Goal: Task Accomplishment & Management: Manage account settings

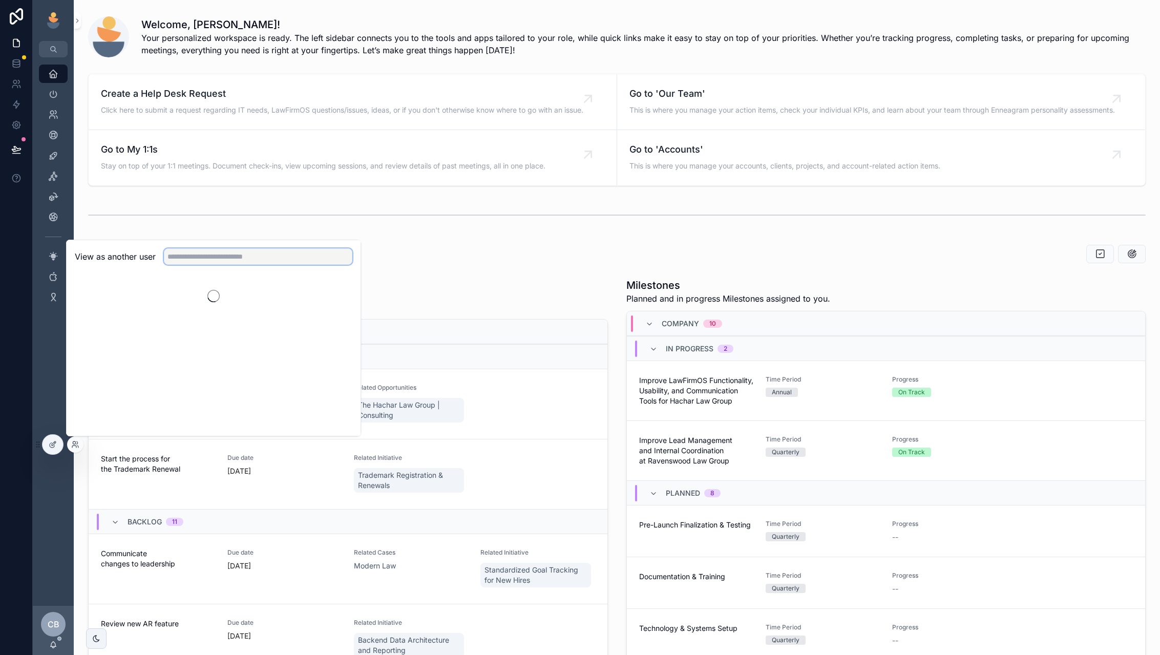
click at [220, 261] on input "text" at bounding box center [258, 256] width 189 height 16
type input "*"
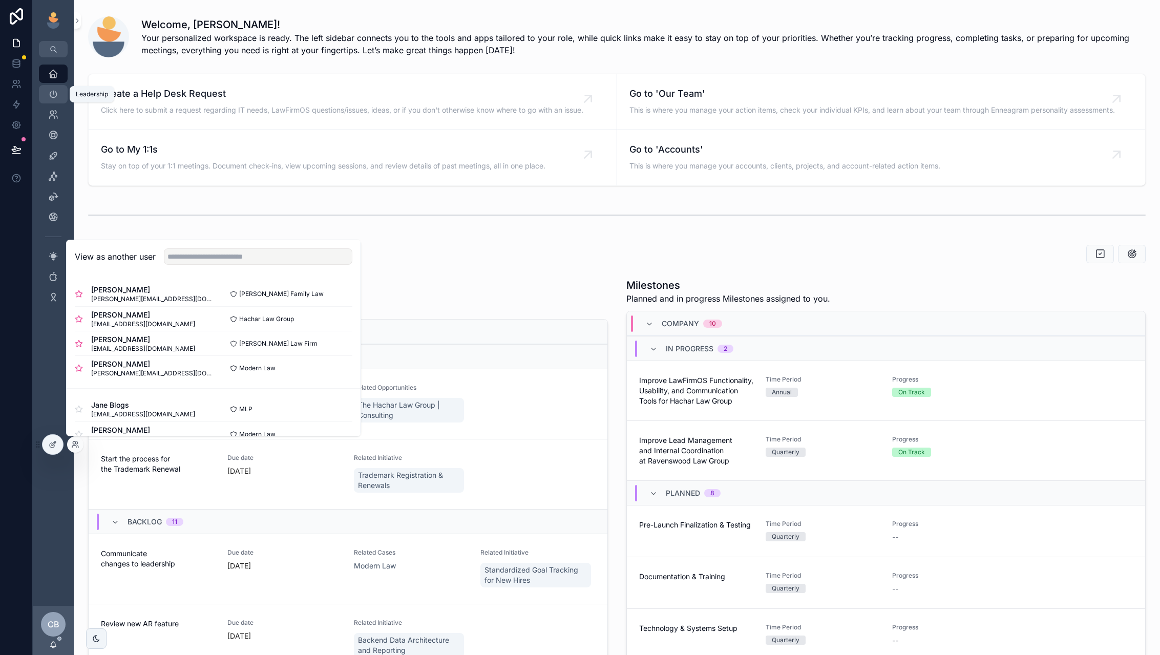
click at [52, 98] on icon "scrollable content" at bounding box center [53, 94] width 10 height 10
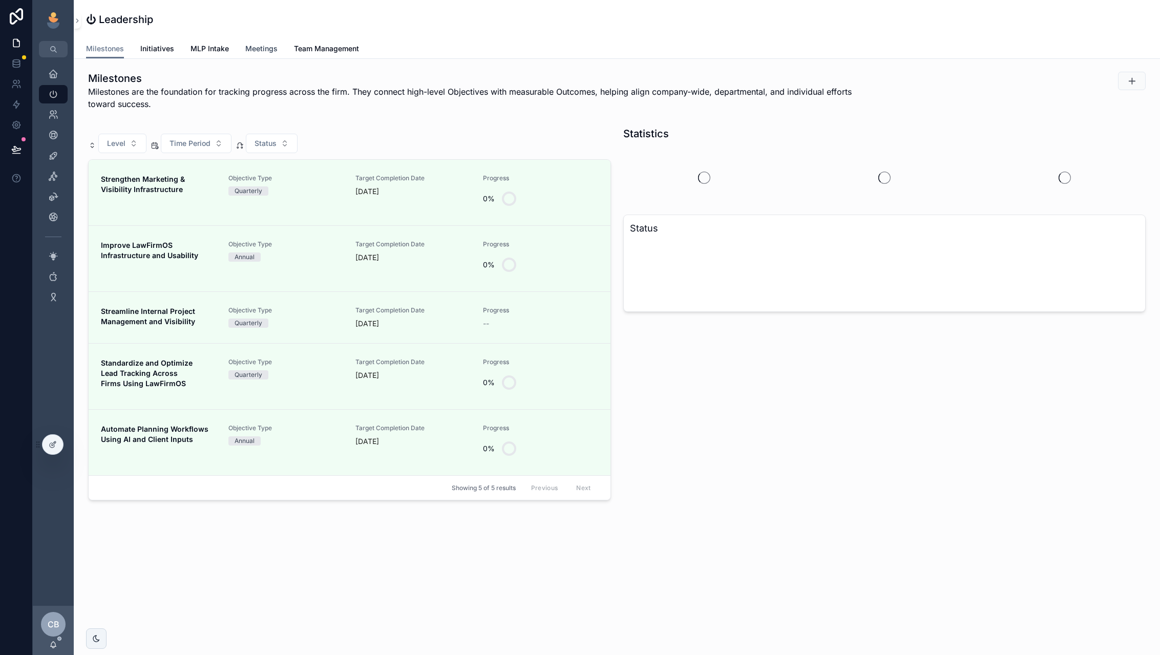
click at [247, 51] on span "Meetings" at bounding box center [261, 49] width 32 height 10
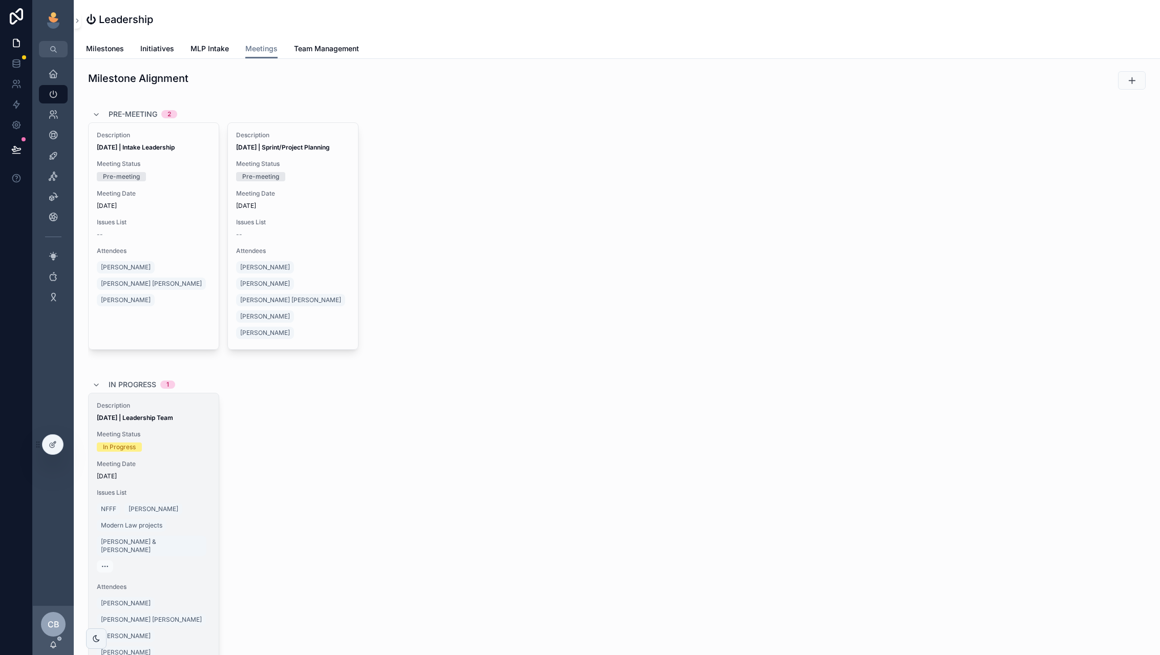
click at [172, 430] on span "Meeting Status" at bounding box center [154, 434] width 114 height 8
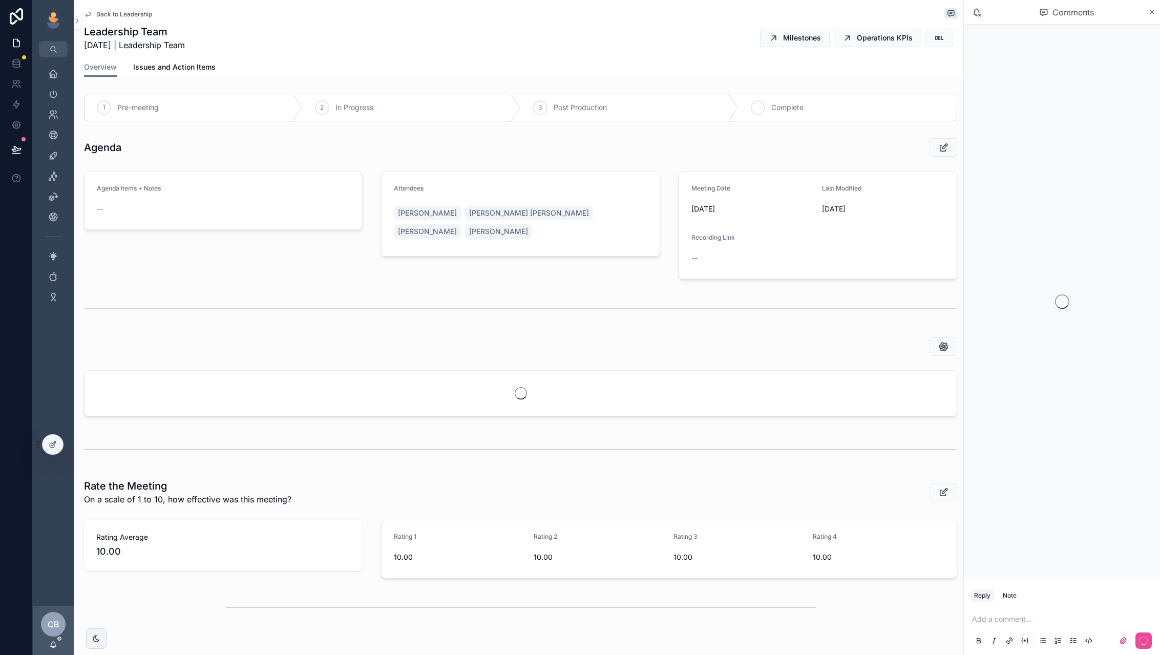
click at [772, 111] on span "Complete" at bounding box center [788, 107] width 32 height 10
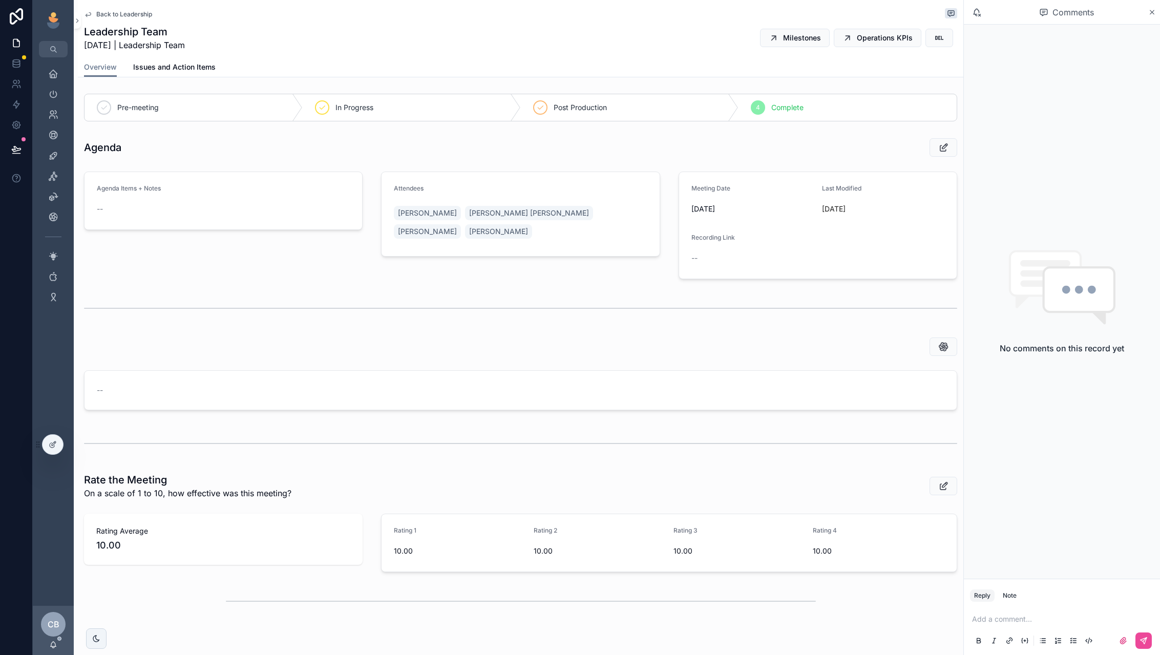
click at [124, 15] on span "Back to Leadership" at bounding box center [124, 14] width 56 height 8
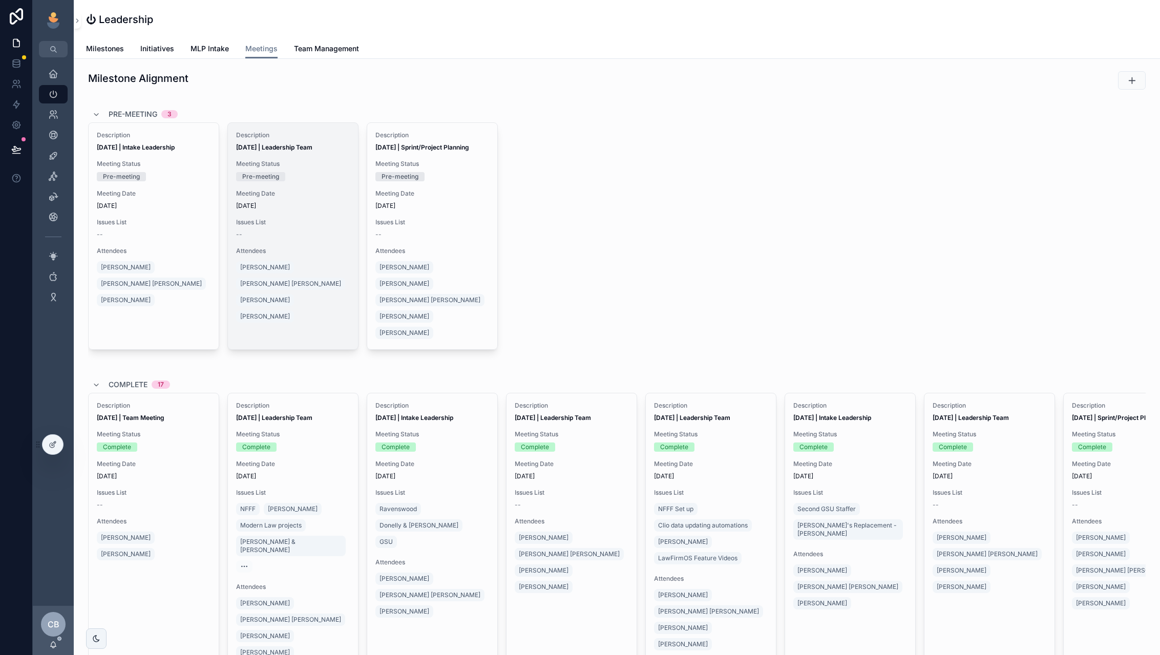
click at [313, 188] on div "Description Aug 5, 2025 | Leadership Team Meeting Status Pre-meeting Meeting Da…" at bounding box center [293, 236] width 130 height 226
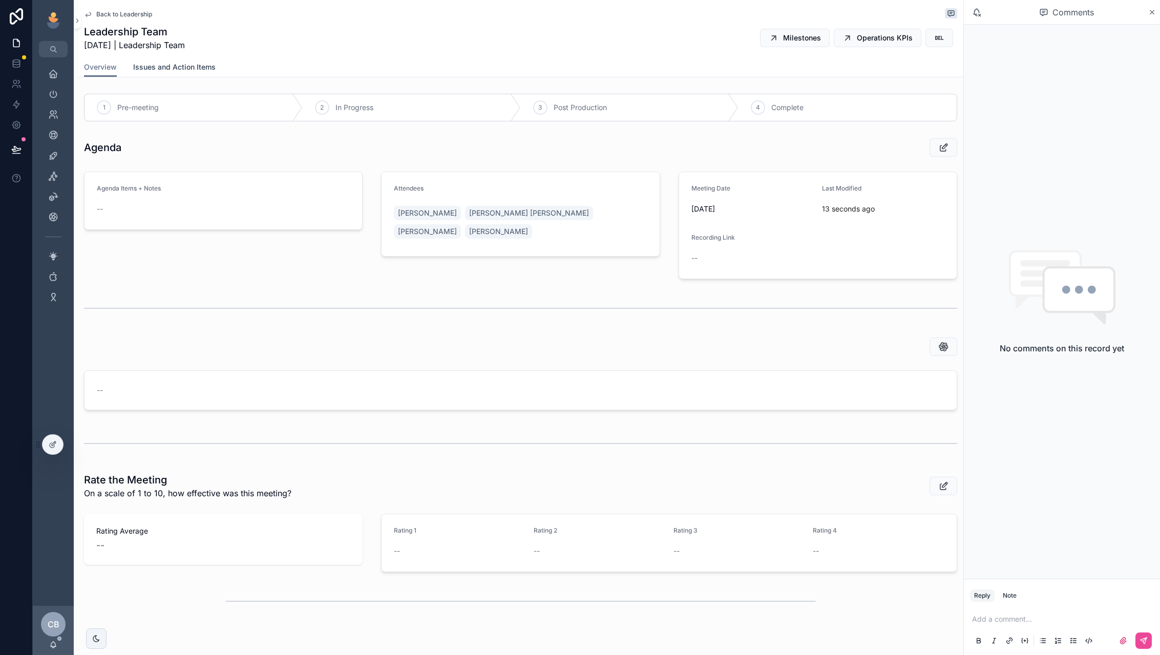
click at [191, 64] on span "Issues and Action Items" at bounding box center [174, 67] width 82 height 10
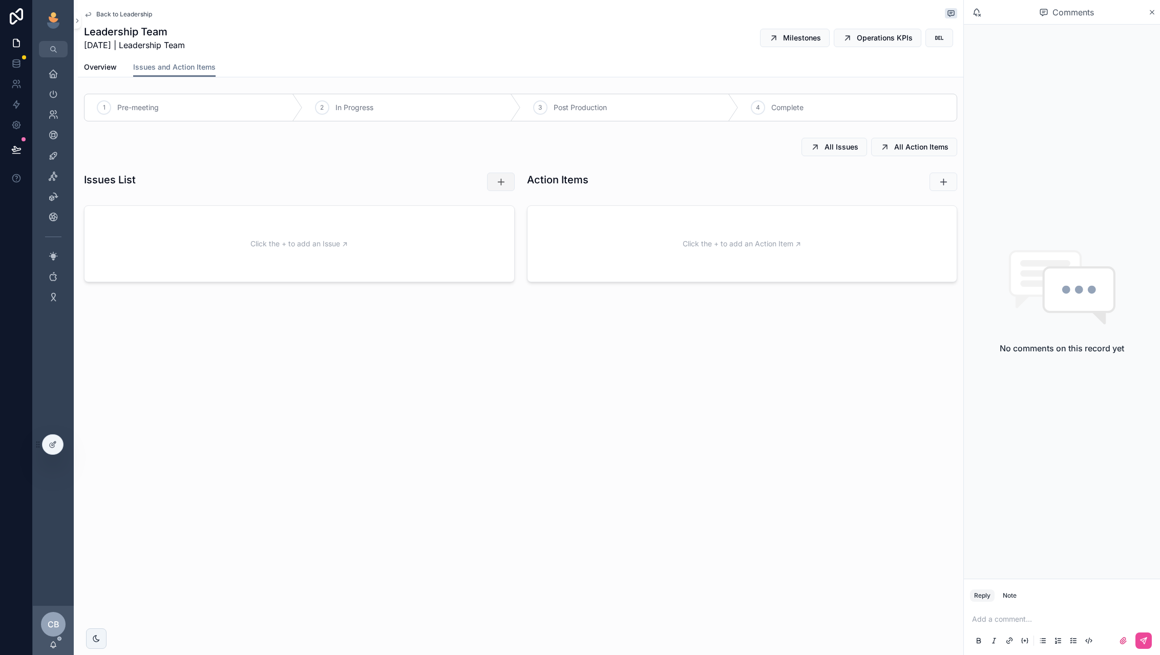
click at [496, 183] on icon "scrollable content" at bounding box center [501, 182] width 10 height 10
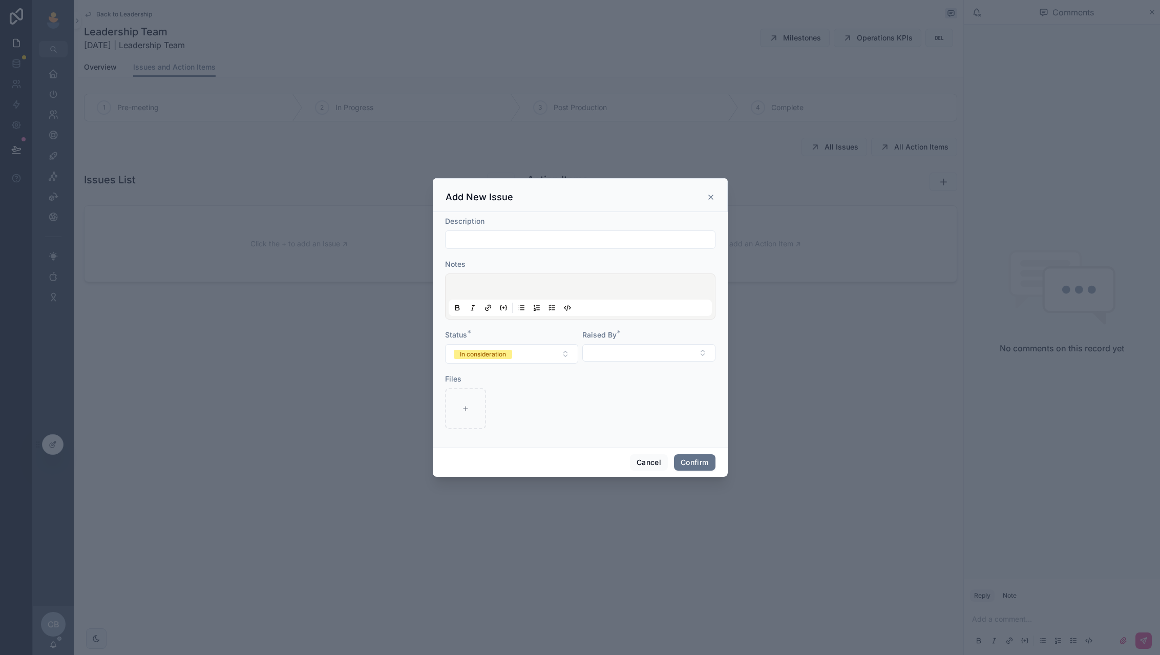
click at [496, 230] on div "Description" at bounding box center [580, 232] width 270 height 33
click at [495, 235] on input "text" at bounding box center [580, 240] width 269 height 14
type input "*"
type input "**********"
click at [619, 347] on button "Select Button" at bounding box center [648, 352] width 133 height 17
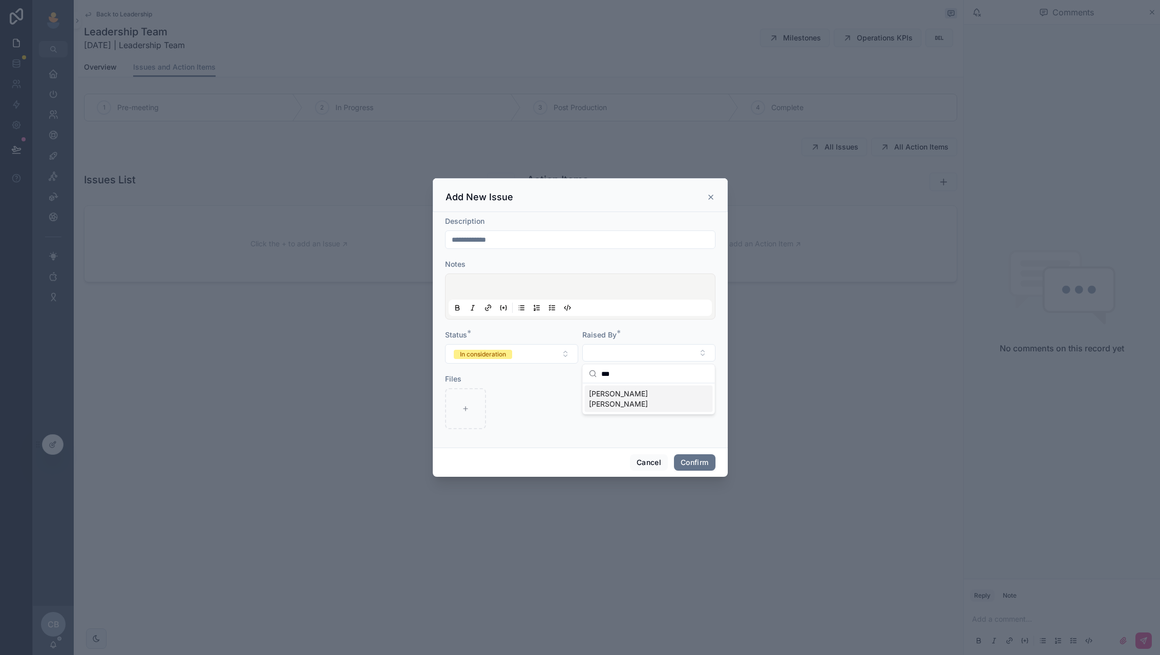
type input "***"
click at [612, 391] on span "[PERSON_NAME] [PERSON_NAME]" at bounding box center [643, 399] width 108 height 20
click at [677, 432] on form "**********" at bounding box center [580, 328] width 270 height 224
click at [697, 464] on button "Confirm" at bounding box center [694, 463] width 41 height 16
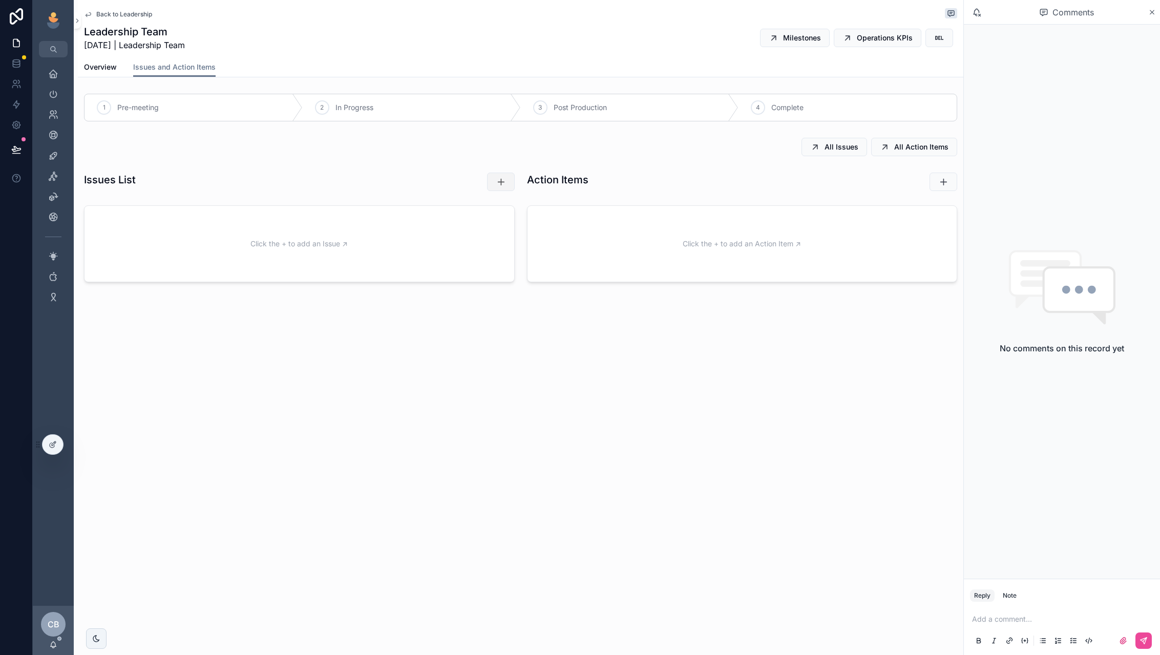
click at [508, 181] on button "scrollable content" at bounding box center [501, 182] width 28 height 18
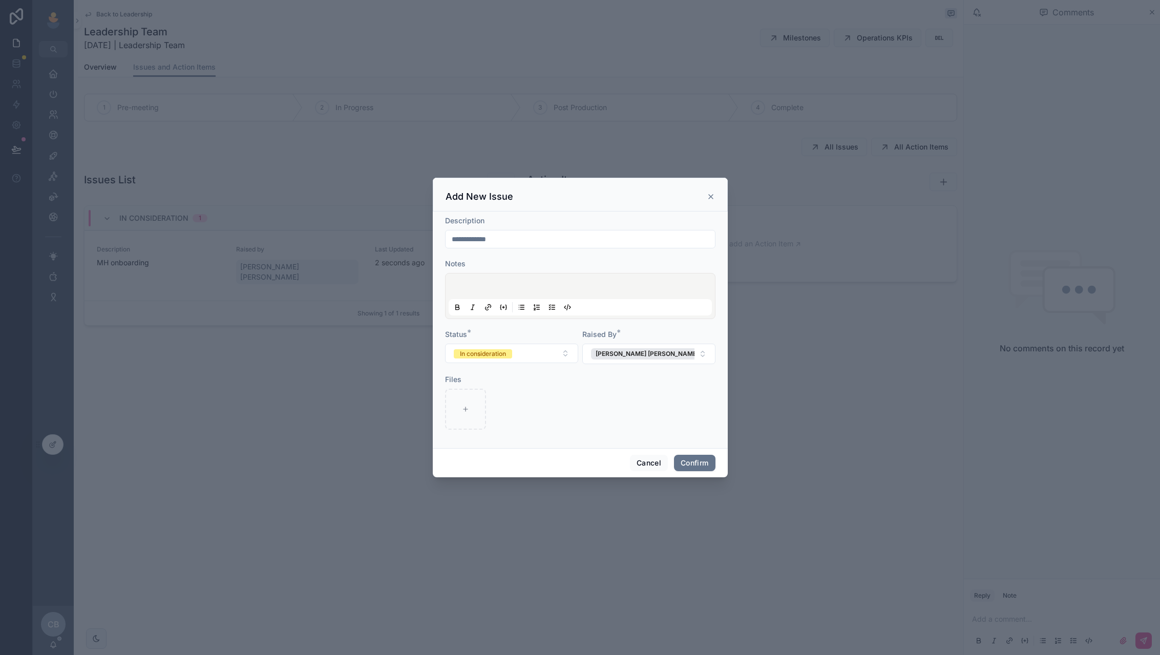
click at [511, 240] on input "**********" at bounding box center [580, 239] width 269 height 14
drag, startPoint x: 511, startPoint y: 240, endPoint x: 430, endPoint y: 234, distance: 81.1
click at [430, 234] on div "**********" at bounding box center [580, 327] width 1160 height 655
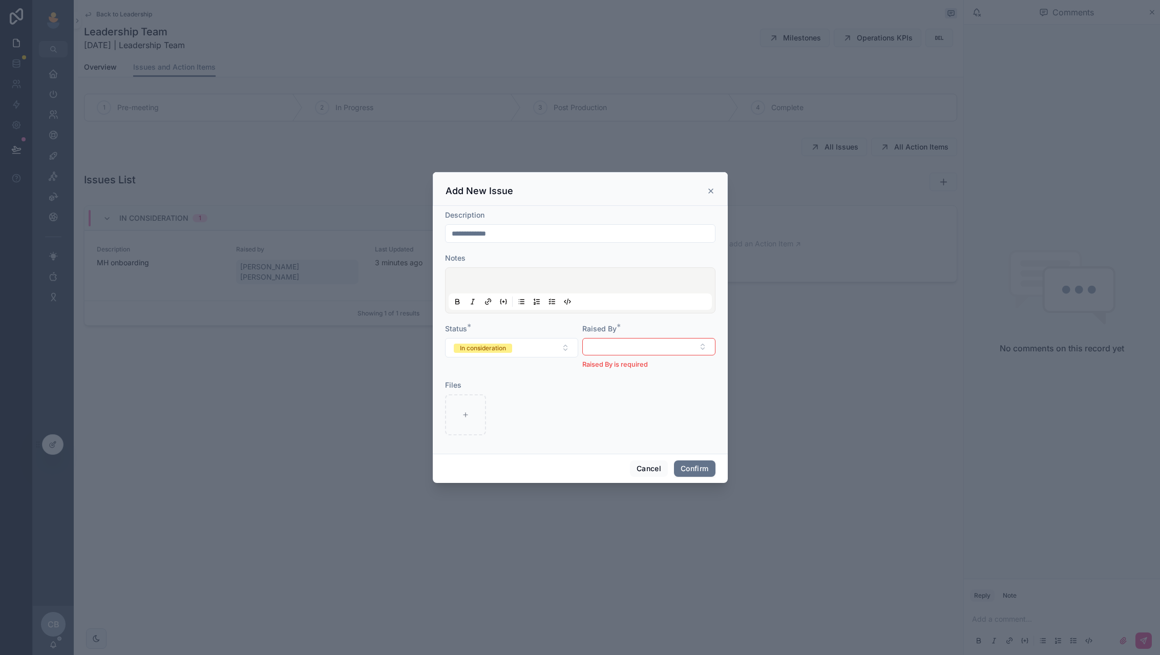
type input "*"
type input "**********"
click at [679, 342] on button "Select Button" at bounding box center [648, 346] width 133 height 17
type input "***"
click at [667, 390] on div "[PERSON_NAME] [PERSON_NAME]" at bounding box center [649, 393] width 128 height 27
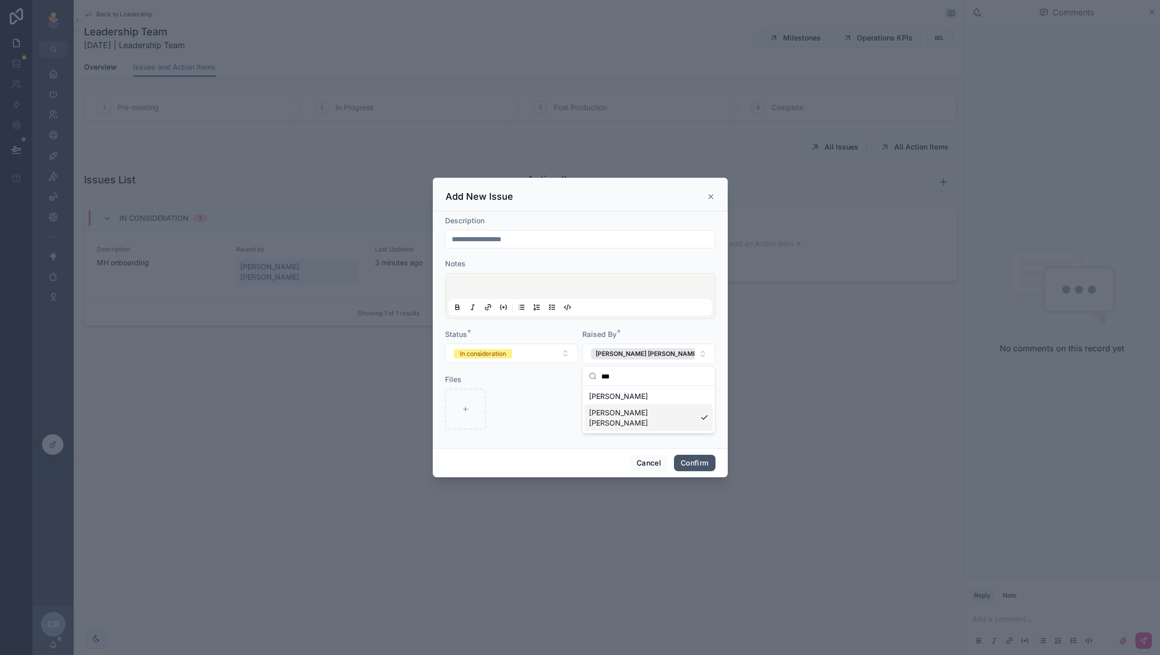
click at [703, 460] on button "Confirm" at bounding box center [694, 463] width 41 height 16
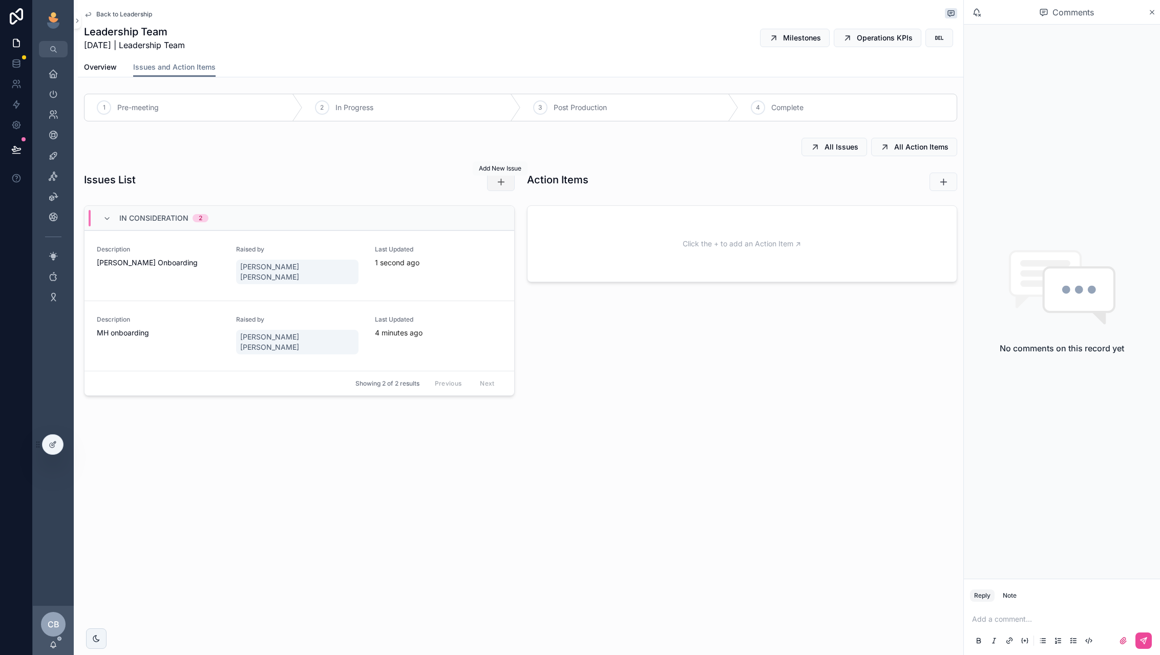
click at [495, 184] on button "scrollable content" at bounding box center [501, 182] width 28 height 18
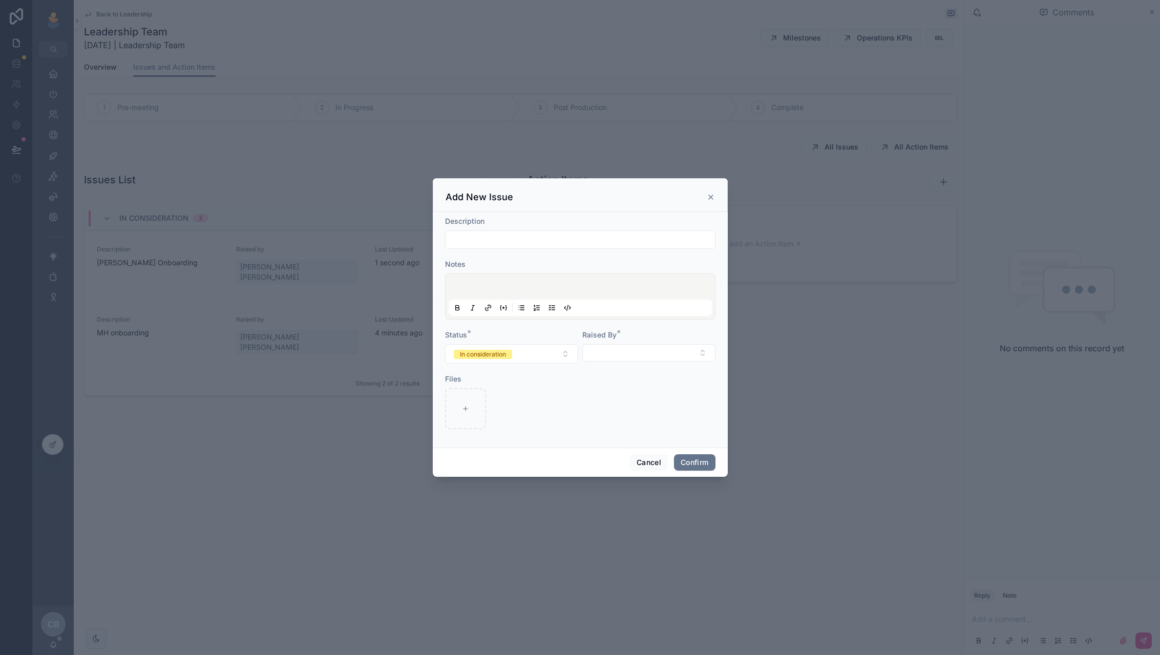
click at [574, 244] on input "text" at bounding box center [580, 240] width 269 height 14
type input "**********"
click at [620, 351] on button "Select Button" at bounding box center [648, 352] width 133 height 17
type input "****"
click at [608, 396] on span "[PERSON_NAME]" at bounding box center [618, 394] width 59 height 10
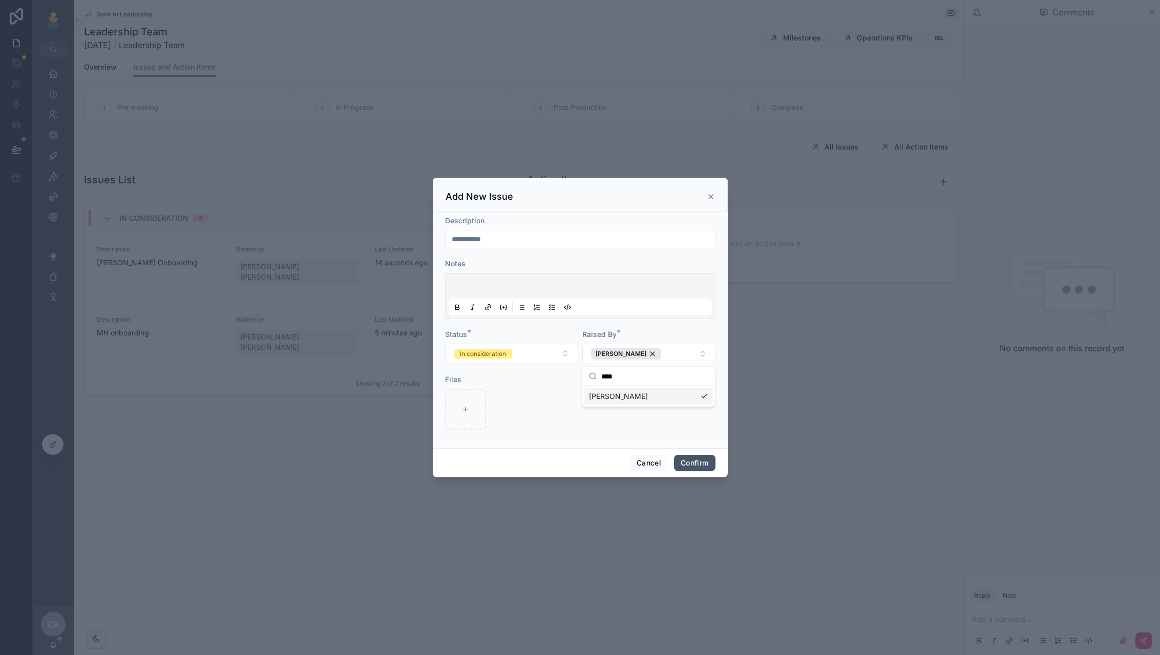
click at [680, 462] on button "Confirm" at bounding box center [694, 463] width 41 height 16
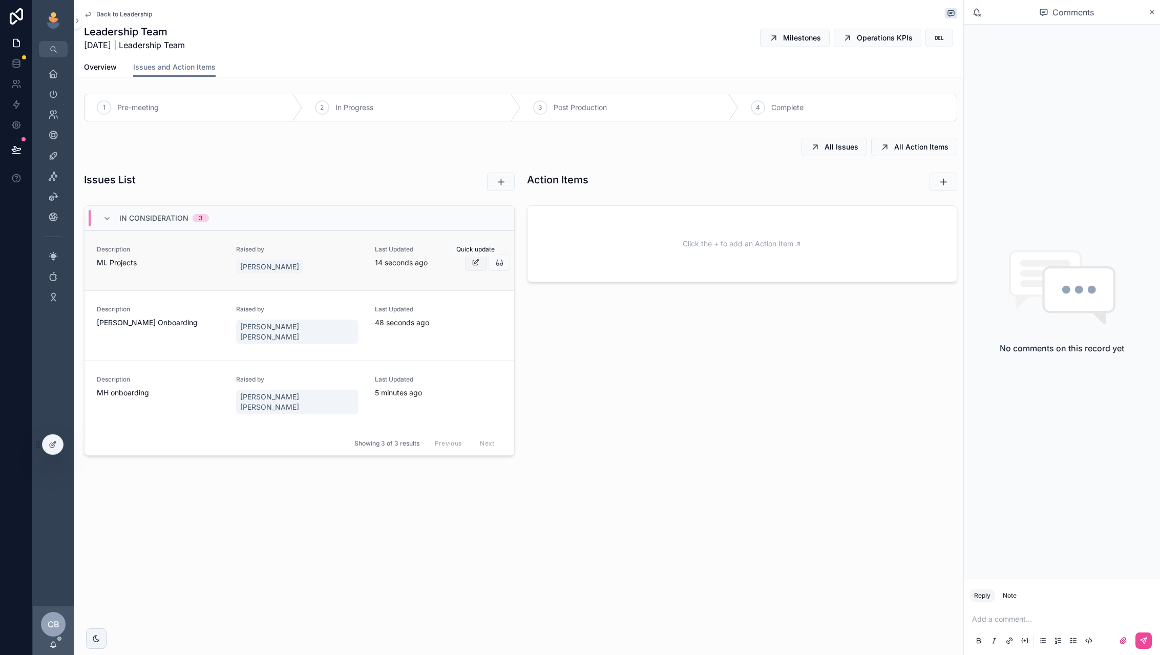
click at [480, 259] on button "scrollable content" at bounding box center [476, 263] width 22 height 16
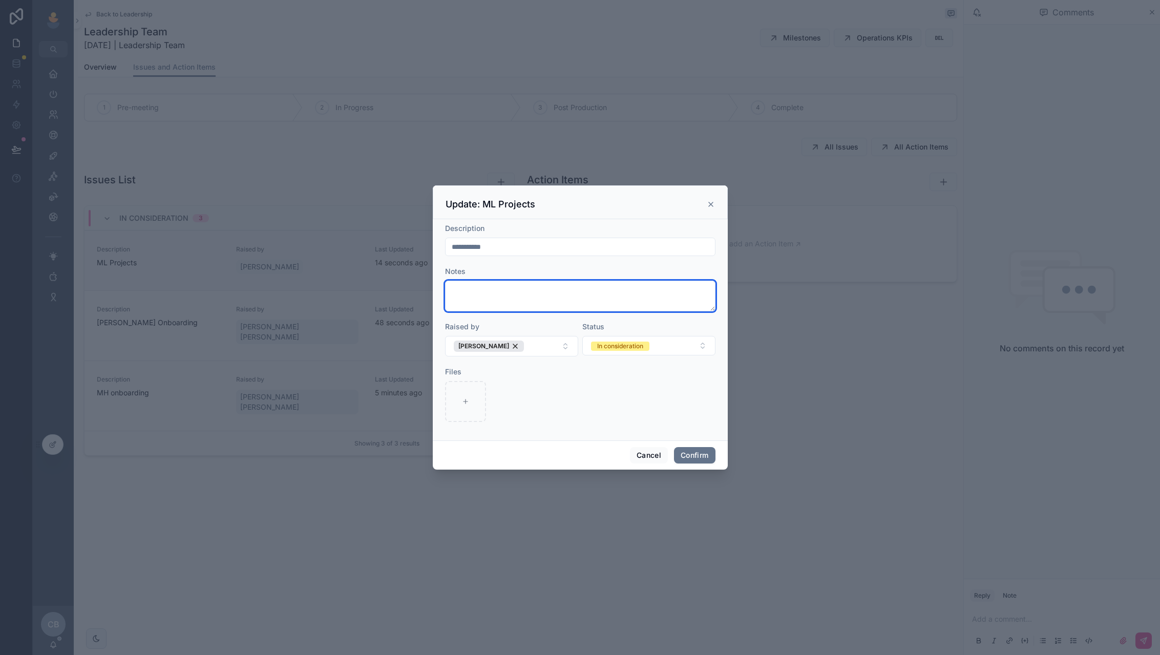
click at [493, 289] on textarea at bounding box center [580, 296] width 270 height 31
click at [557, 287] on textarea at bounding box center [580, 296] width 270 height 31
type textarea "**********"
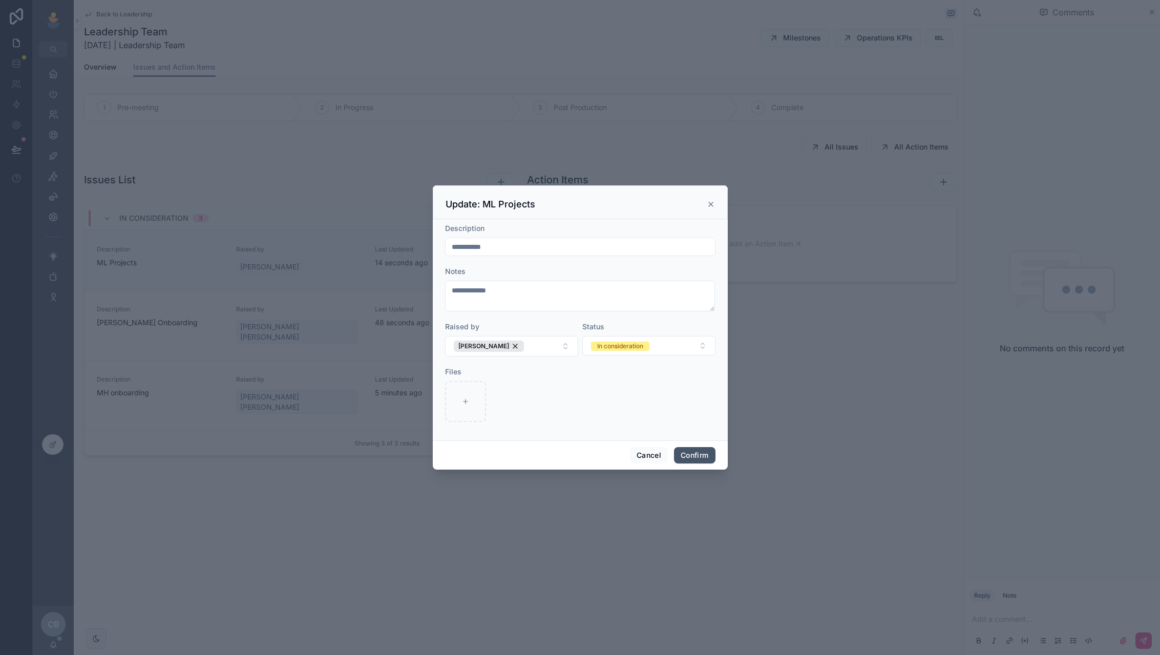
click at [684, 456] on button "Confirm" at bounding box center [694, 455] width 41 height 16
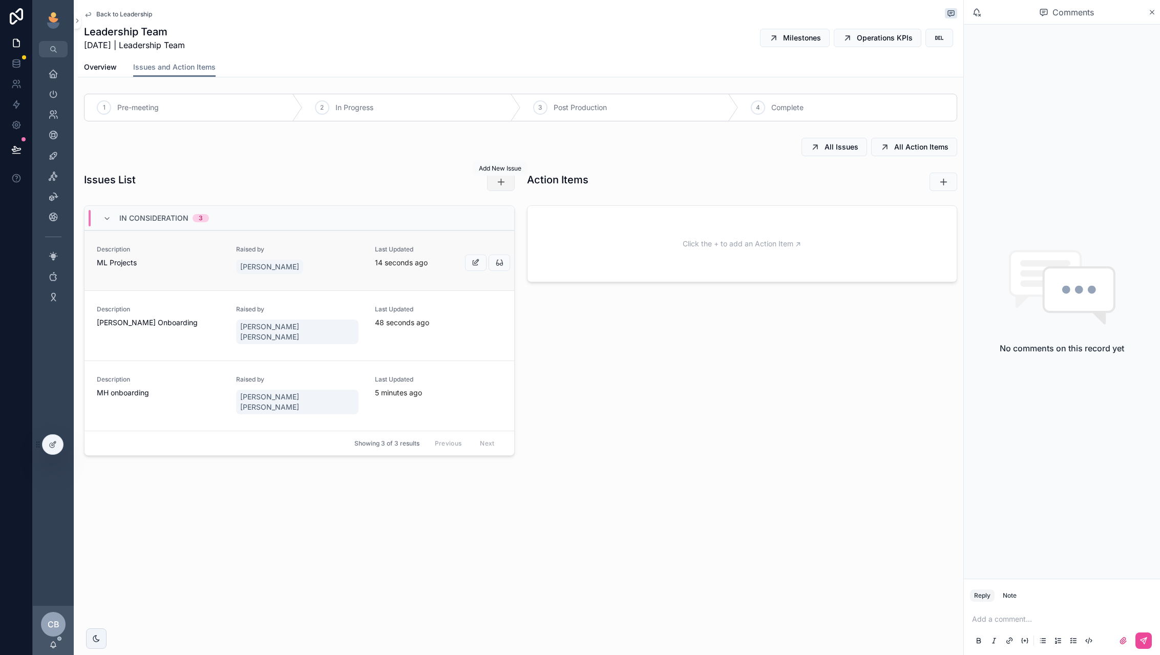
click at [489, 177] on button "scrollable content" at bounding box center [501, 182] width 28 height 18
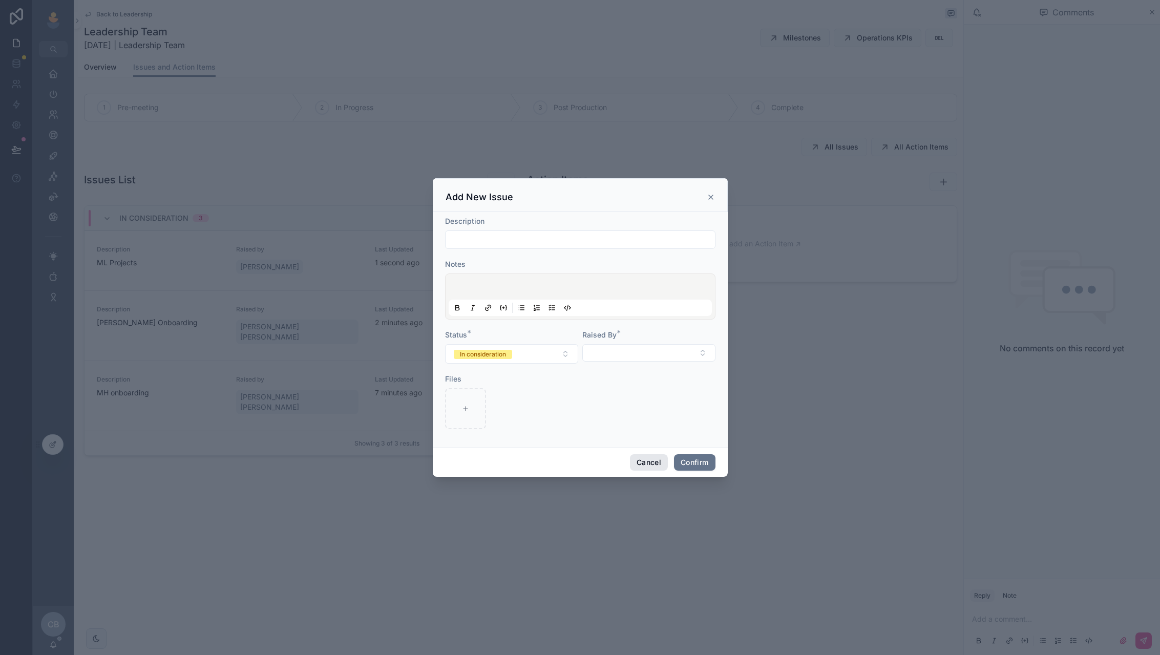
click at [652, 462] on button "Cancel" at bounding box center [649, 462] width 38 height 16
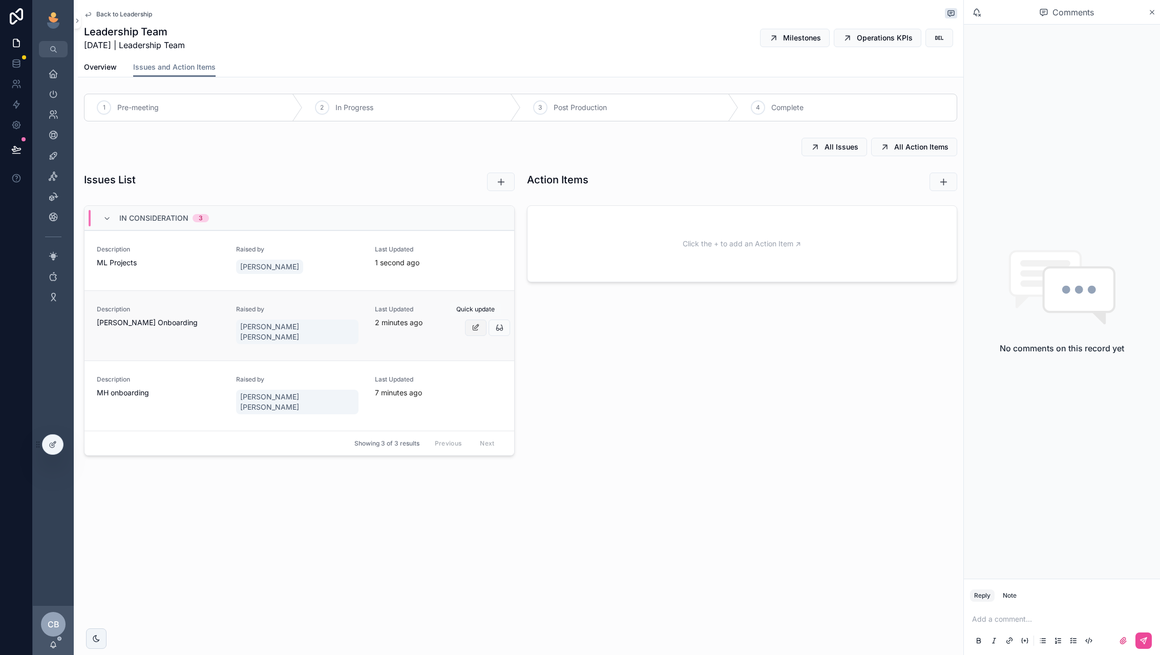
click at [470, 317] on div "Home Leadership Our Team Help Desk Sales Navigator Client Center Marketing Hub …" at bounding box center [597, 327] width 1128 height 655
click at [480, 324] on icon "scrollable content" at bounding box center [476, 328] width 8 height 8
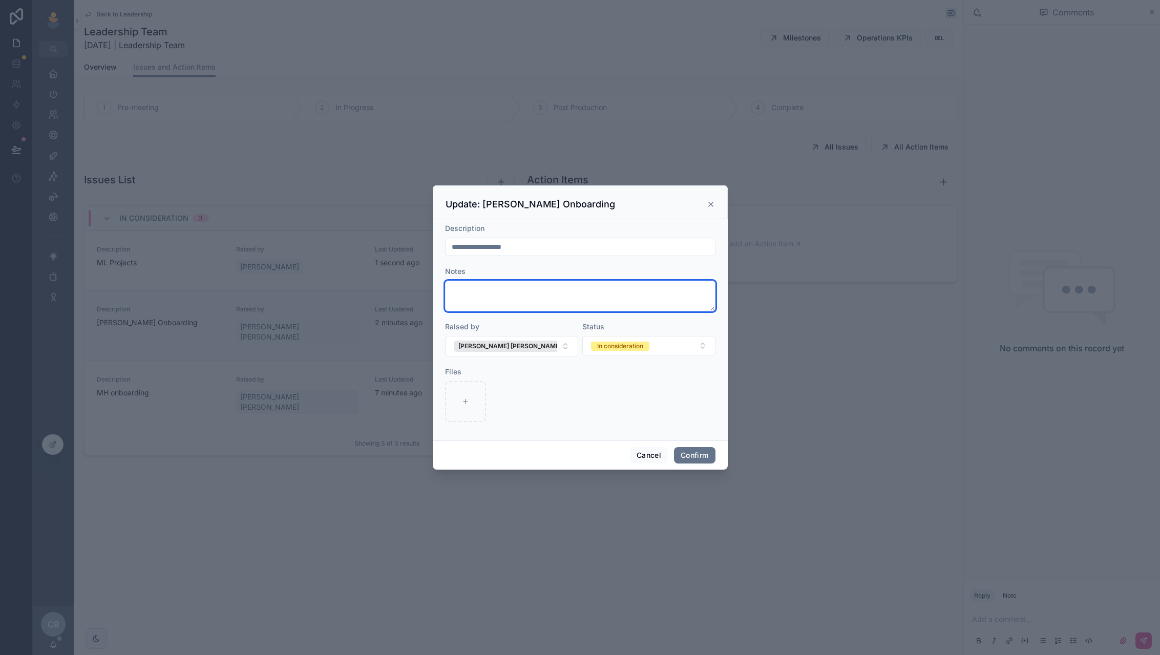
click at [533, 303] on textarea at bounding box center [580, 296] width 270 height 31
click at [638, 453] on button "Cancel" at bounding box center [649, 455] width 38 height 16
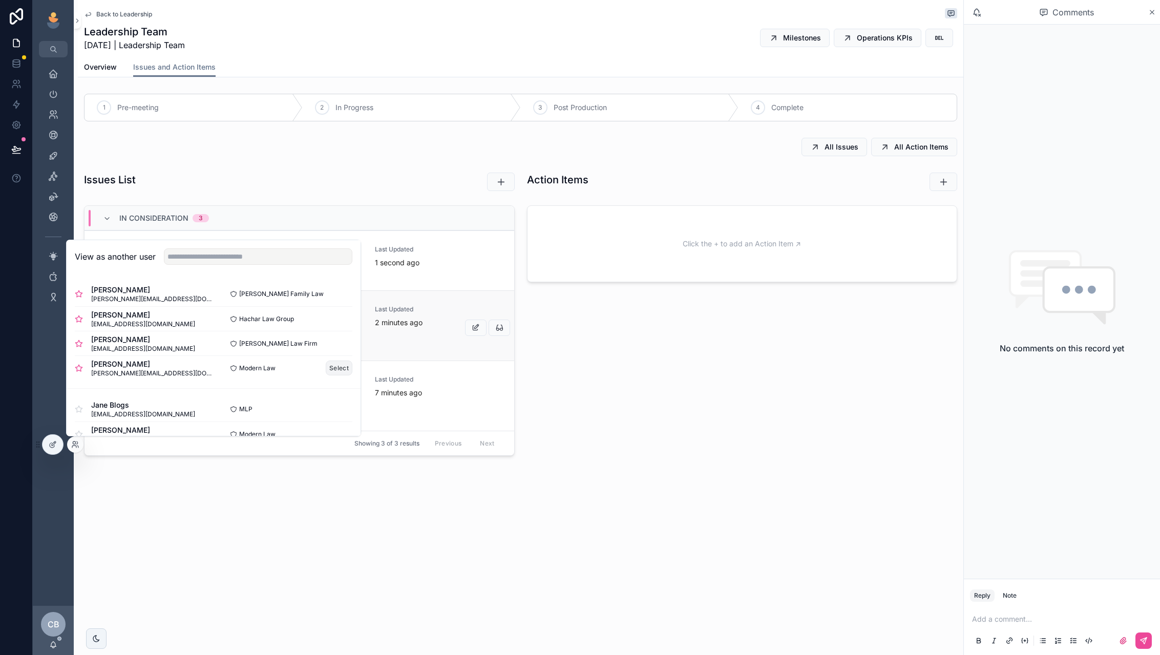
click at [343, 372] on button "Select" at bounding box center [339, 368] width 27 height 15
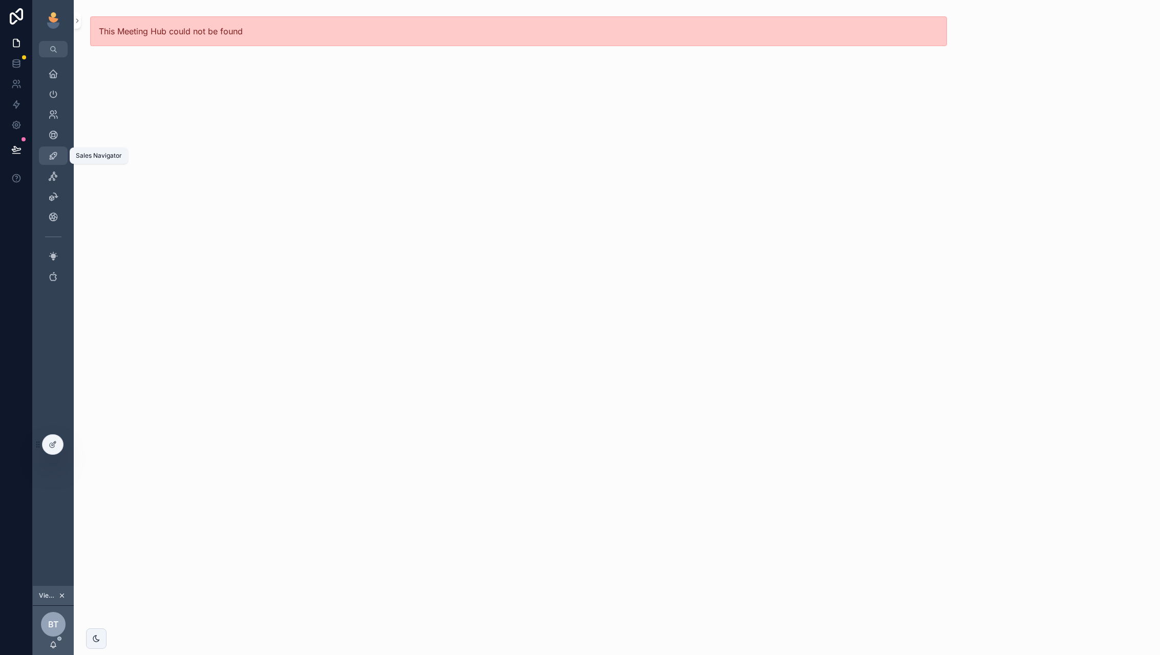
click at [53, 152] on icon "scrollable content" at bounding box center [53, 156] width 10 height 10
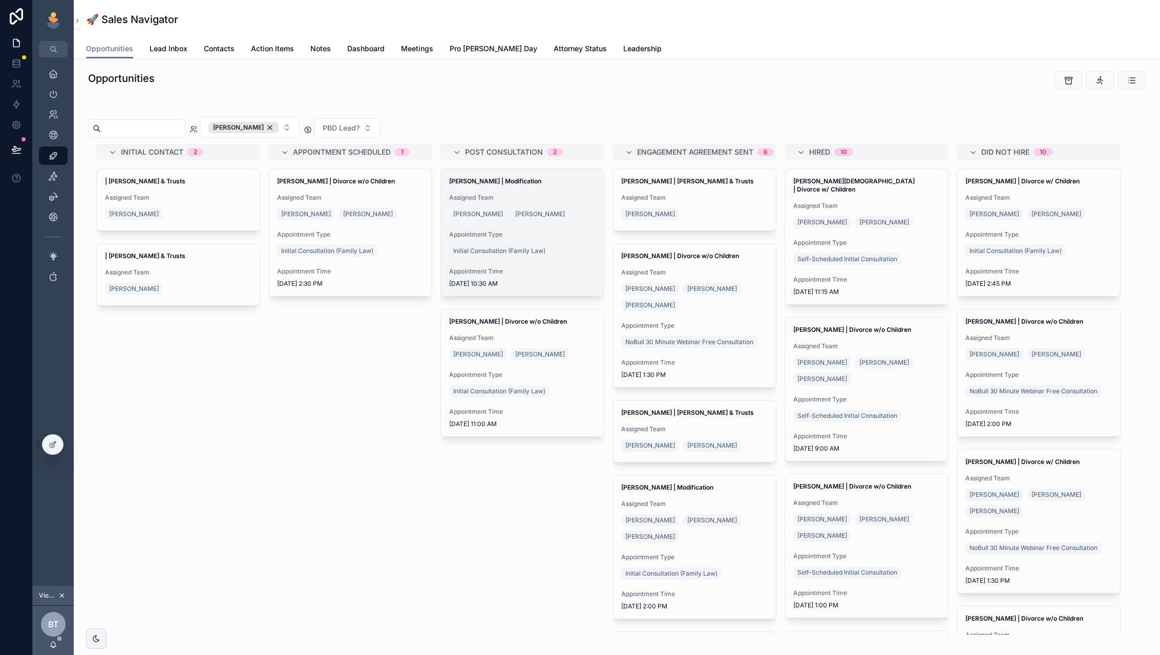
click at [556, 294] on div "Bradly Carty | Modification Assigned Team Billie Tarascio Kat DeRubbio Appointm…" at bounding box center [522, 232] width 163 height 127
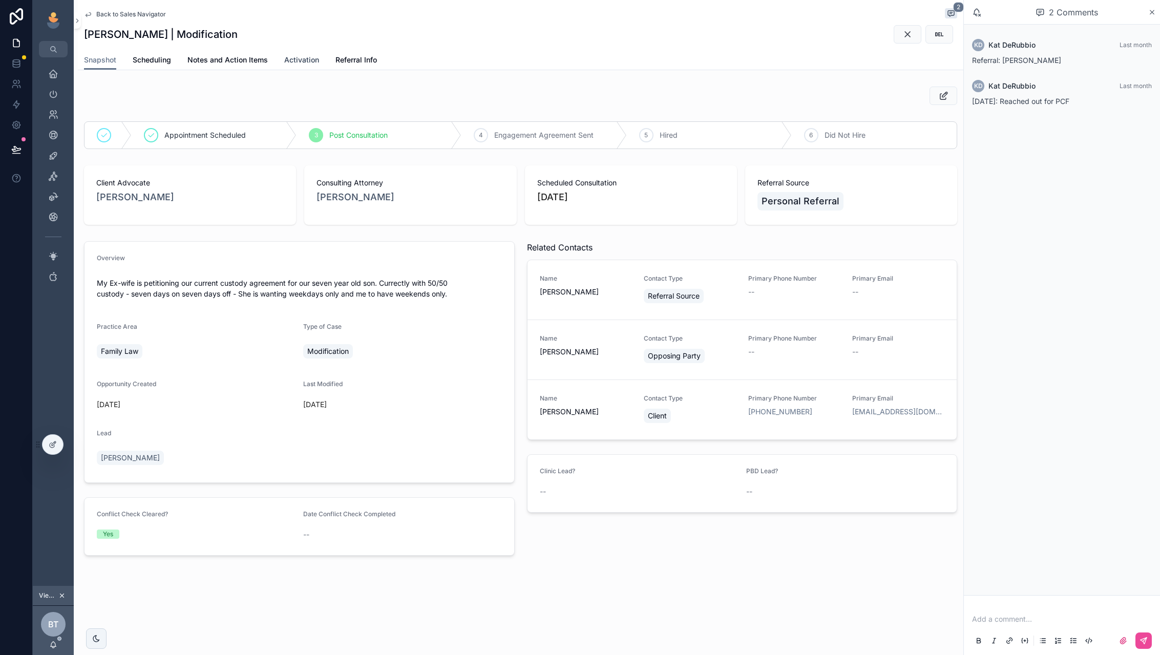
click at [296, 54] on link "Activation" at bounding box center [301, 61] width 35 height 20
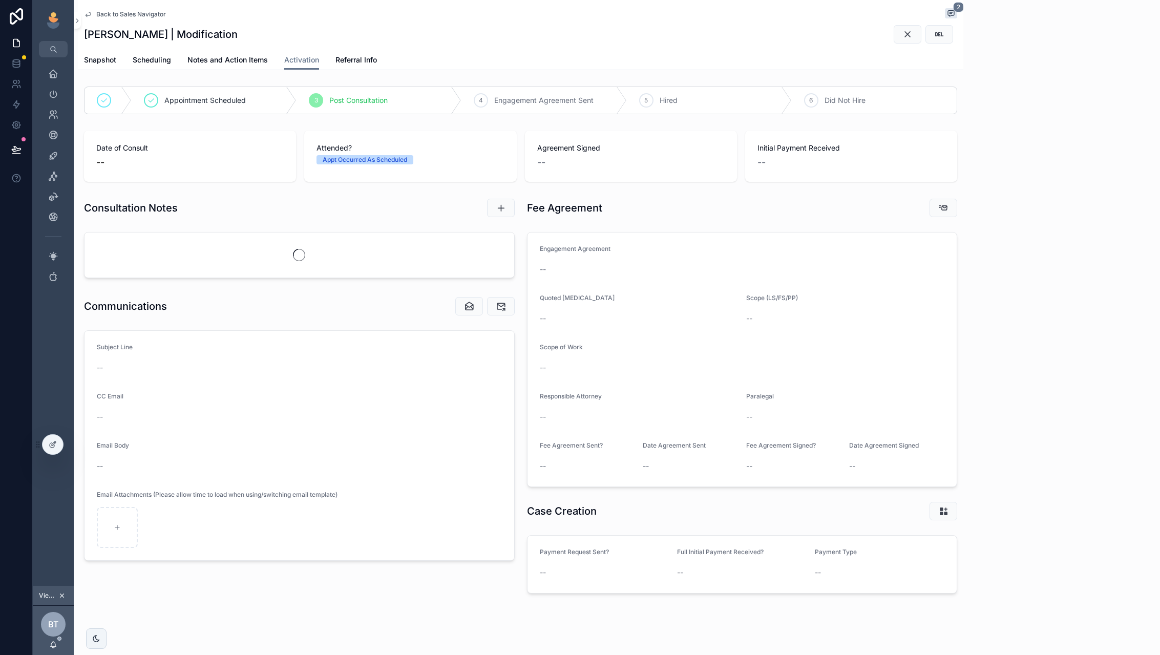
click at [619, 603] on div "Back to Sales Navigator 2 Bradly Carty | Modification Activation Snapshot Sched…" at bounding box center [521, 331] width 886 height 663
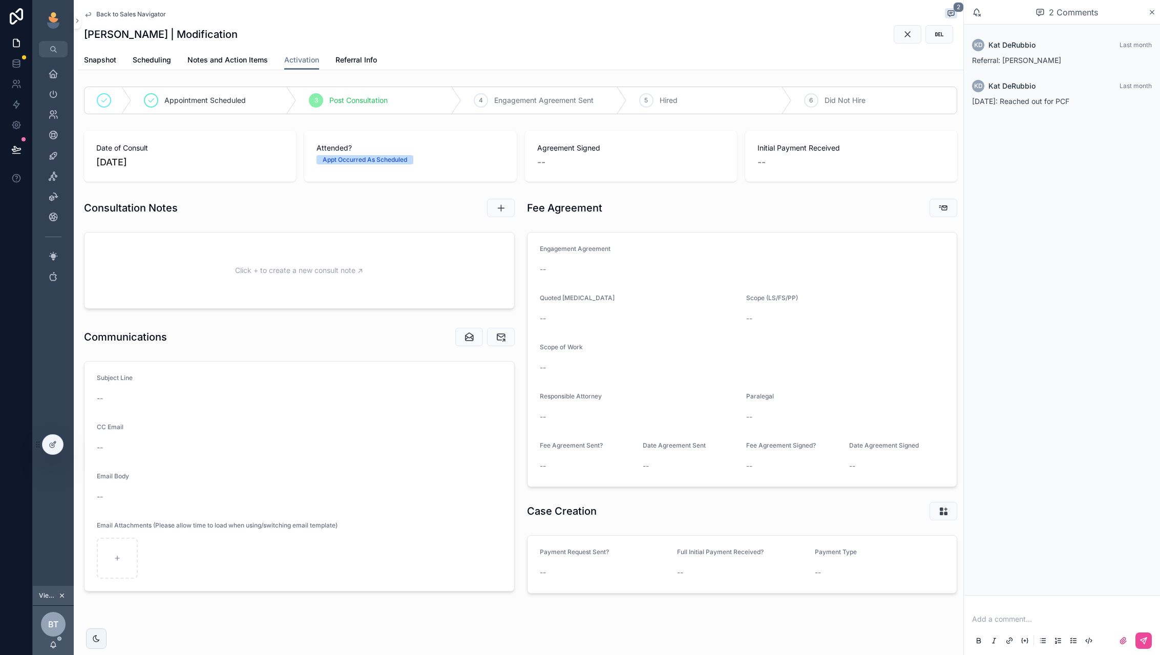
click at [890, 207] on div "scrollable content" at bounding box center [919, 207] width 77 height 19
click at [945, 206] on icon "scrollable content" at bounding box center [944, 208] width 10 height 10
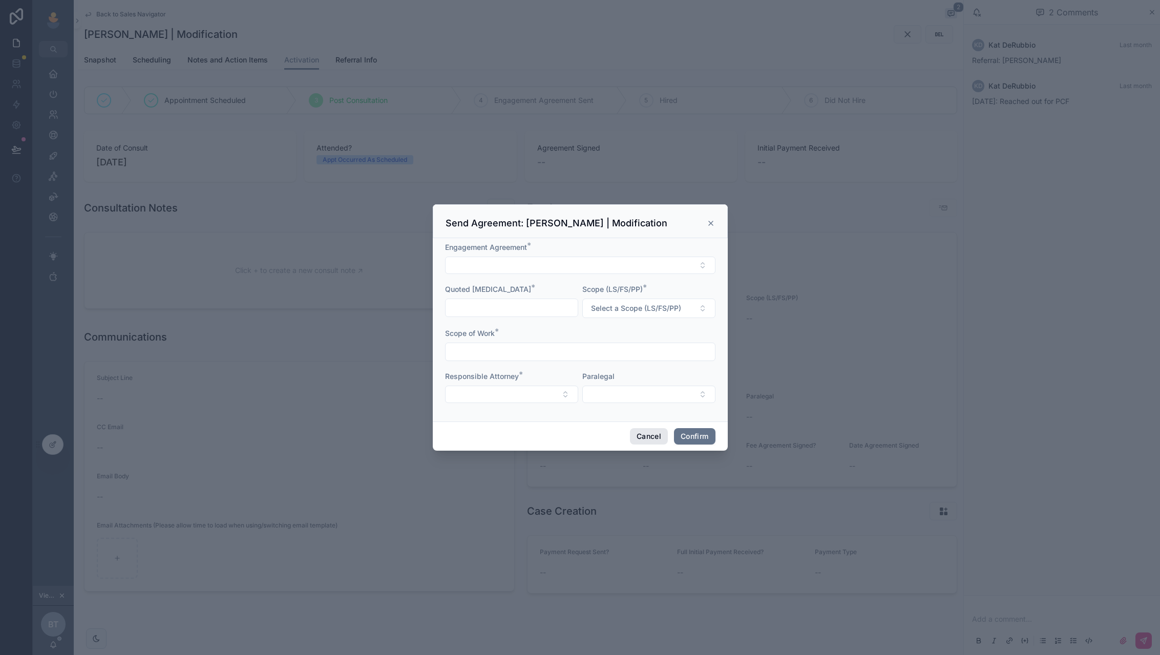
click at [640, 442] on button "Cancel" at bounding box center [649, 436] width 38 height 16
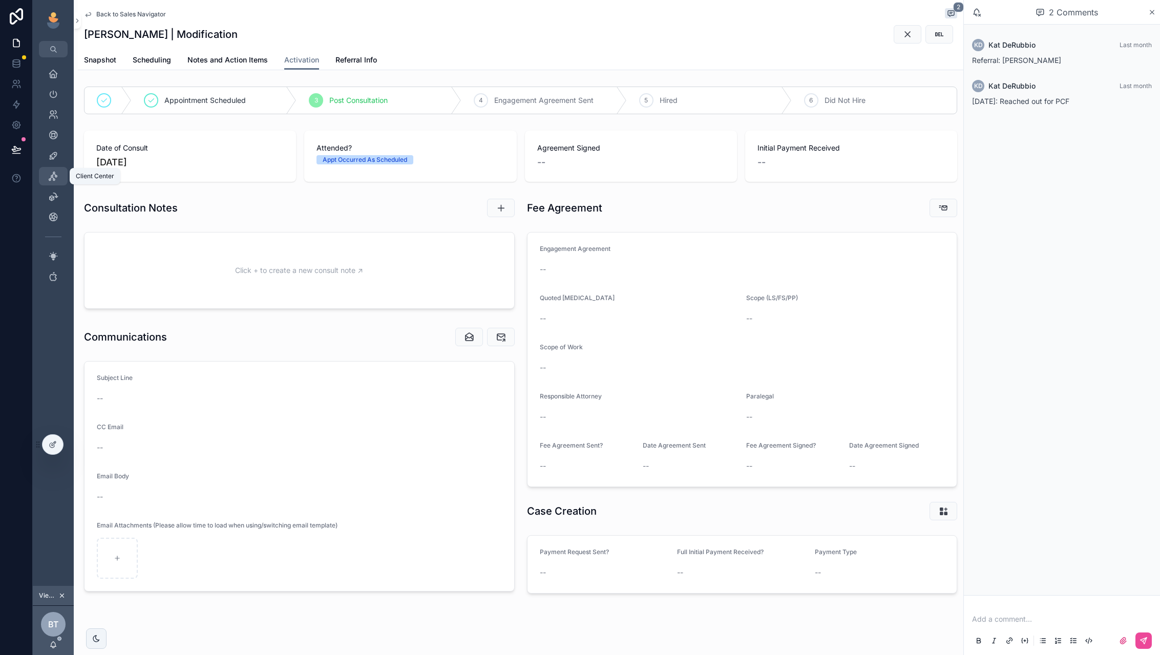
click at [48, 177] on icon "scrollable content" at bounding box center [53, 176] width 10 height 10
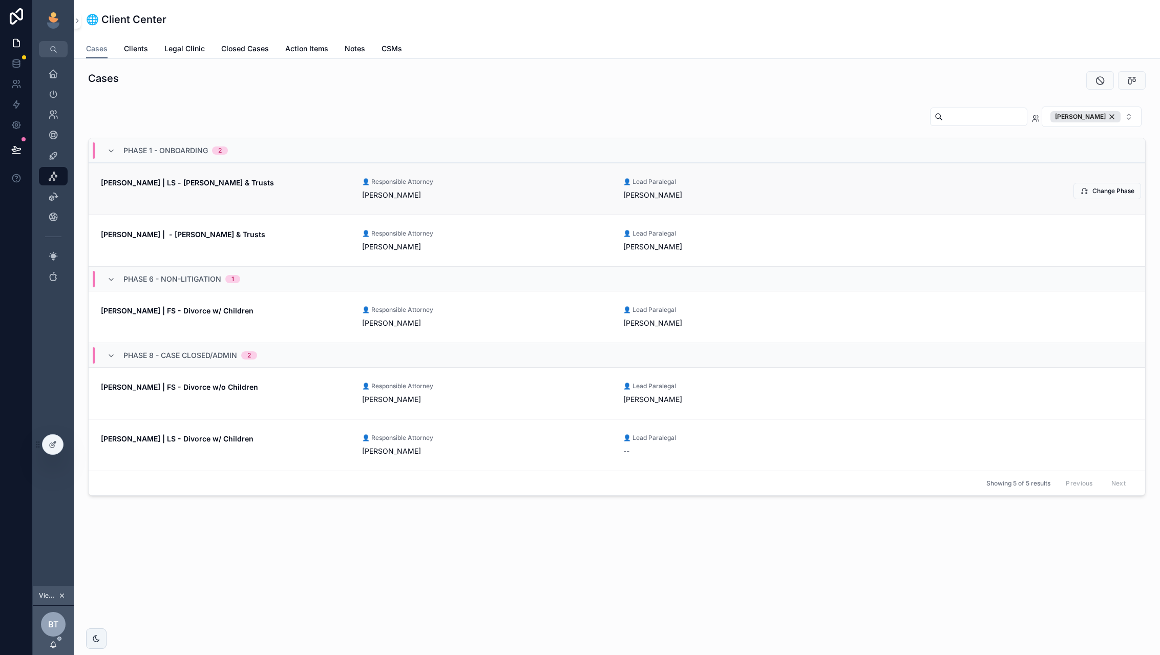
click at [293, 195] on div "Min Seo | LS - Wills & Trusts" at bounding box center [225, 189] width 249 height 23
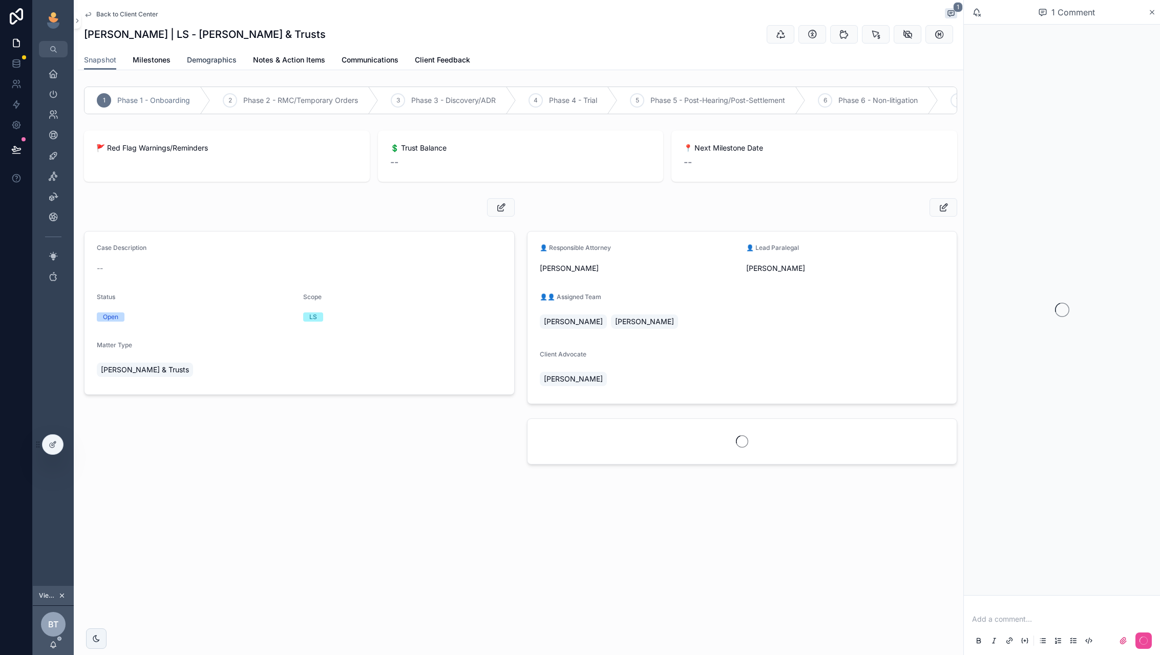
click at [219, 61] on span "Demographics" at bounding box center [212, 60] width 50 height 10
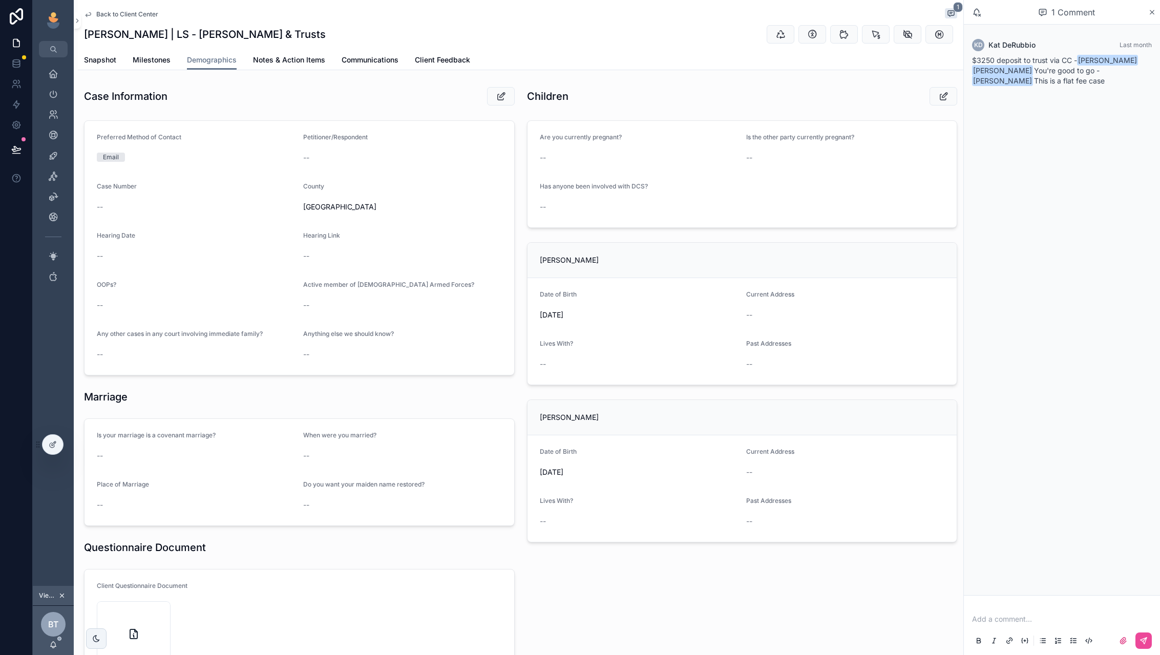
click at [883, 88] on div "scrollable content" at bounding box center [919, 96] width 77 height 19
click at [65, 594] on icon "scrollable content" at bounding box center [61, 595] width 7 height 7
click at [54, 95] on icon "scrollable content" at bounding box center [53, 94] width 10 height 10
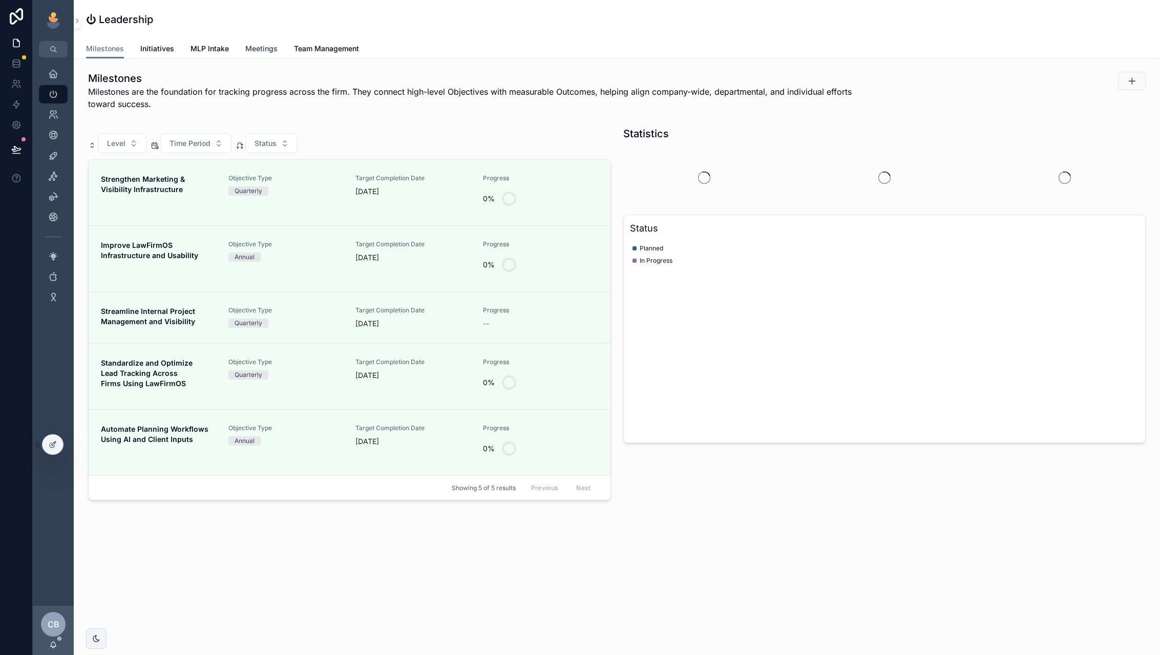
click at [260, 49] on span "Meetings" at bounding box center [261, 49] width 32 height 10
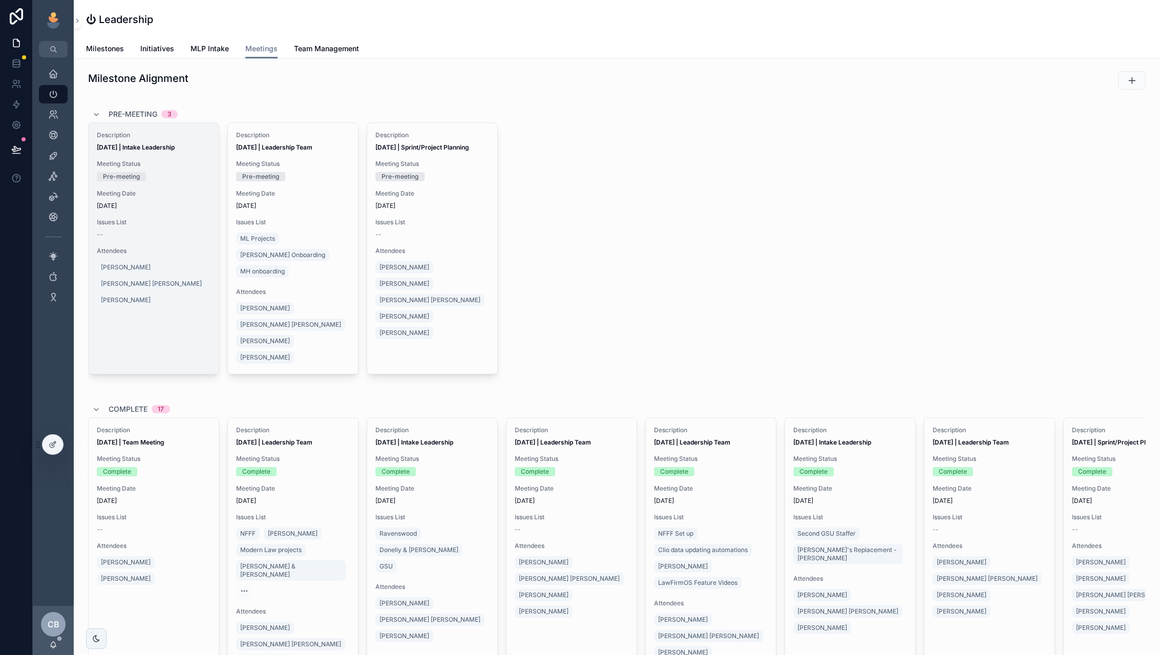
click at [195, 234] on div "--" at bounding box center [154, 235] width 114 height 8
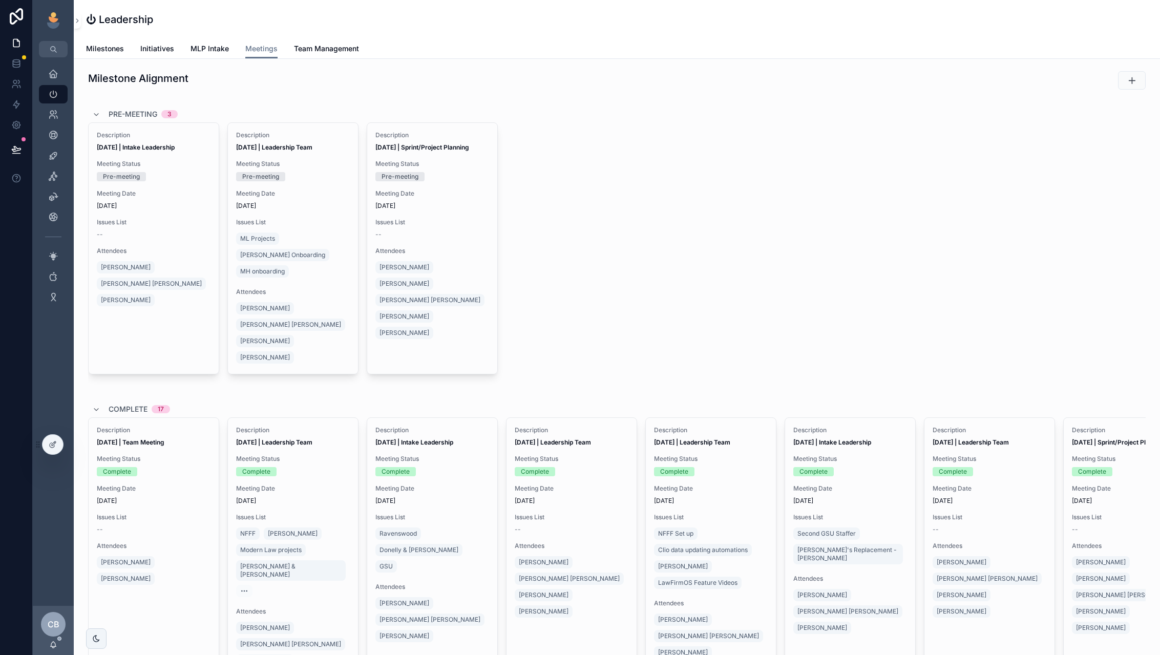
click at [287, 232] on div "ML Projects Tarascio Onboarding MH onboarding" at bounding box center [293, 255] width 114 height 49
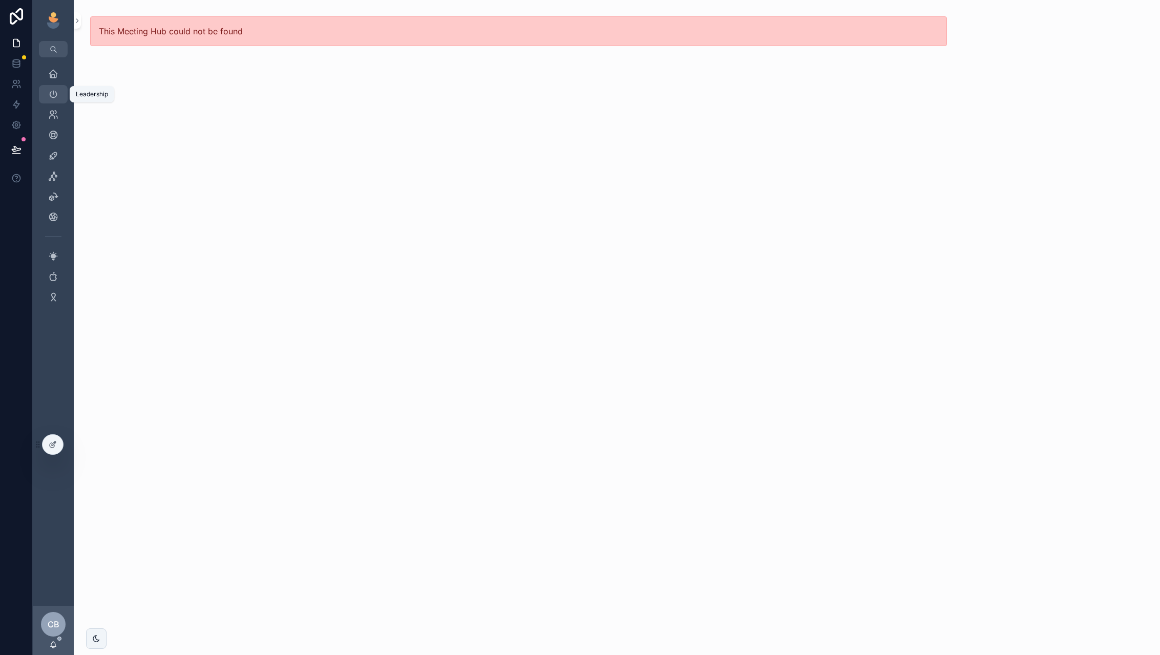
click at [52, 87] on div "Leadership" at bounding box center [53, 94] width 16 height 16
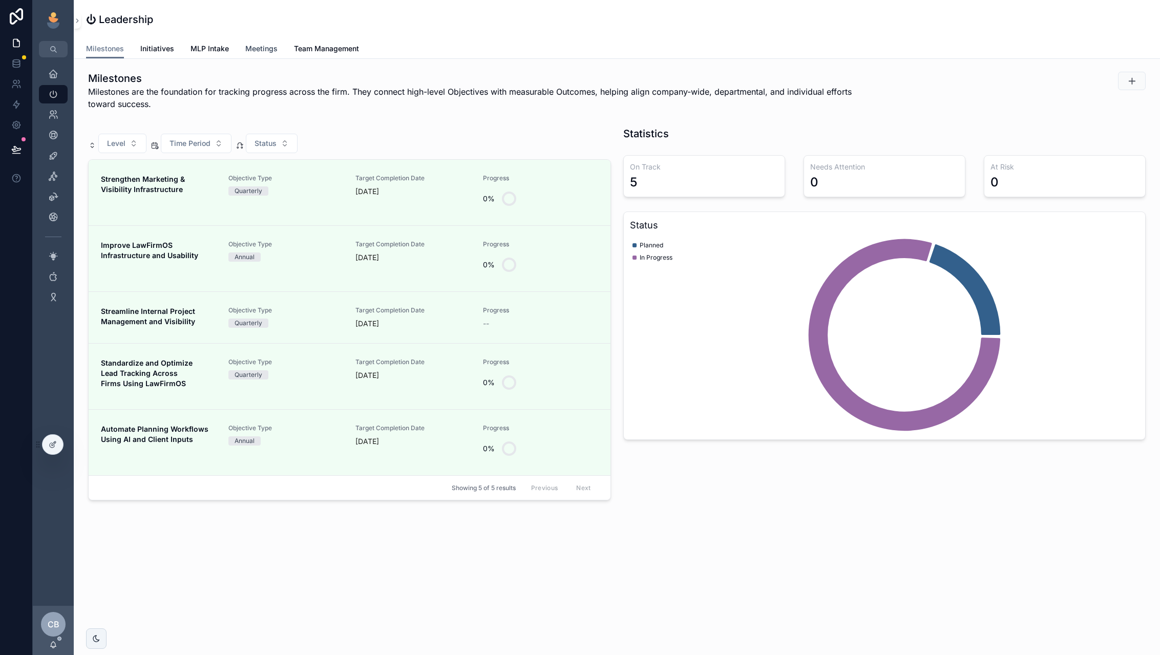
click at [255, 51] on span "Meetings" at bounding box center [261, 49] width 32 height 10
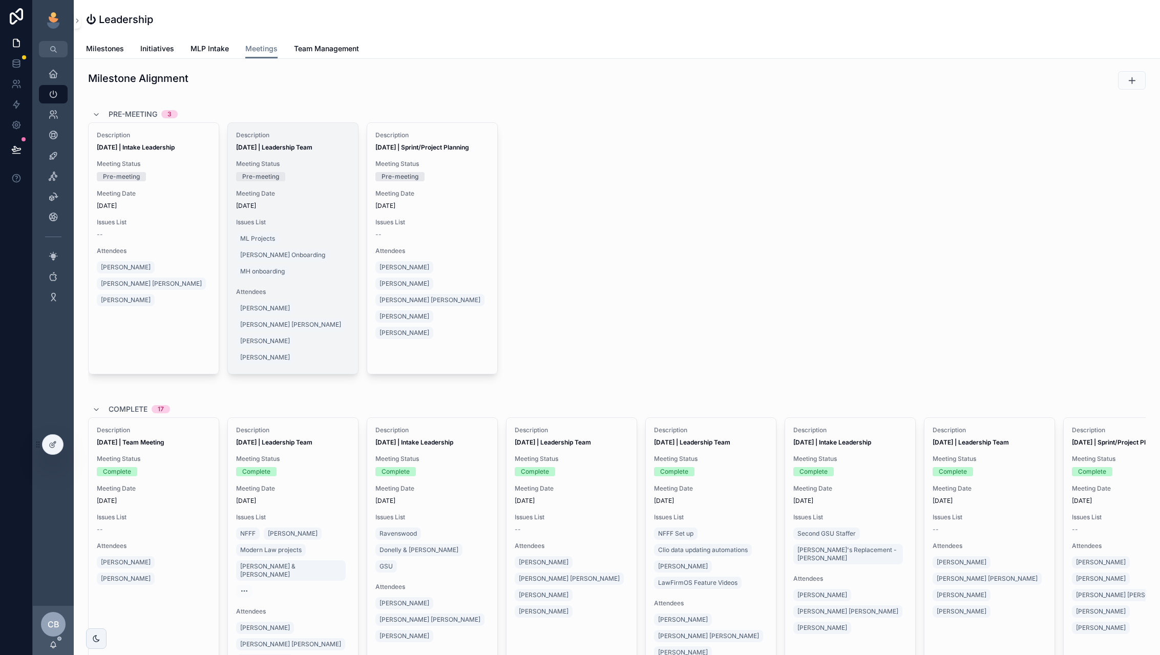
click at [314, 189] on div "Description Aug 5, 2025 | Leadership Team Meeting Status Pre-meeting Meeting Da…" at bounding box center [293, 248] width 130 height 251
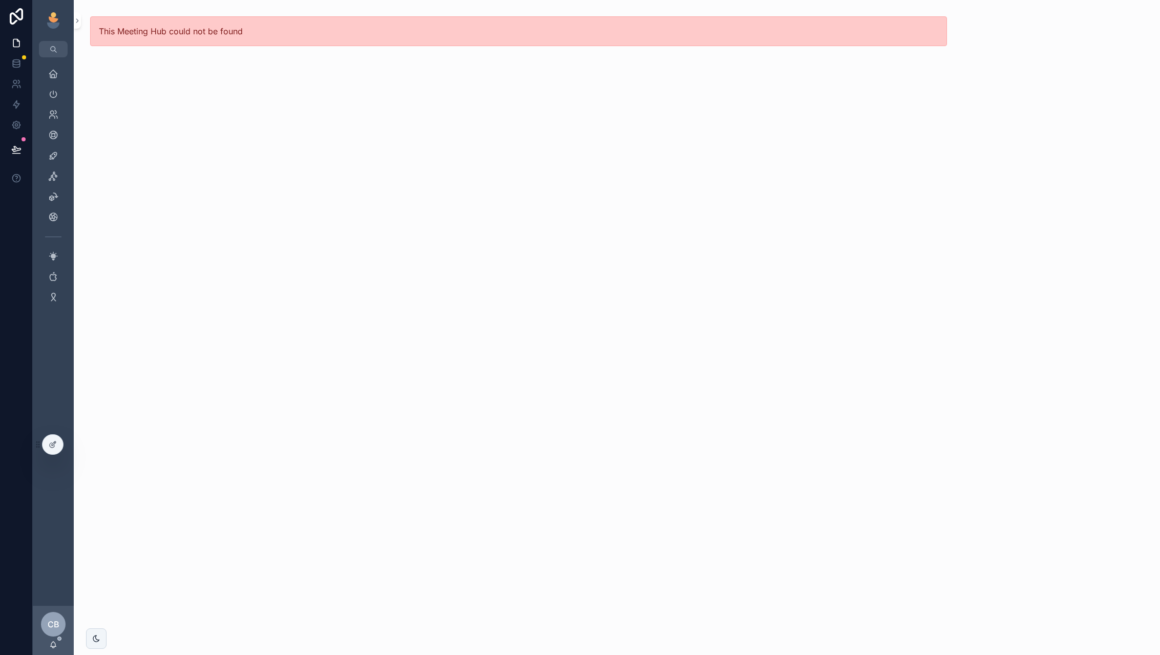
click at [397, 107] on div "This Meeting Hub could not be found" at bounding box center [519, 327] width 890 height 655
click at [142, 62] on div "This Meeting Hub could not be found" at bounding box center [519, 31] width 890 height 63
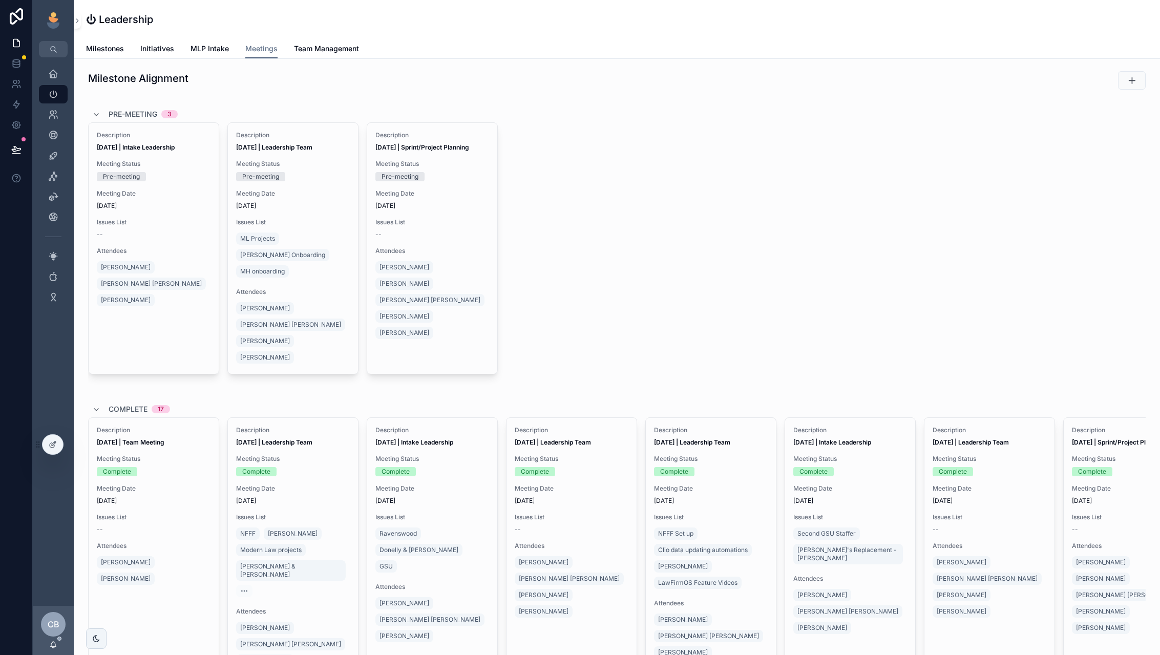
click at [48, 101] on div "Leadership" at bounding box center [53, 94] width 16 height 16
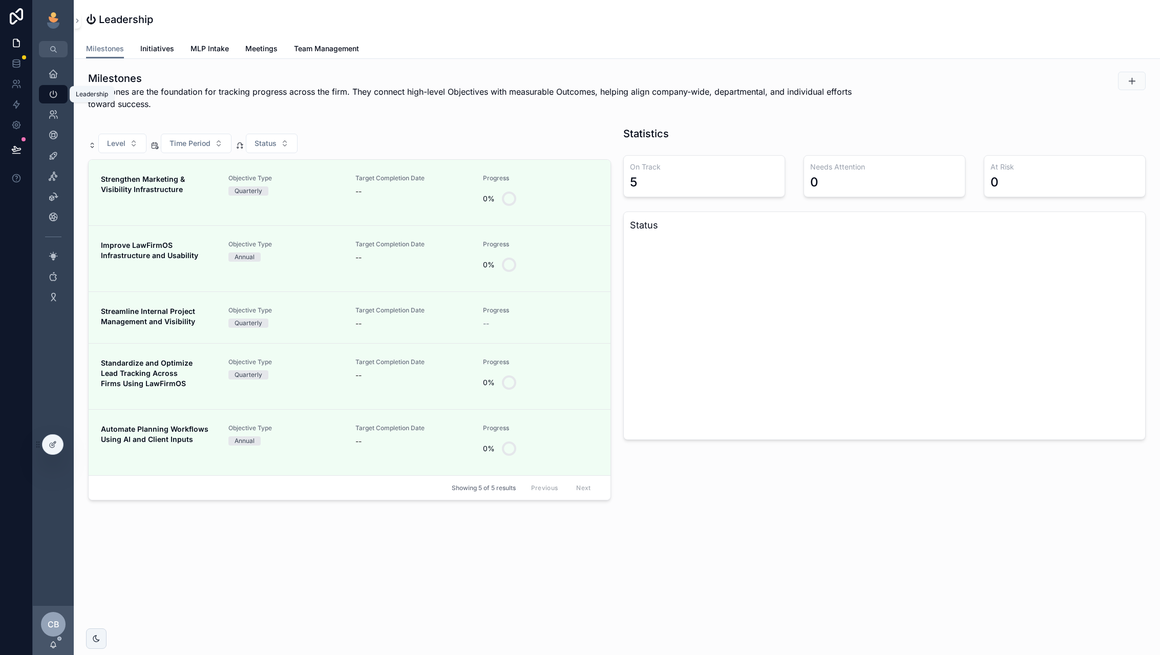
click at [55, 98] on icon "scrollable content" at bounding box center [53, 94] width 10 height 10
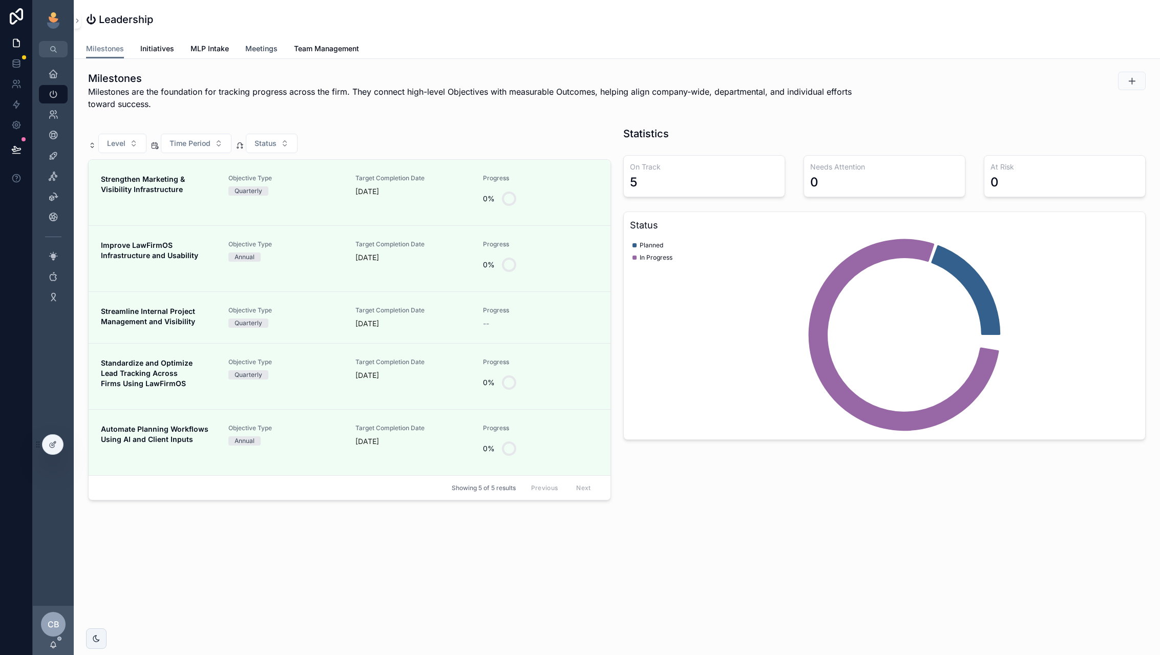
click at [268, 50] on span "Meetings" at bounding box center [261, 49] width 32 height 10
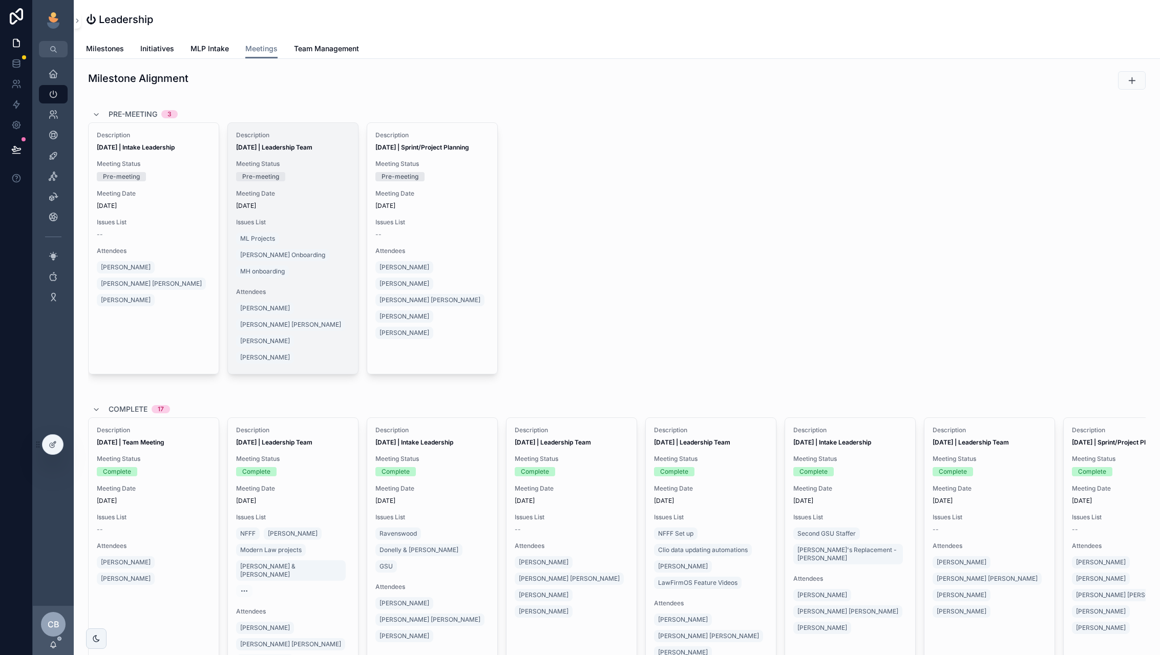
click at [306, 175] on div "Pre-meeting" at bounding box center [293, 176] width 114 height 9
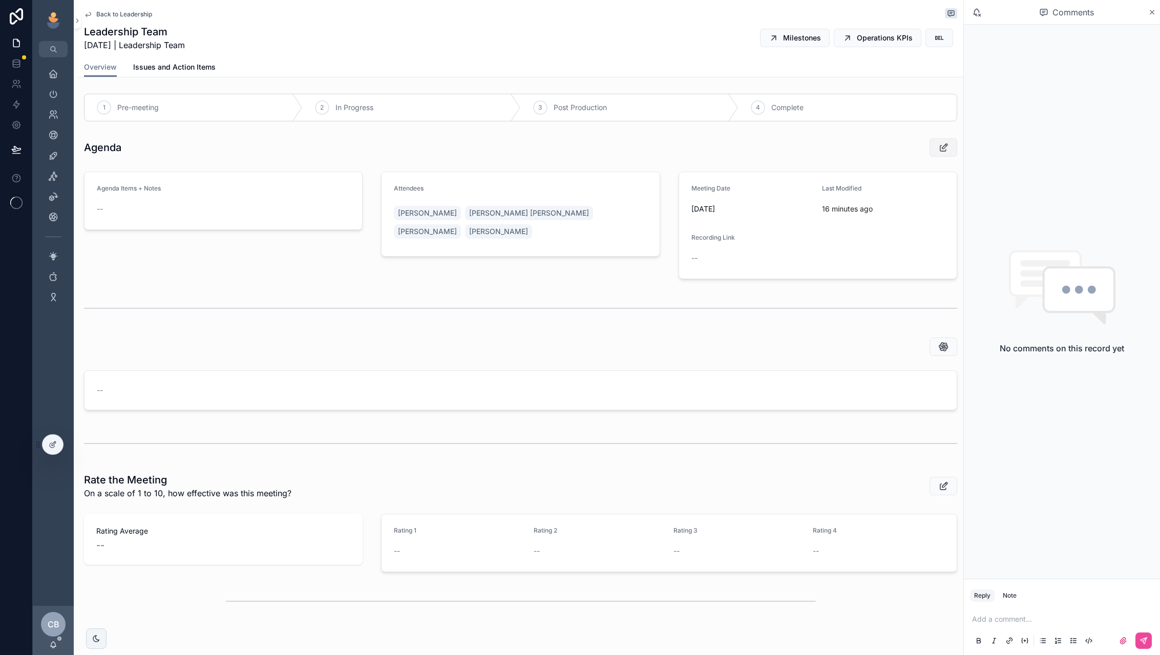
click at [945, 149] on icon "scrollable content" at bounding box center [944, 147] width 11 height 10
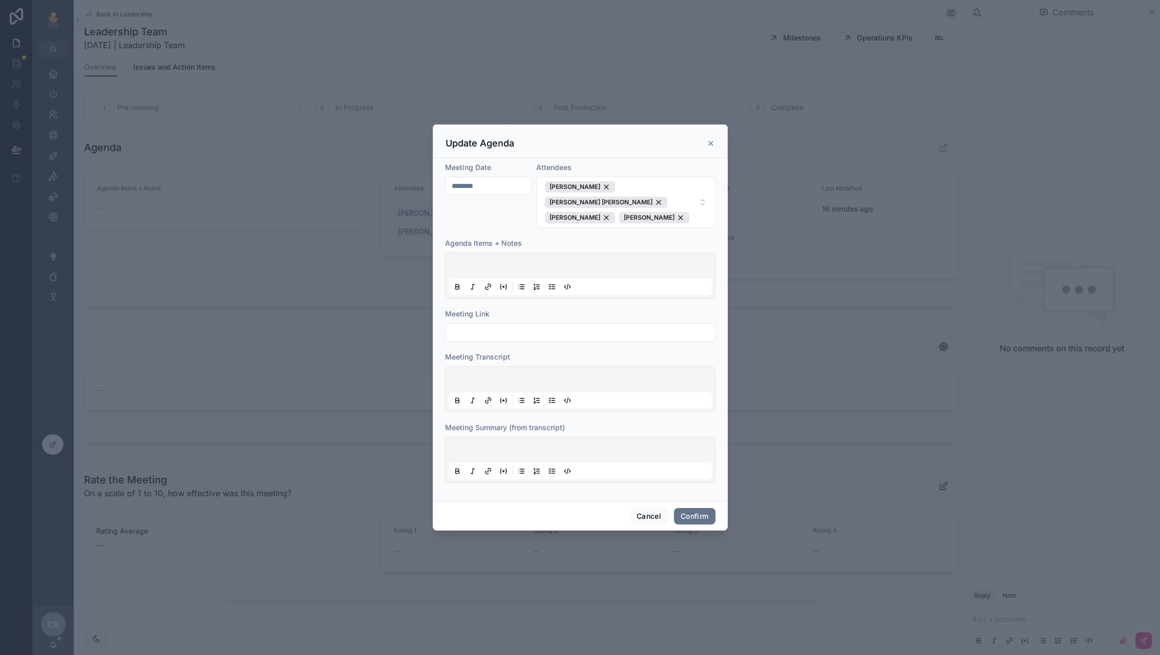
click at [501, 193] on input "********" at bounding box center [489, 186] width 87 height 14
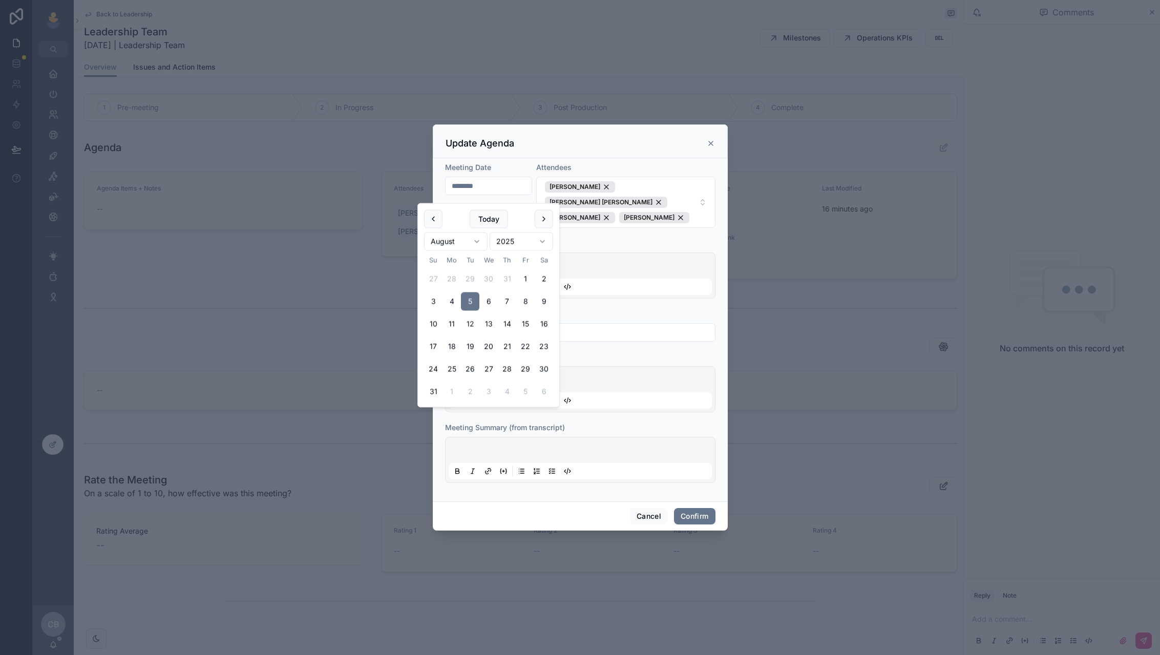
click at [474, 325] on button "12" at bounding box center [470, 324] width 18 height 18
type input "*********"
click at [691, 509] on button "Confirm" at bounding box center [694, 516] width 41 height 16
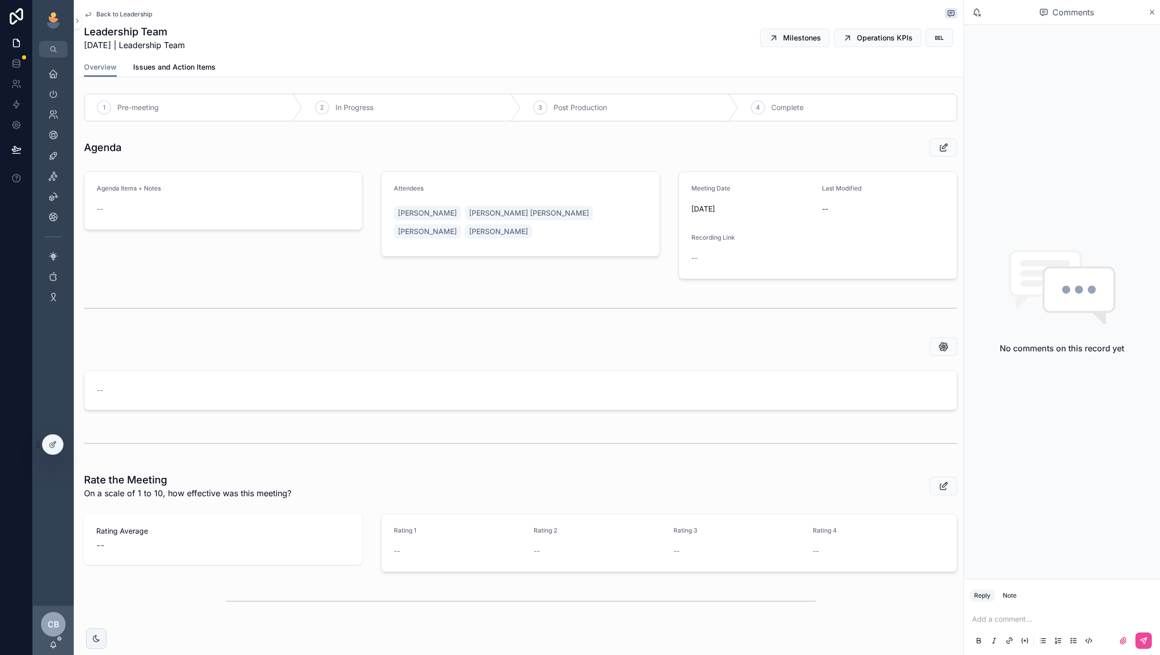
click at [158, 61] on link "Issues and Action Items" at bounding box center [174, 68] width 82 height 20
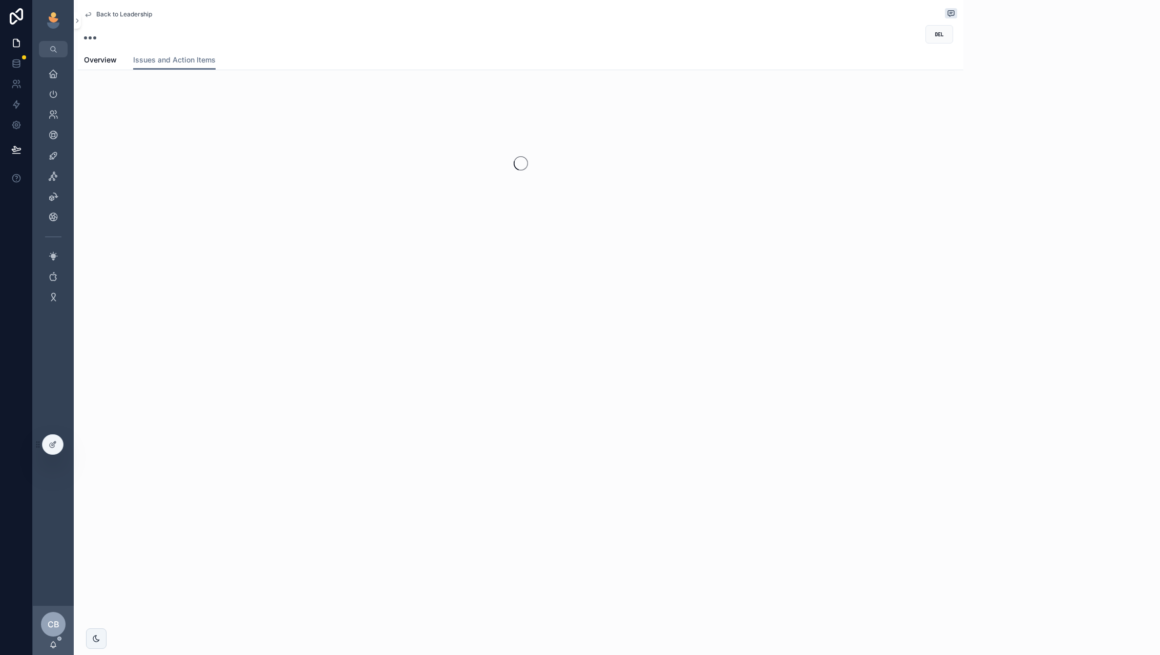
click at [156, 76] on div "Back to Leadership Issues and Action Items Overview Issues and Action Items" at bounding box center [521, 155] width 886 height 310
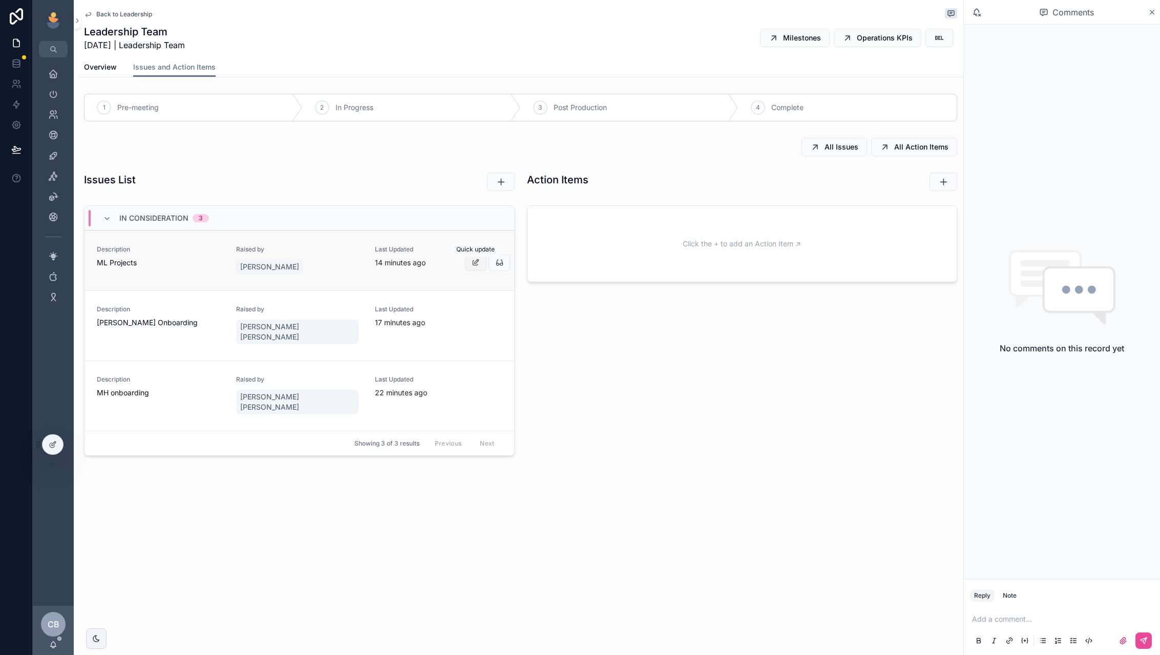
click at [476, 263] on icon "scrollable content" at bounding box center [476, 263] width 8 height 8
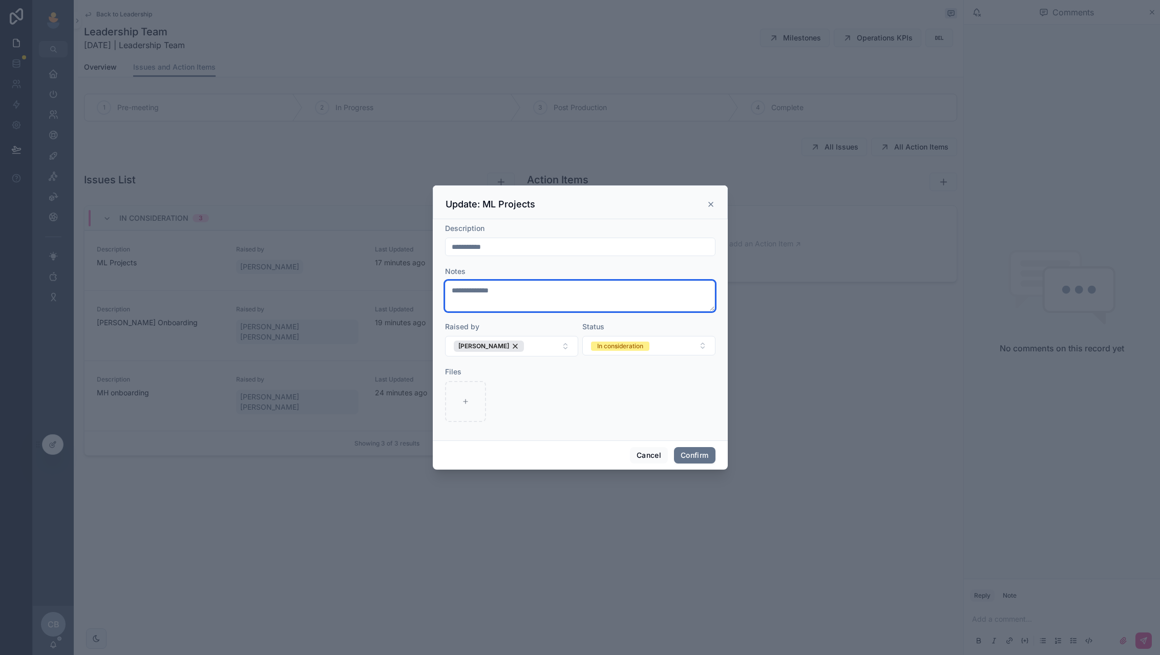
click at [599, 298] on textarea "**********" at bounding box center [580, 296] width 270 height 31
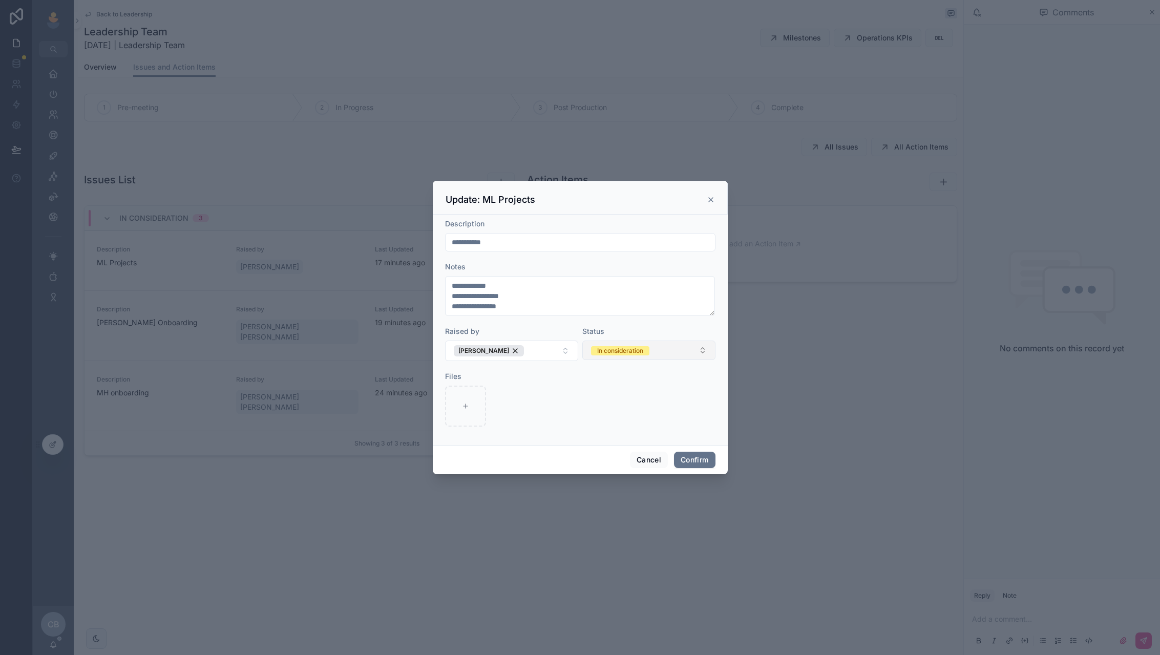
click at [650, 348] on span "In consideration" at bounding box center [620, 350] width 58 height 9
click at [637, 423] on div "Resolved" at bounding box center [649, 422] width 128 height 15
click at [526, 304] on textarea "**********" at bounding box center [580, 296] width 270 height 40
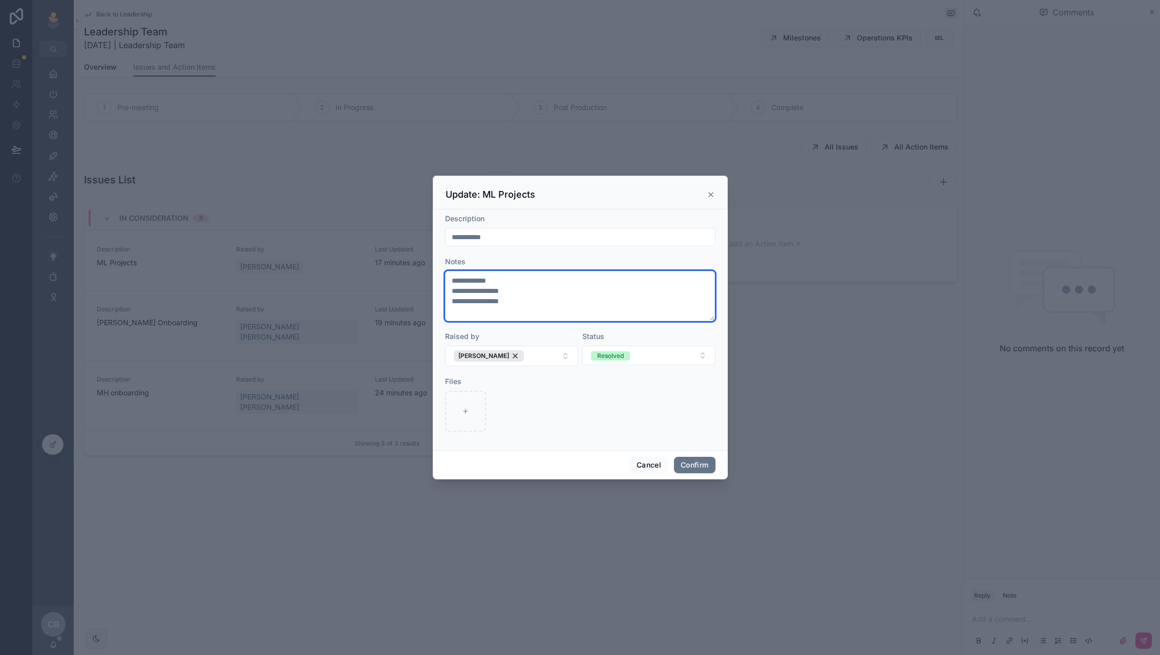
click at [512, 319] on textarea "**********" at bounding box center [580, 296] width 270 height 50
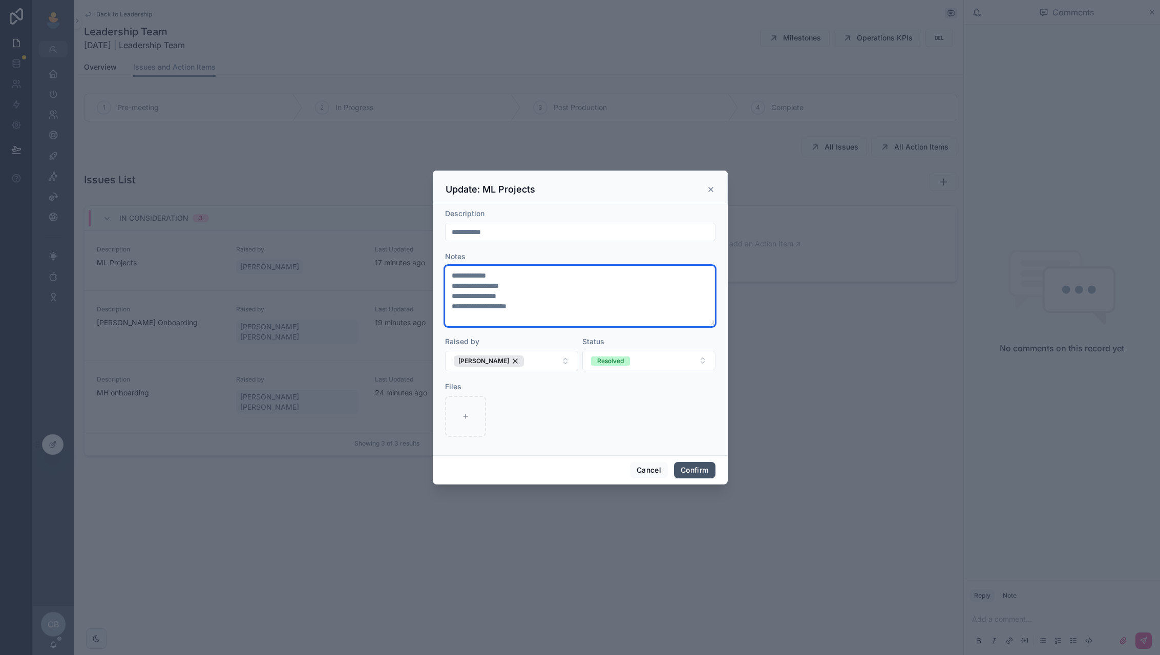
type textarea "**********"
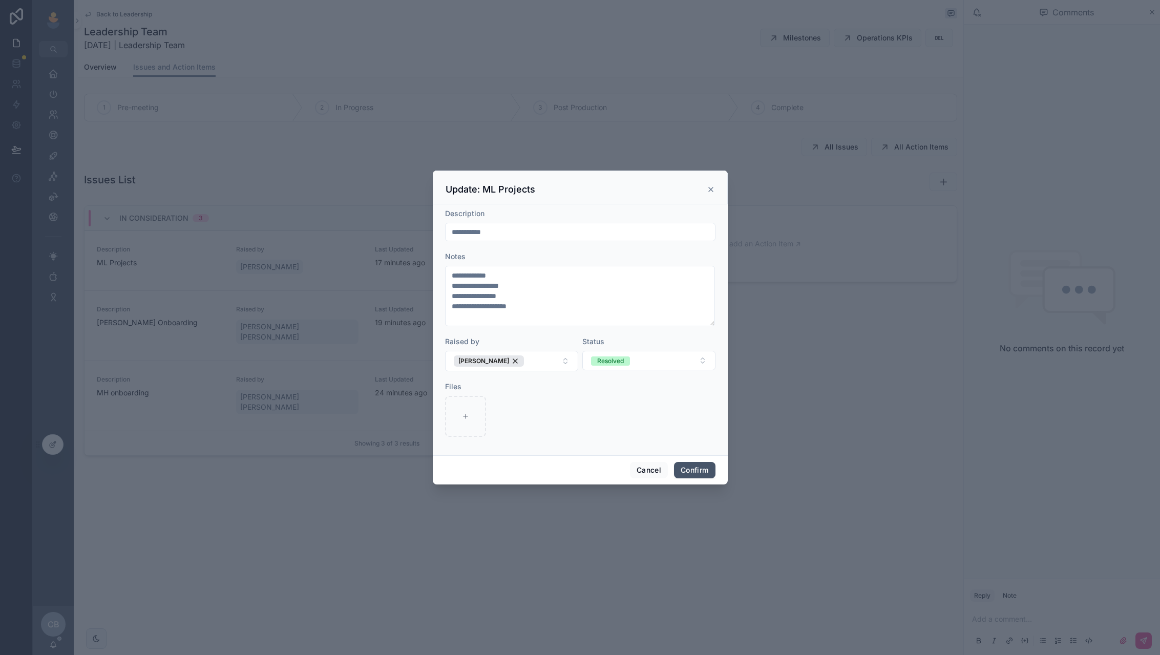
click at [684, 470] on button "Confirm" at bounding box center [694, 470] width 41 height 16
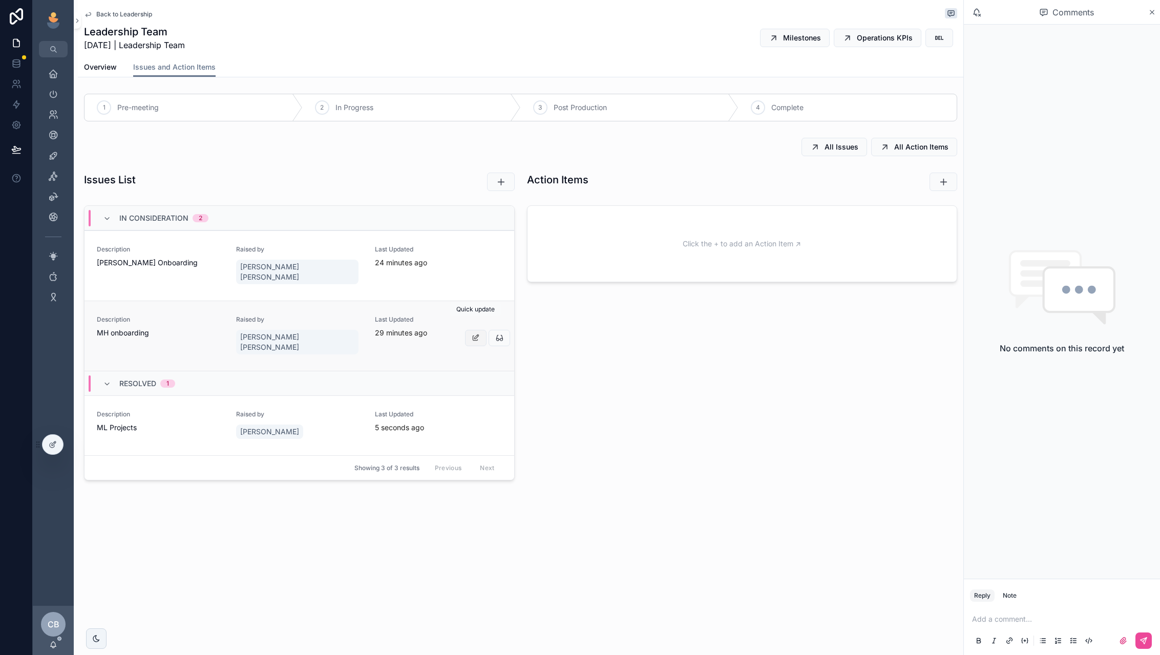
click at [474, 334] on icon "scrollable content" at bounding box center [476, 338] width 8 height 8
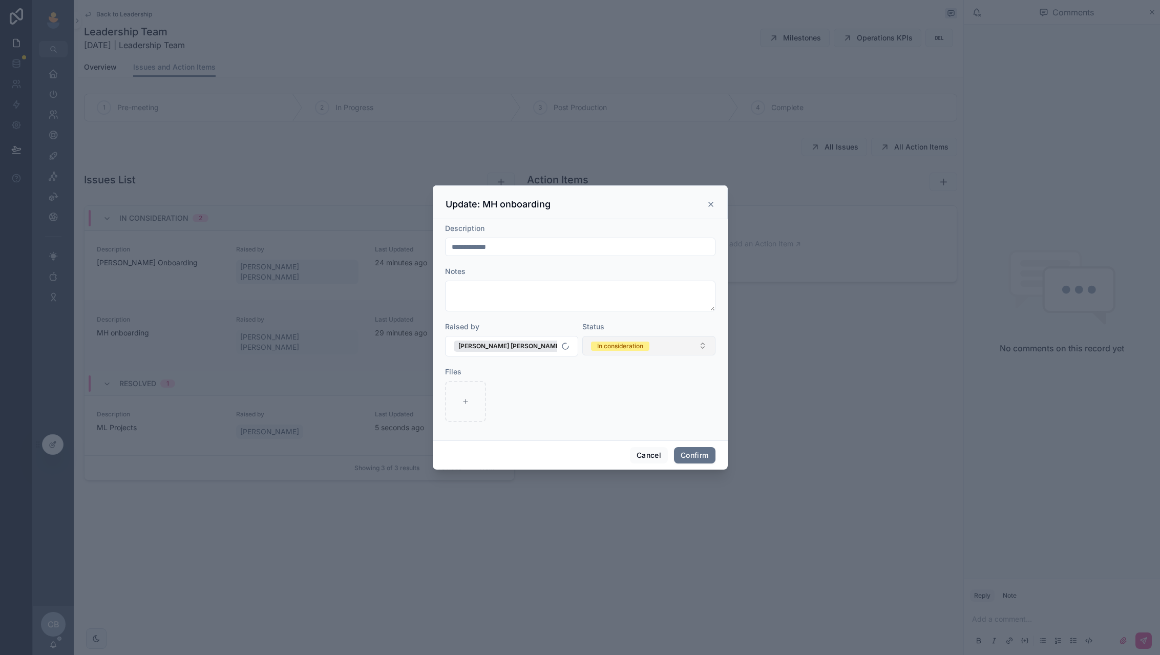
click at [626, 350] on div "In consideration" at bounding box center [620, 346] width 46 height 9
click at [618, 417] on div "Resolved" at bounding box center [608, 417] width 27 height 9
click at [685, 460] on button "Confirm" at bounding box center [694, 455] width 41 height 16
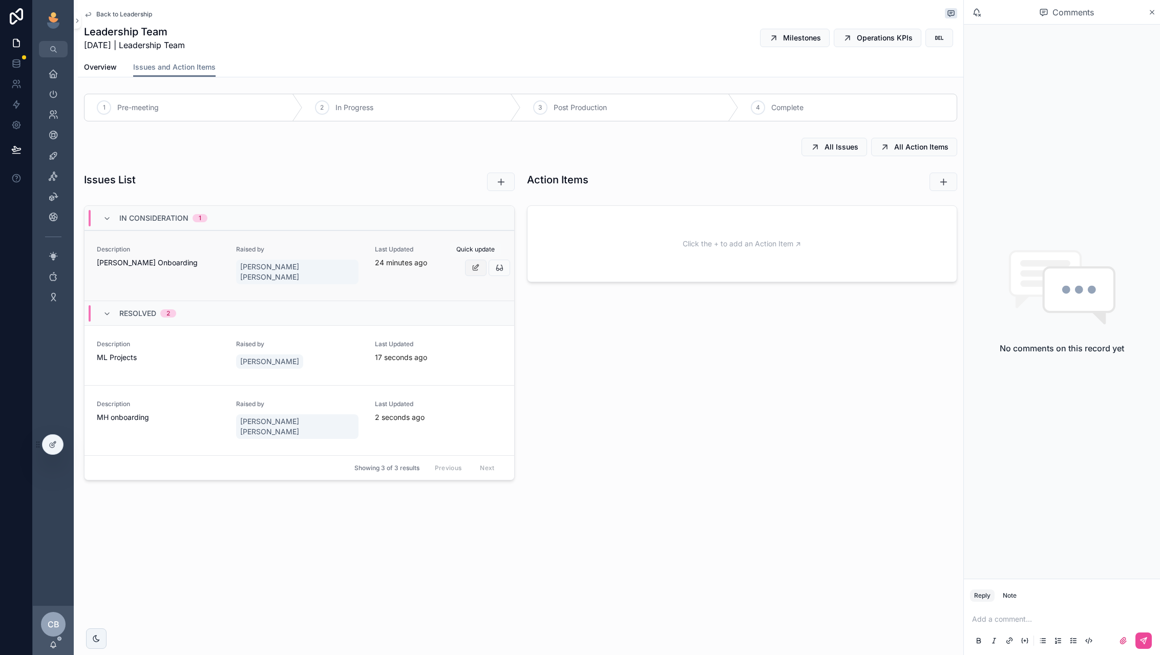
click at [481, 260] on button "scrollable content" at bounding box center [476, 268] width 22 height 16
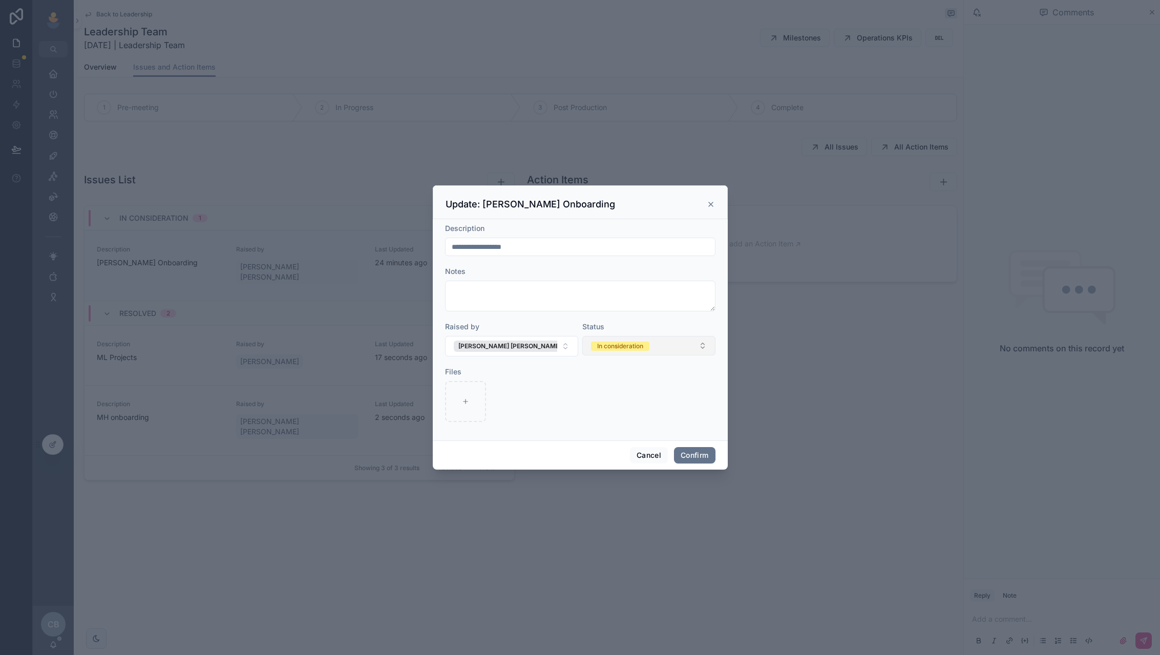
click at [622, 350] on div "In consideration" at bounding box center [620, 346] width 46 height 9
click at [615, 417] on div "Resolved" at bounding box center [608, 417] width 27 height 9
click at [682, 451] on button "Confirm" at bounding box center [694, 455] width 41 height 16
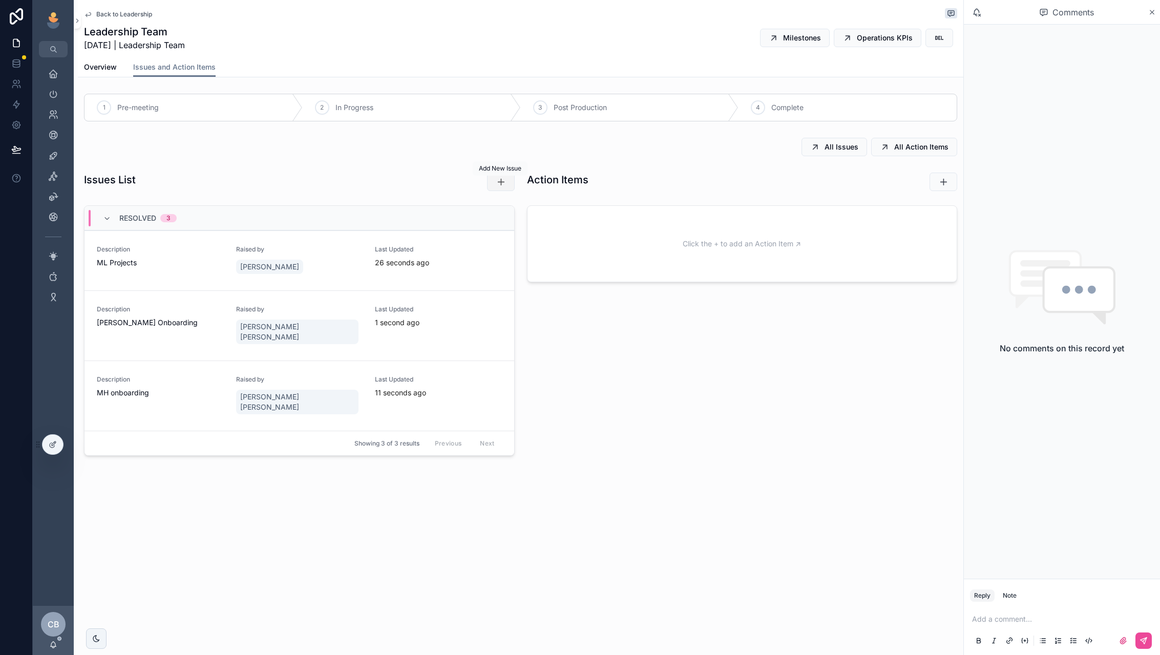
click at [497, 180] on icon "scrollable content" at bounding box center [501, 182] width 10 height 10
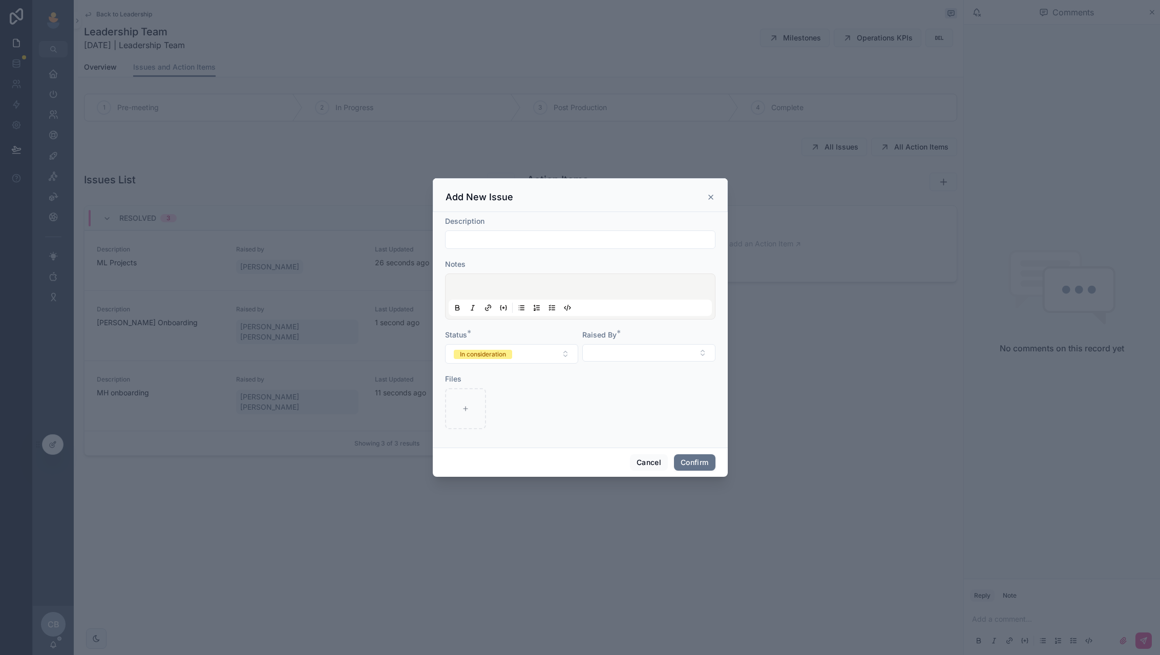
click at [535, 242] on input "text" at bounding box center [580, 240] width 269 height 14
type input "**********"
click at [641, 362] on button "Select Button" at bounding box center [648, 352] width 133 height 17
type input "****"
click at [632, 394] on div "[PERSON_NAME]" at bounding box center [649, 394] width 128 height 16
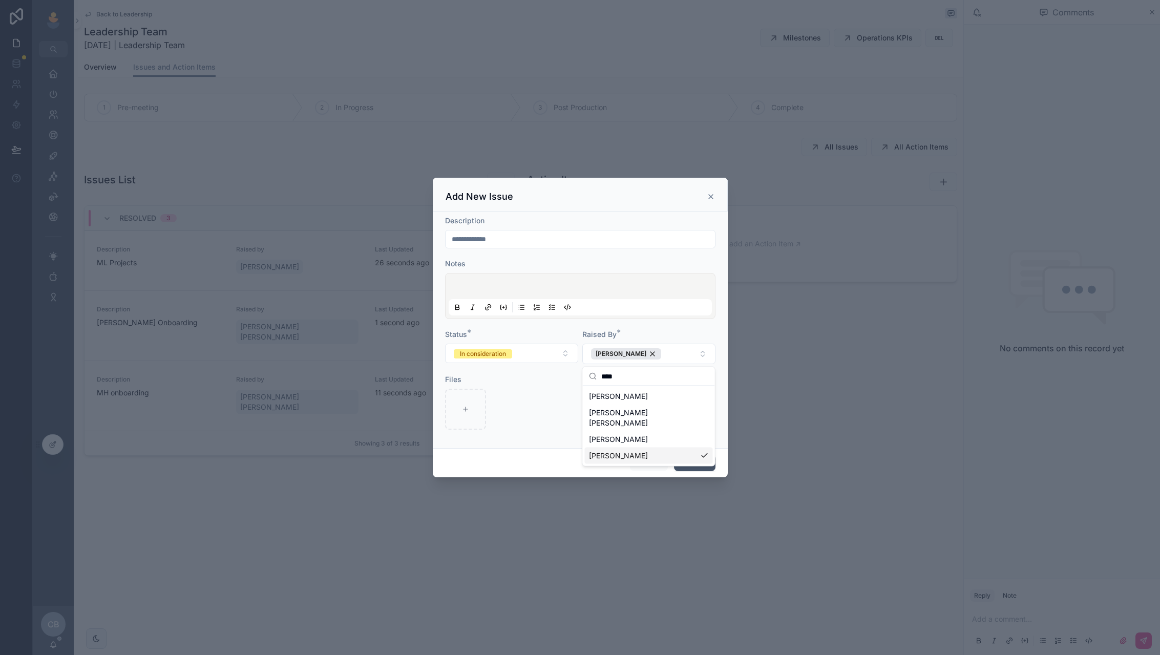
click at [681, 464] on button "Confirm" at bounding box center [694, 463] width 41 height 16
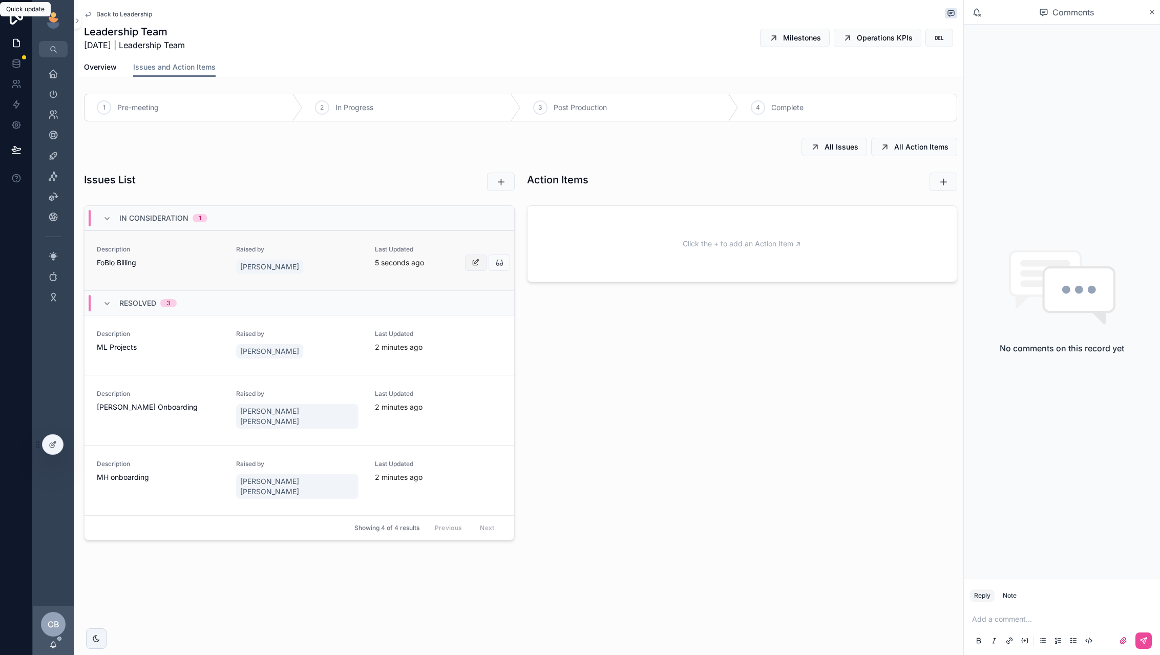
click at [472, 257] on button "scrollable content" at bounding box center [476, 263] width 22 height 16
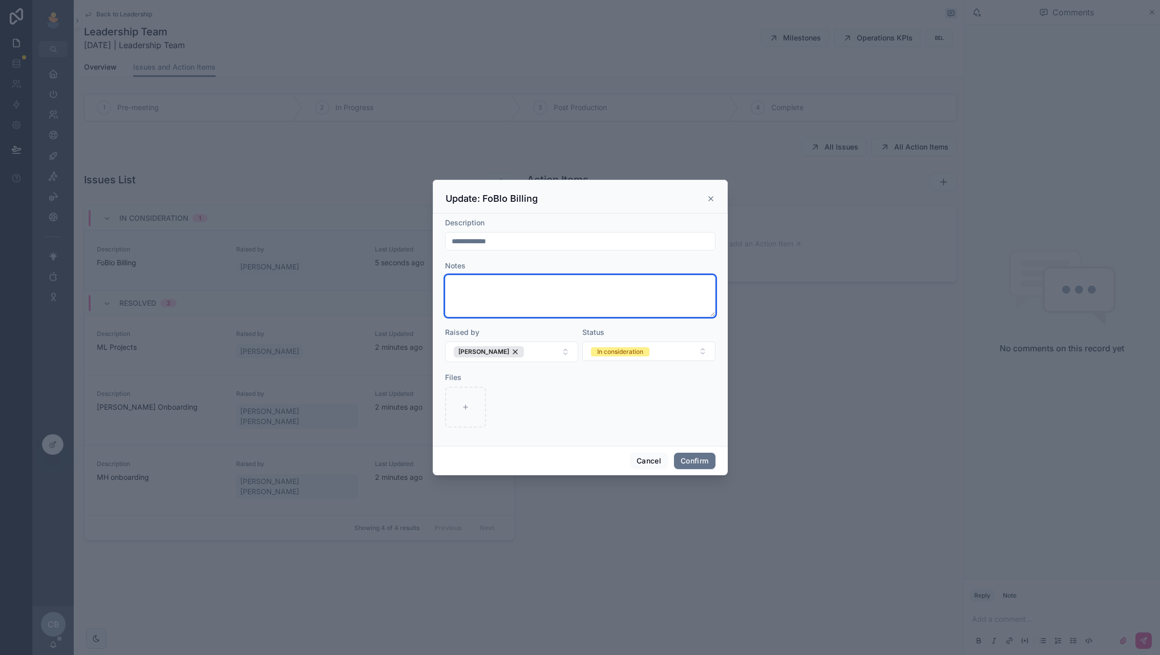
drag, startPoint x: 712, startPoint y: 306, endPoint x: 711, endPoint y: 311, distance: 5.7
click at [711, 311] on textarea at bounding box center [580, 296] width 270 height 42
click at [685, 300] on textarea at bounding box center [580, 296] width 270 height 42
type textarea "**********"
click at [674, 353] on button "In consideration" at bounding box center [648, 351] width 133 height 19
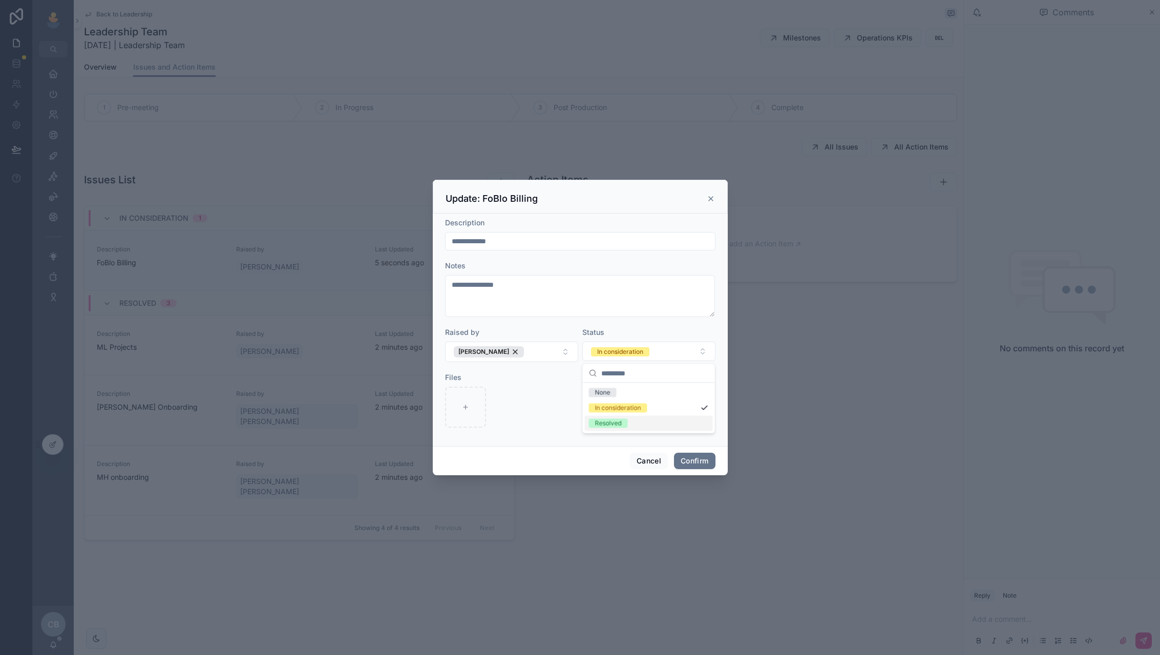
click at [667, 420] on div "Resolved" at bounding box center [649, 423] width 128 height 15
click at [695, 458] on button "Confirm" at bounding box center [694, 461] width 41 height 16
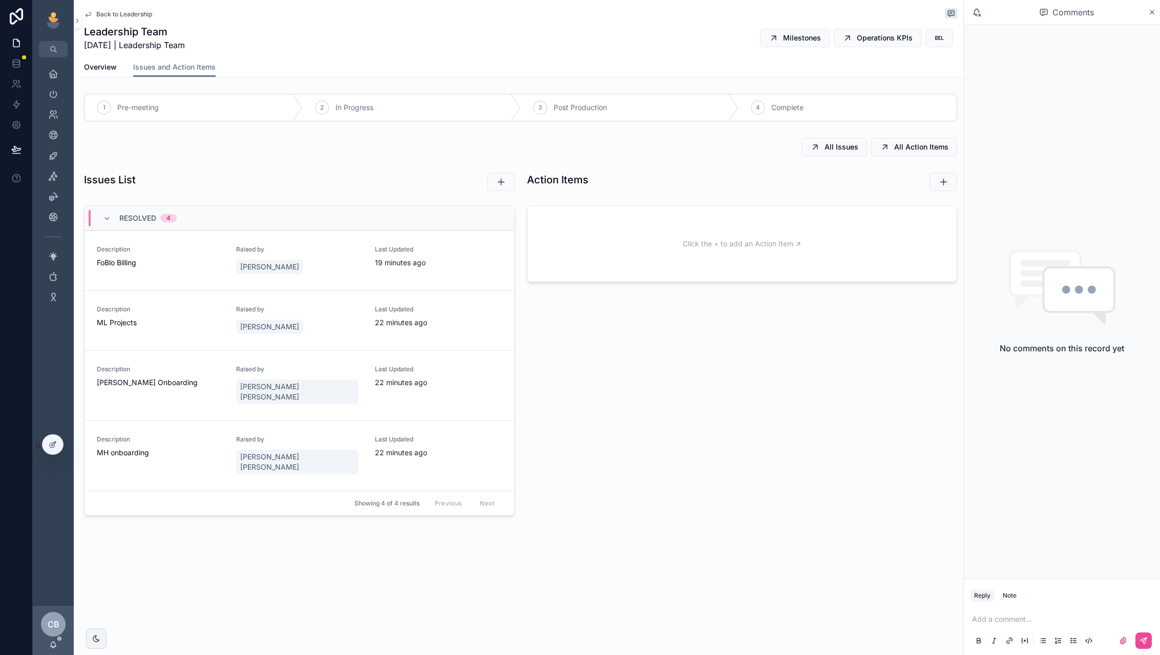
click at [123, 68] on div "Overview Issues and Action Items" at bounding box center [520, 66] width 873 height 19
click at [769, 108] on div "4 Complete" at bounding box center [848, 107] width 218 height 27
click at [101, 68] on span "Overview" at bounding box center [100, 67] width 33 height 10
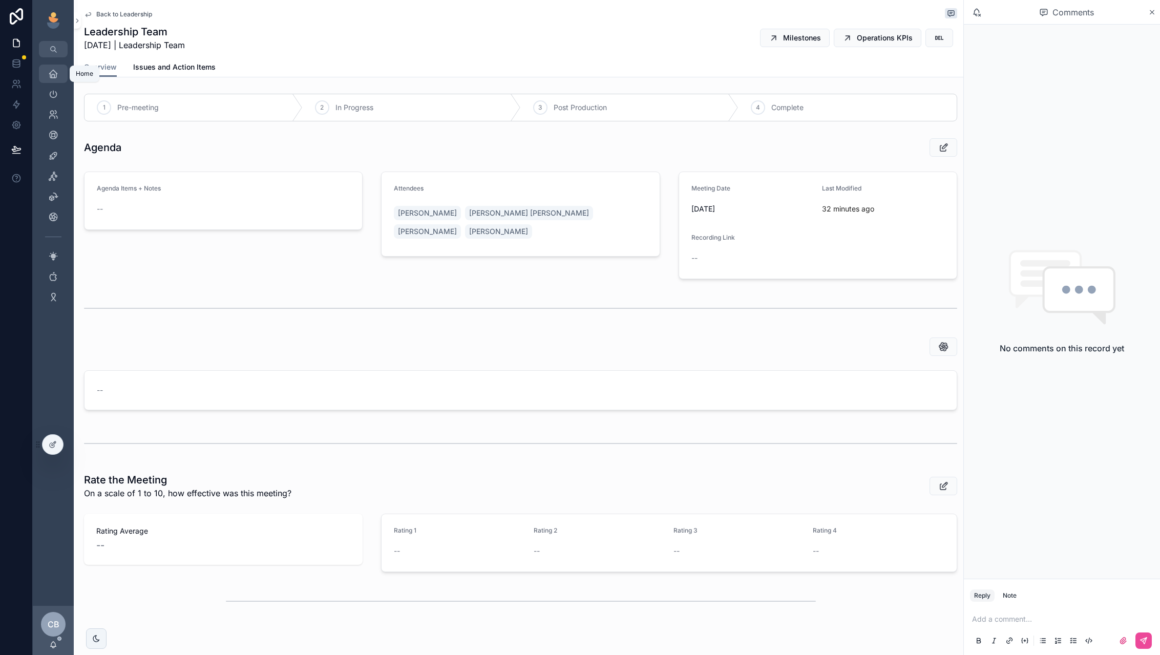
click at [49, 78] on icon "scrollable content" at bounding box center [53, 74] width 10 height 10
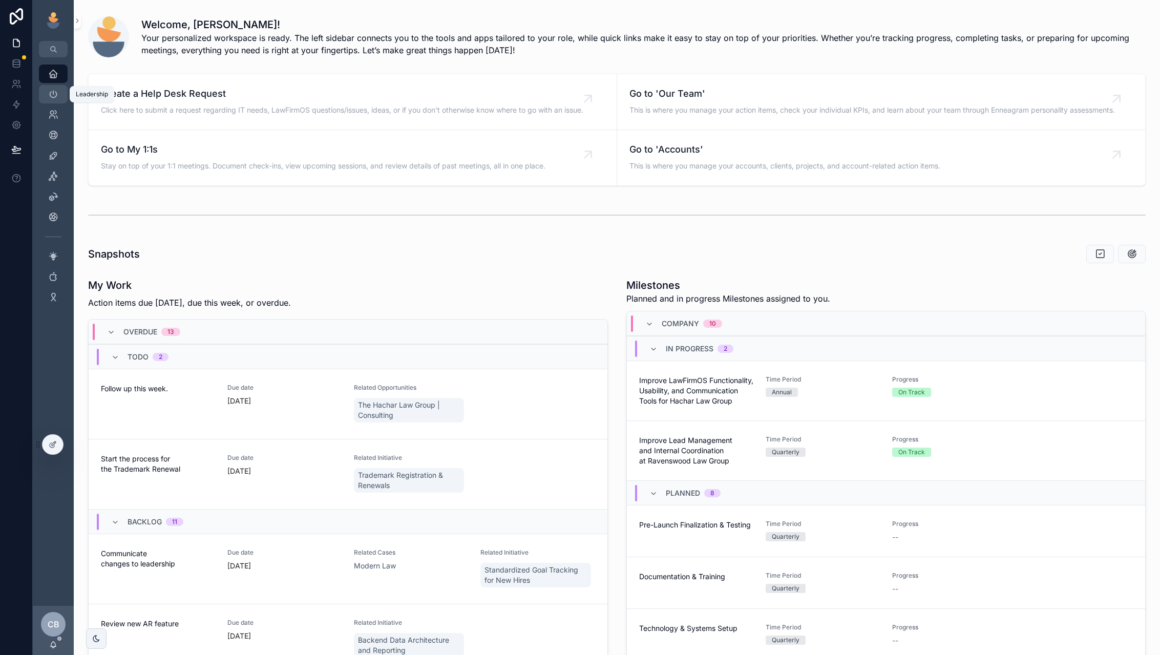
click at [57, 91] on icon "scrollable content" at bounding box center [53, 94] width 10 height 10
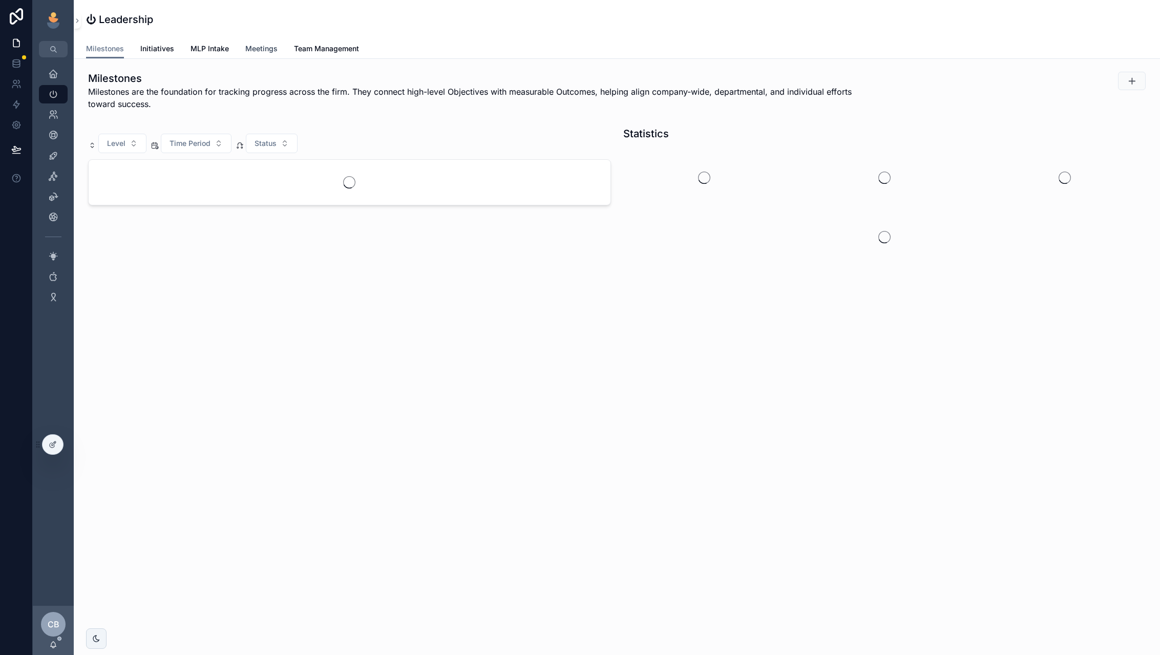
click at [265, 51] on span "Meetings" at bounding box center [261, 49] width 32 height 10
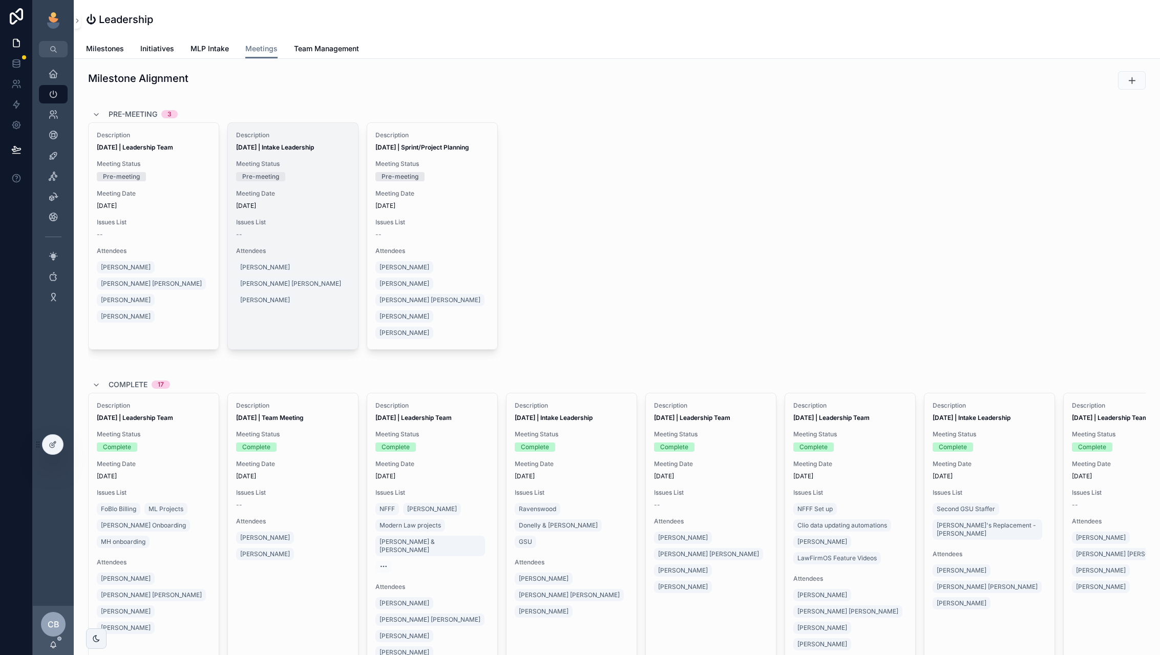
click at [302, 239] on div "Description [DATE] | Intake Leadership Meeting Status Pre-meeting Meeting Date …" at bounding box center [293, 236] width 130 height 226
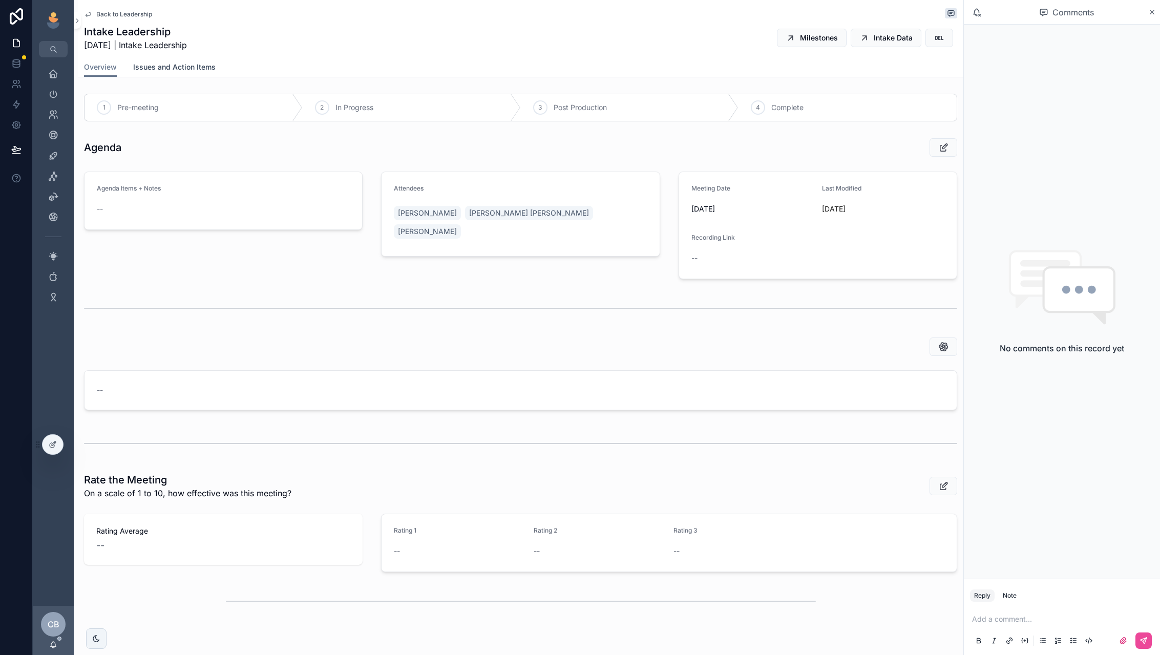
click at [198, 70] on span "Issues and Action Items" at bounding box center [174, 67] width 82 height 10
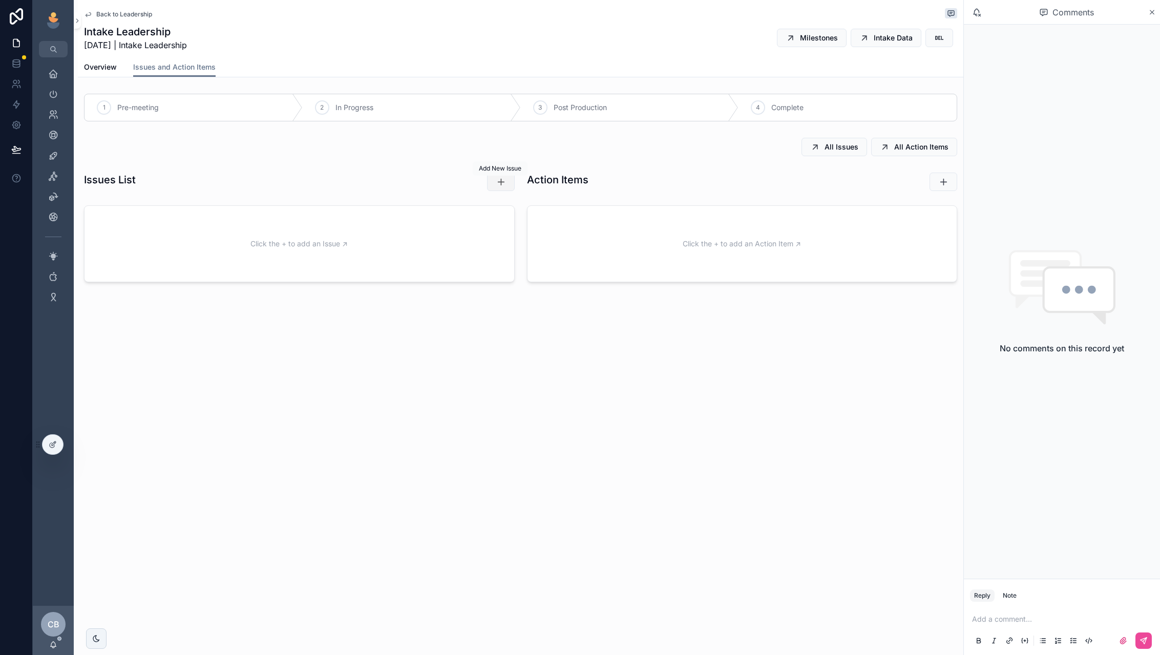
click at [500, 172] on span "Add New Issue" at bounding box center [500, 168] width 43 height 8
click at [501, 177] on icon "scrollable content" at bounding box center [501, 182] width 10 height 10
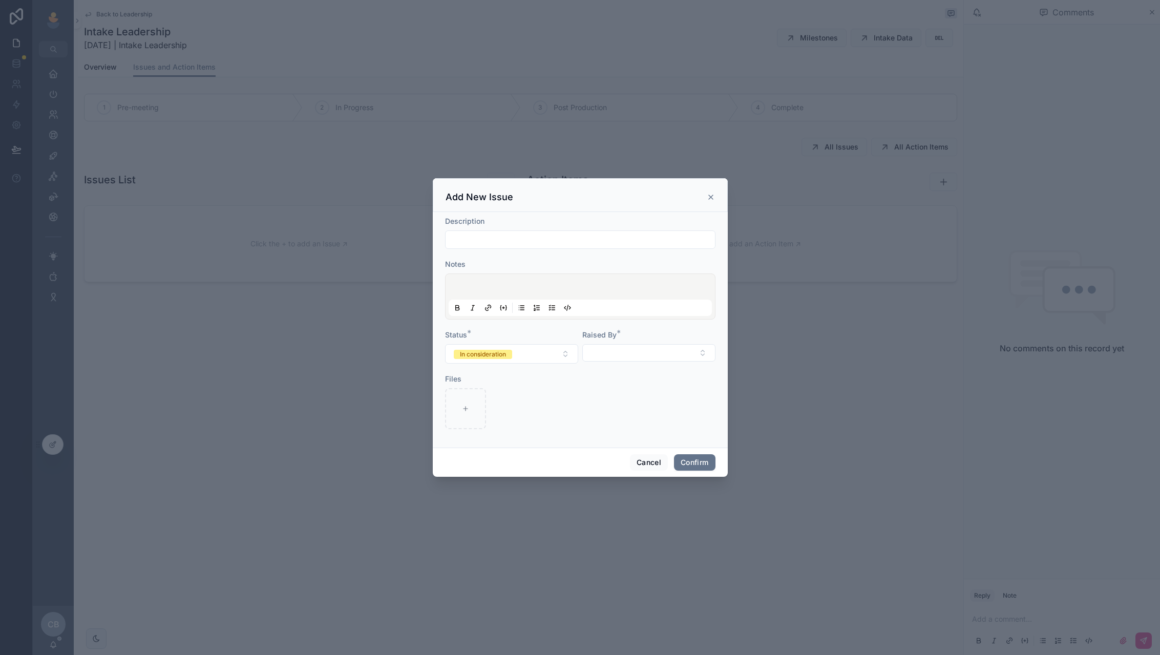
click at [493, 280] on div at bounding box center [580, 296] width 263 height 39
click at [495, 247] on div at bounding box center [580, 240] width 270 height 18
click at [497, 243] on input "text" at bounding box center [580, 240] width 269 height 14
type input "**********"
click at [627, 354] on button "Select Button" at bounding box center [648, 352] width 133 height 17
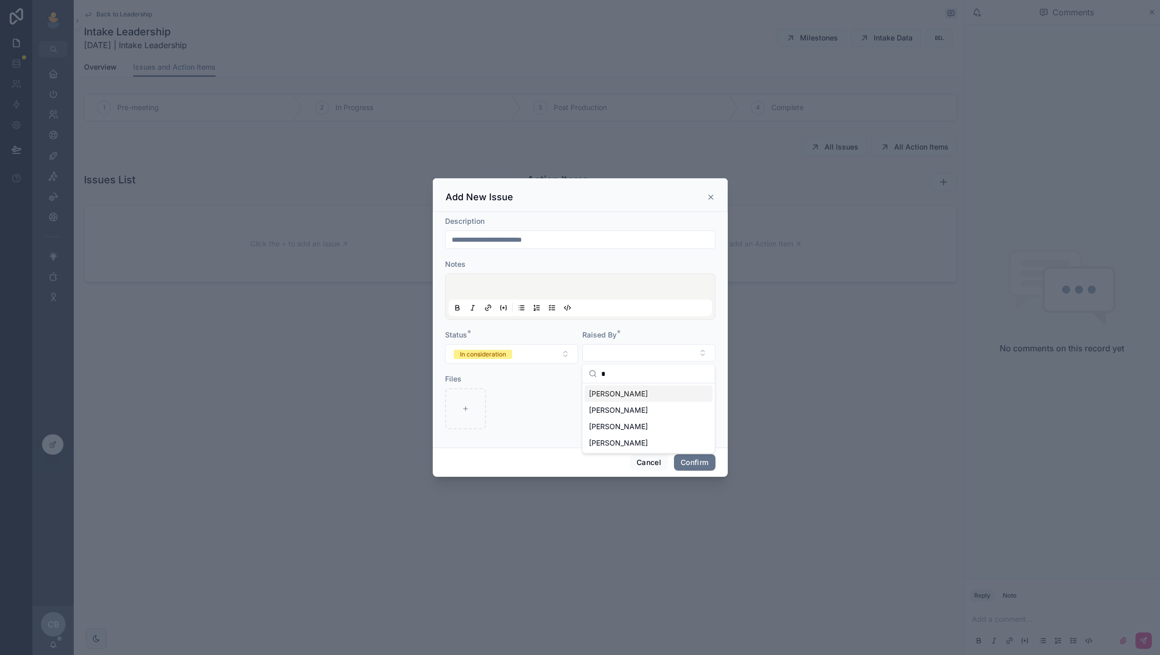
type input "*"
click at [624, 391] on span "[PERSON_NAME]" at bounding box center [618, 394] width 59 height 10
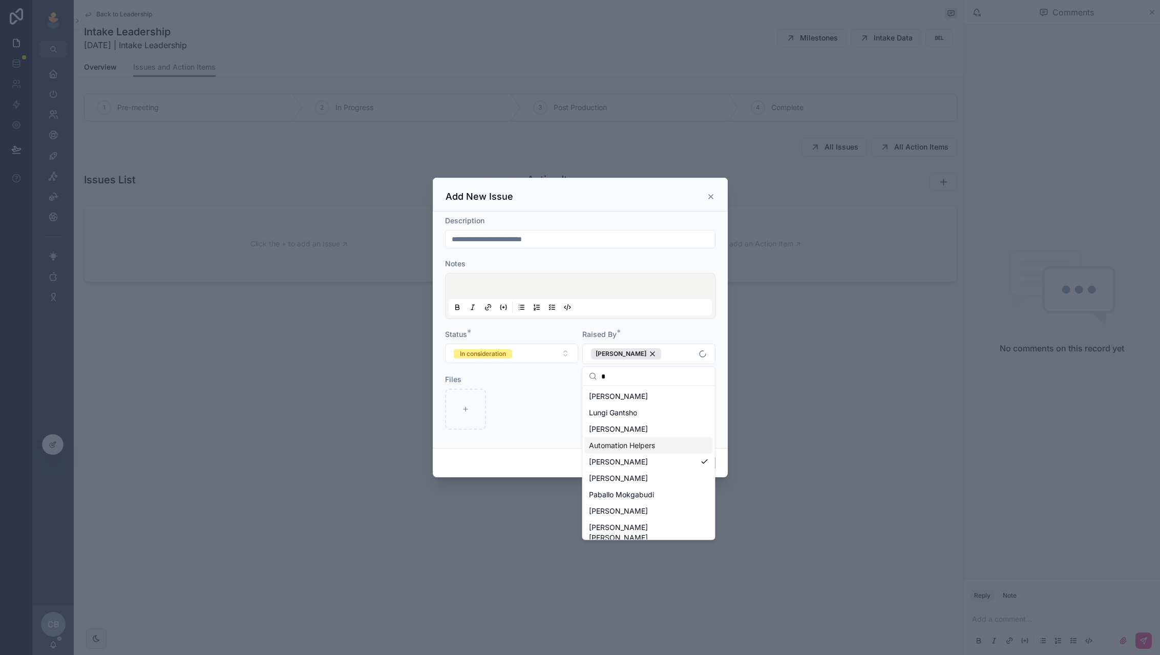
click at [724, 442] on div "**********" at bounding box center [580, 330] width 295 height 237
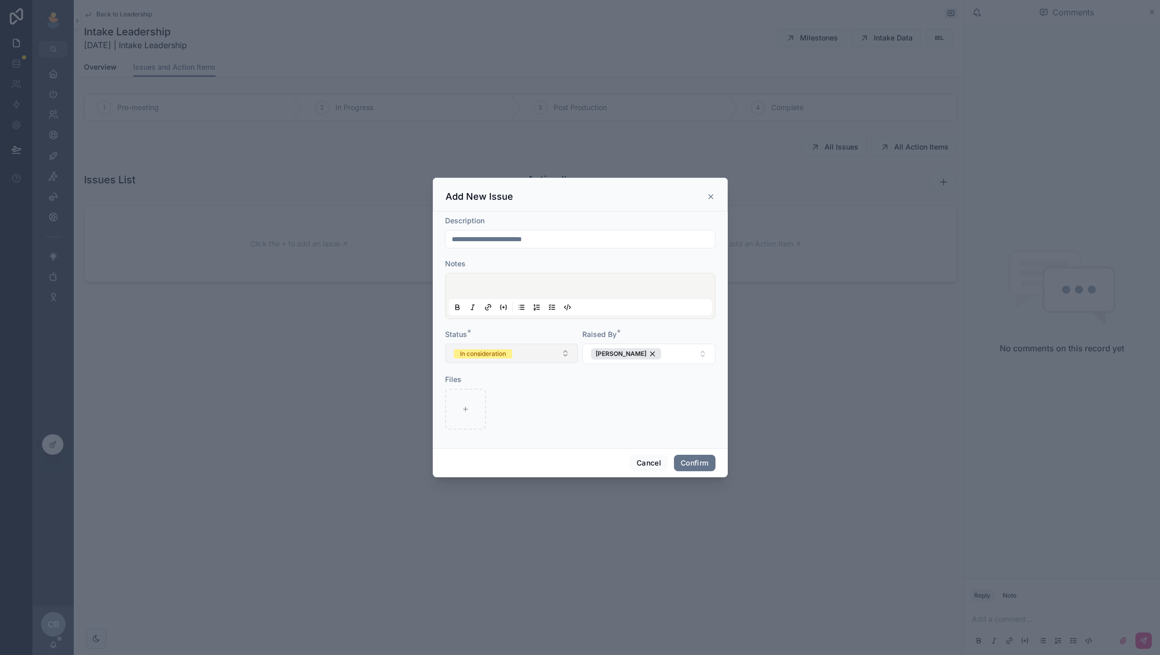
click at [553, 362] on button "In consideration" at bounding box center [511, 353] width 133 height 19
click at [548, 412] on div "Resolved" at bounding box center [512, 410] width 128 height 15
click at [685, 464] on button "Confirm" at bounding box center [694, 463] width 41 height 16
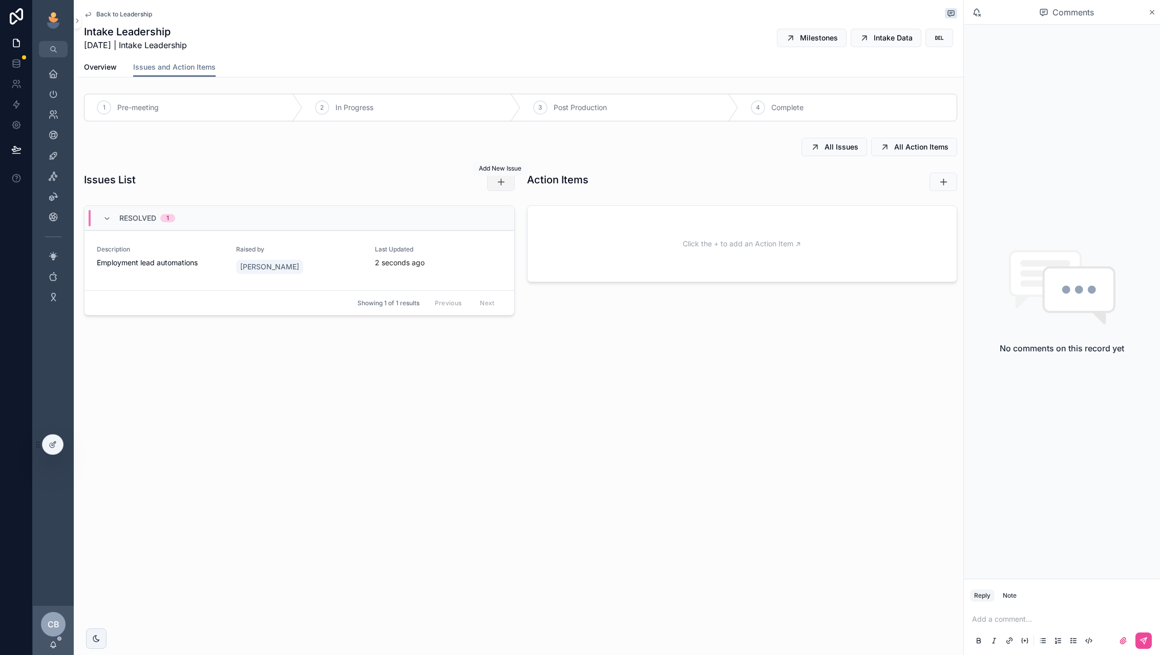
click at [499, 178] on icon "scrollable content" at bounding box center [501, 182] width 10 height 10
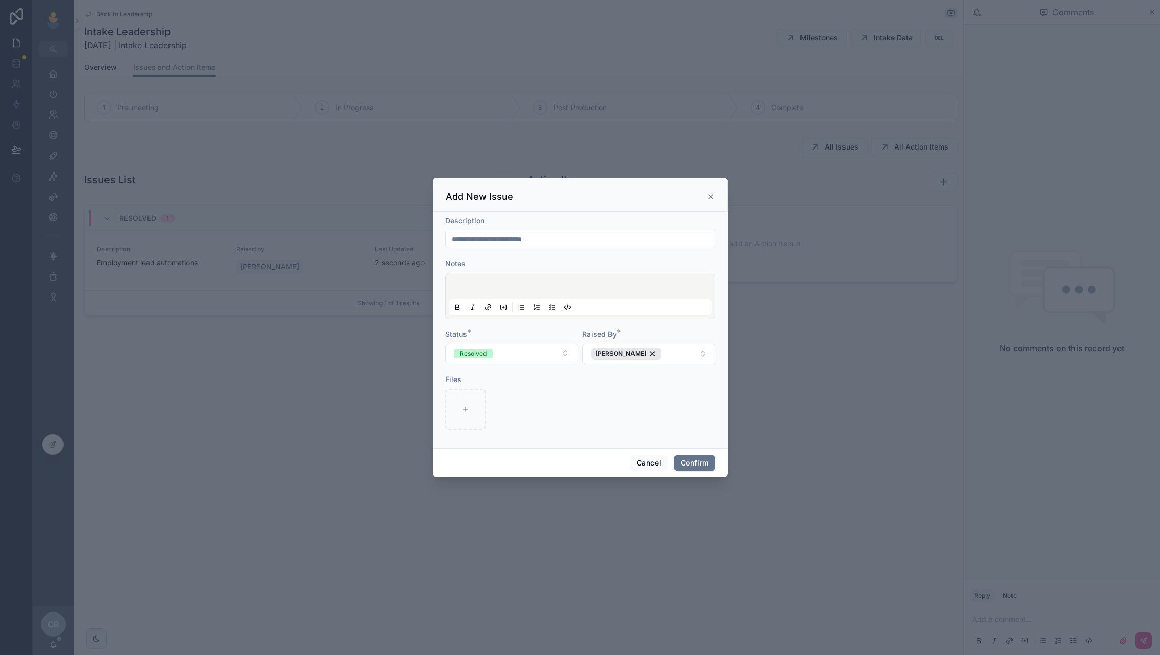
drag, startPoint x: 562, startPoint y: 243, endPoint x: 418, endPoint y: 227, distance: 144.9
click at [418, 227] on div "**********" at bounding box center [580, 327] width 1160 height 655
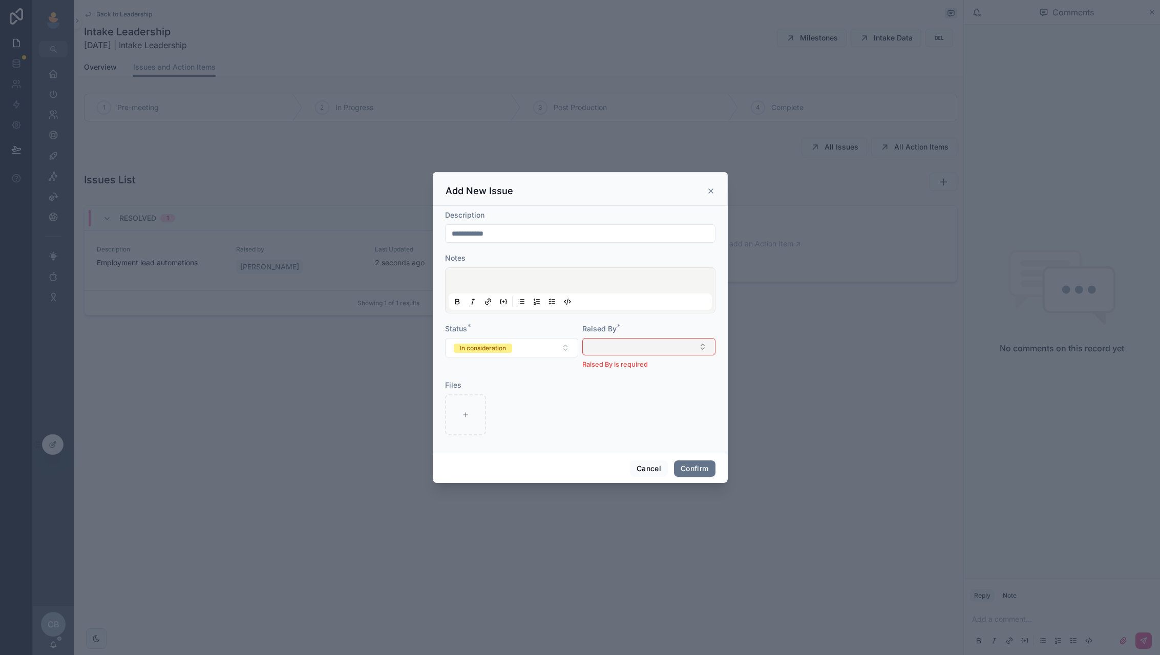
type input "**********"
click at [602, 345] on button "Select Button" at bounding box center [648, 346] width 133 height 17
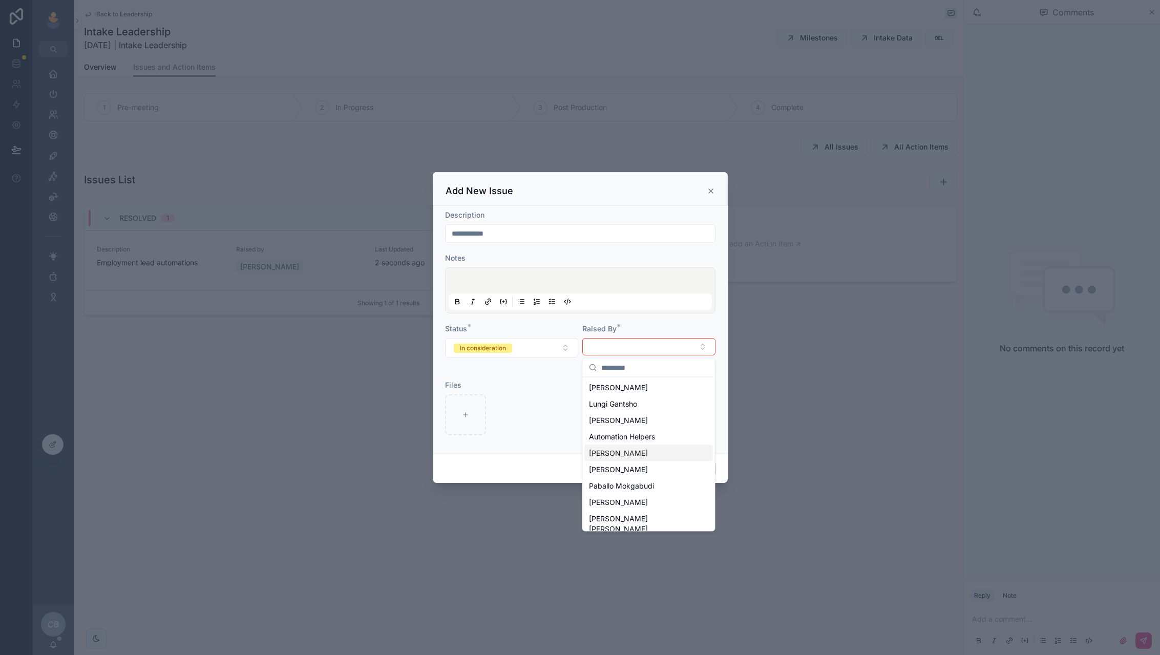
click at [597, 447] on div "[PERSON_NAME]" at bounding box center [649, 453] width 128 height 16
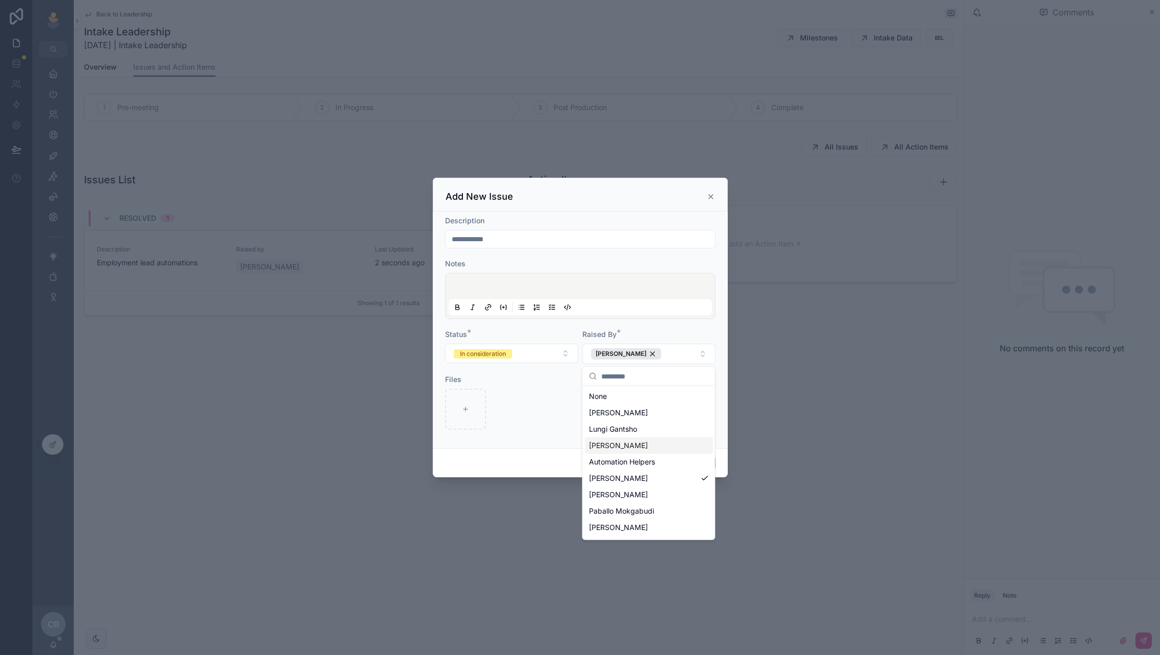
click at [557, 407] on div at bounding box center [511, 409] width 133 height 41
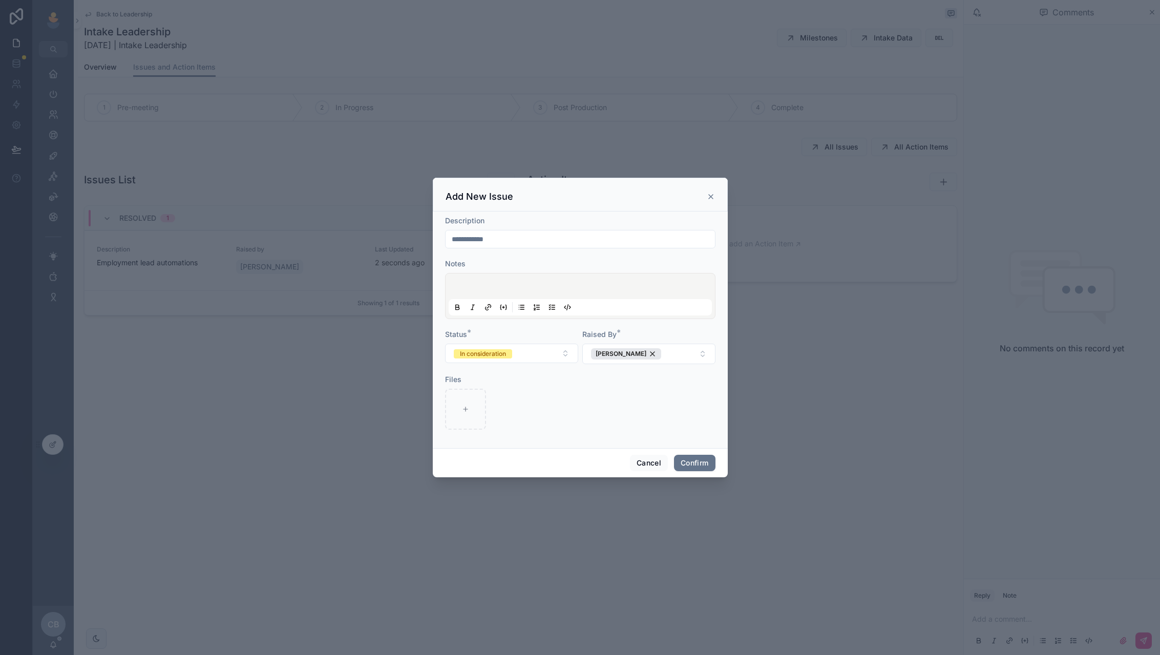
click at [528, 282] on div at bounding box center [580, 296] width 263 height 39
click at [517, 286] on p at bounding box center [582, 288] width 263 height 10
click at [534, 360] on button "In consideration" at bounding box center [511, 353] width 133 height 19
click at [538, 409] on div "Resolved" at bounding box center [512, 410] width 128 height 15
click at [621, 405] on form "**********" at bounding box center [580, 328] width 270 height 224
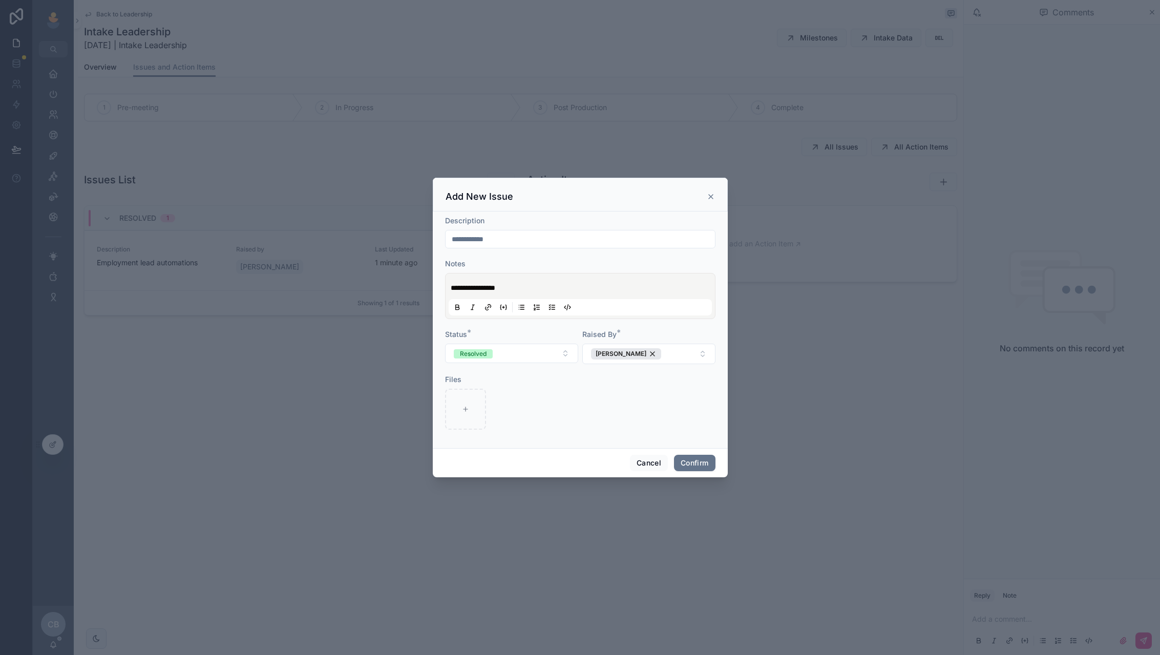
click at [616, 382] on form "**********" at bounding box center [580, 328] width 270 height 224
click at [693, 456] on button "Confirm" at bounding box center [694, 463] width 41 height 16
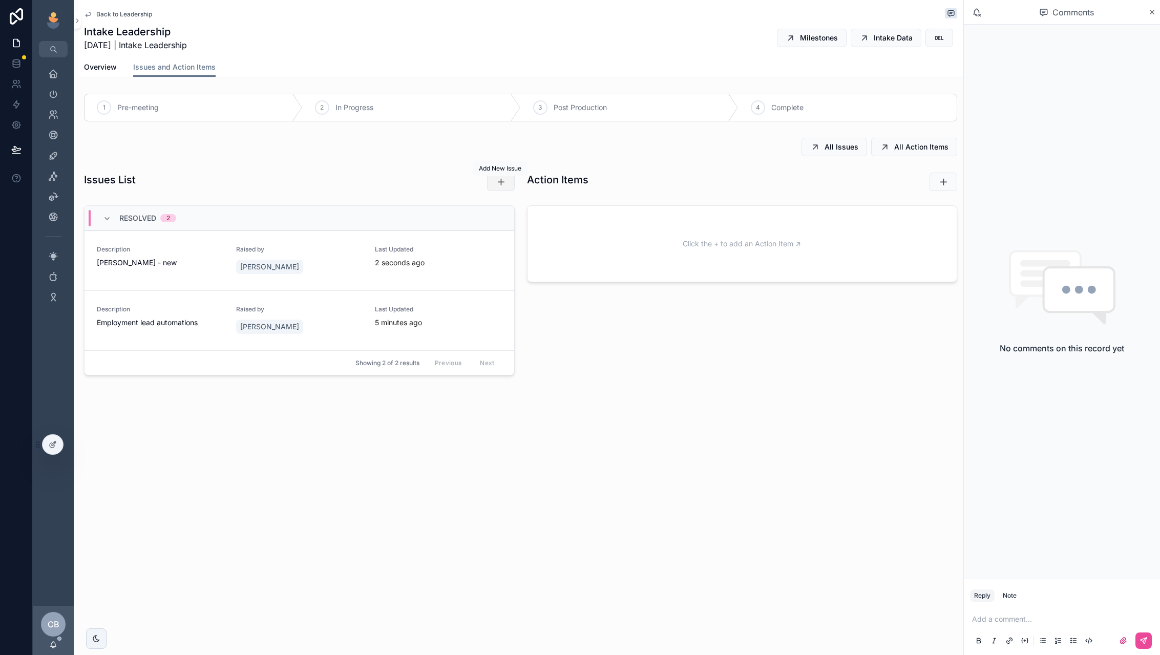
click at [503, 185] on icon "scrollable content" at bounding box center [501, 182] width 10 height 10
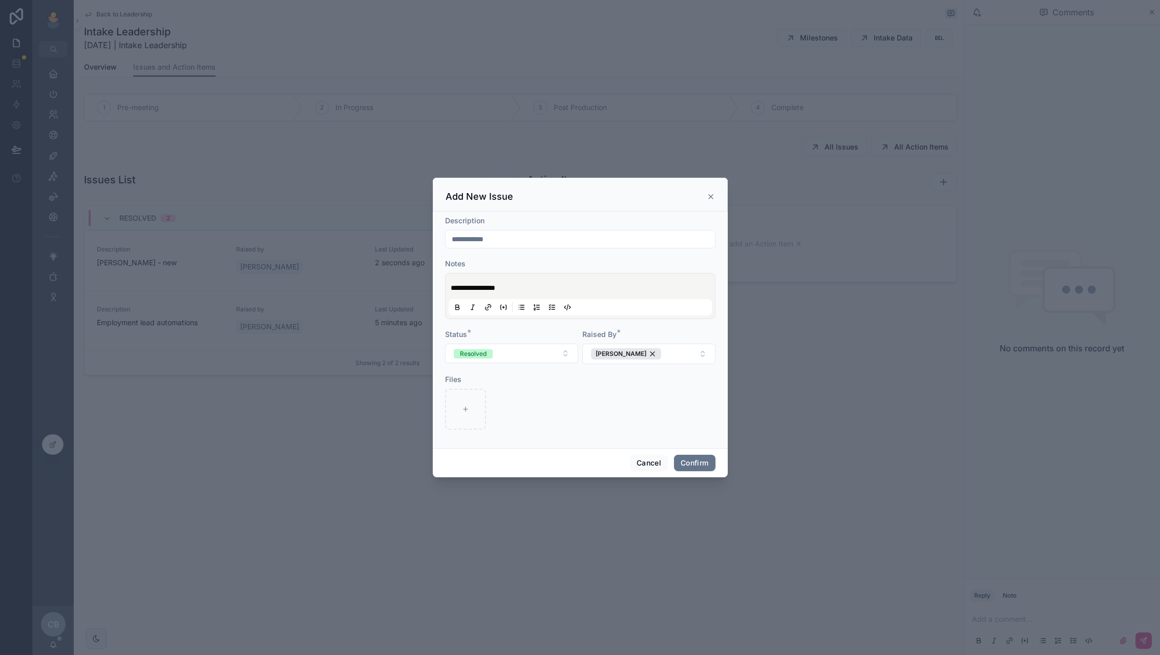
click at [562, 239] on input "**********" at bounding box center [580, 239] width 269 height 14
drag, startPoint x: 557, startPoint y: 241, endPoint x: 387, endPoint y: 237, distance: 170.1
click at [390, 237] on div "**********" at bounding box center [580, 327] width 1160 height 655
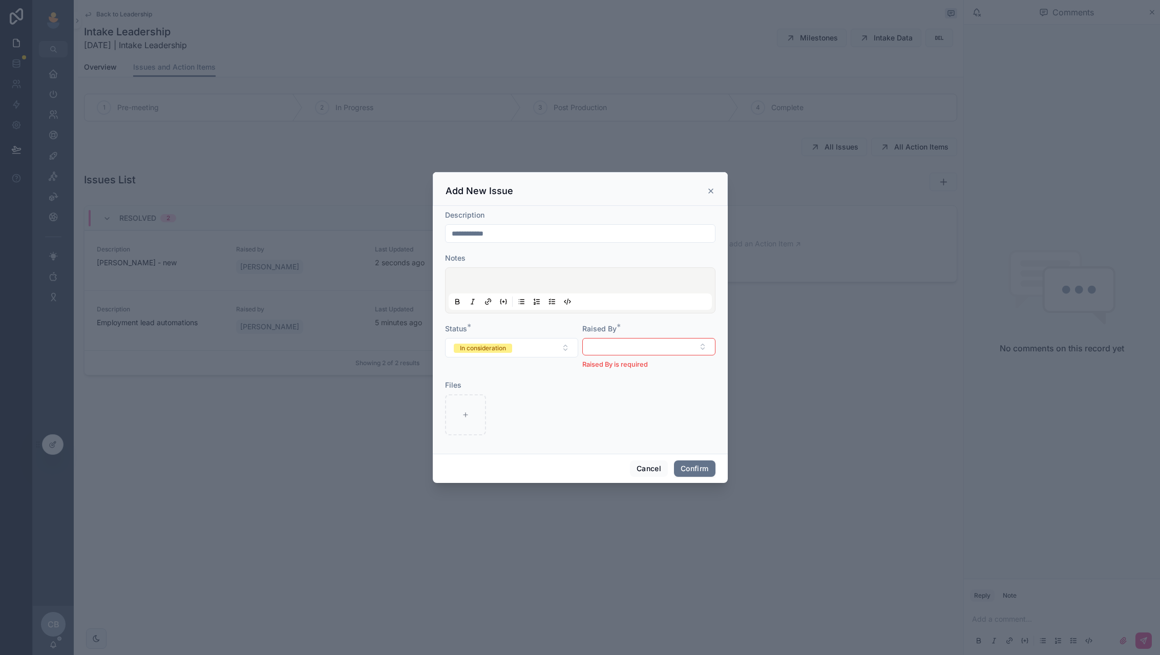
click at [504, 226] on div "**********" at bounding box center [580, 233] width 270 height 18
click at [502, 233] on input "**********" at bounding box center [580, 233] width 269 height 14
drag, startPoint x: 502, startPoint y: 233, endPoint x: 415, endPoint y: 223, distance: 86.7
click at [416, 224] on div "**********" at bounding box center [580, 327] width 1160 height 655
paste input "text"
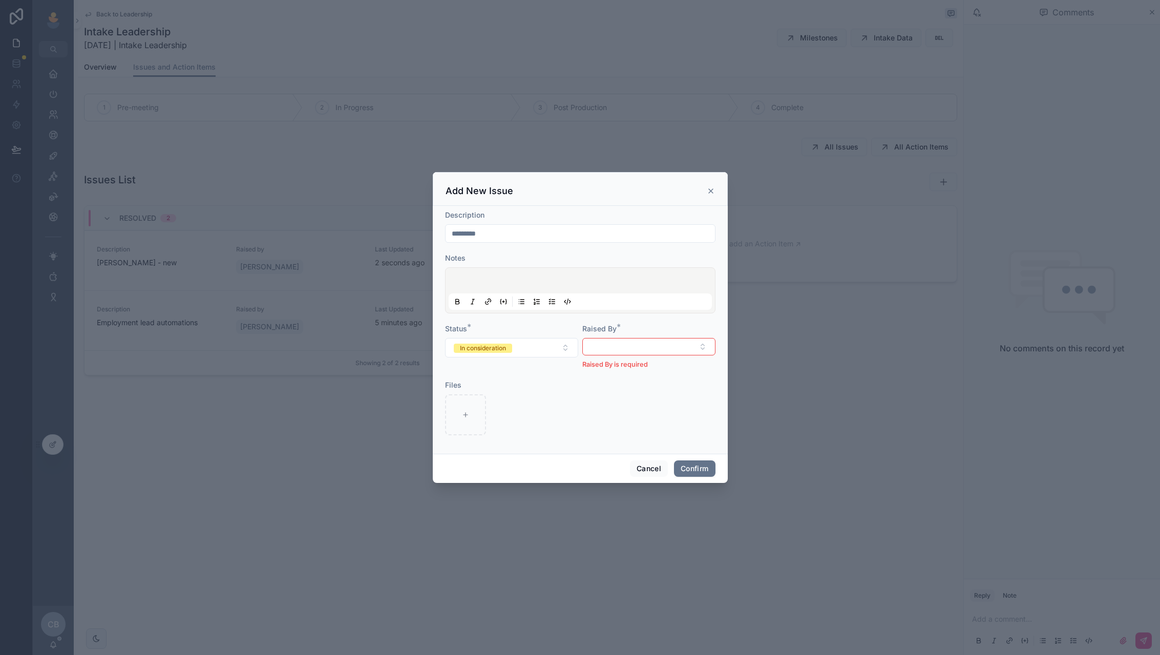
type input "********"
click at [513, 280] on p at bounding box center [582, 282] width 263 height 10
click at [620, 344] on button "Select Button" at bounding box center [648, 346] width 133 height 17
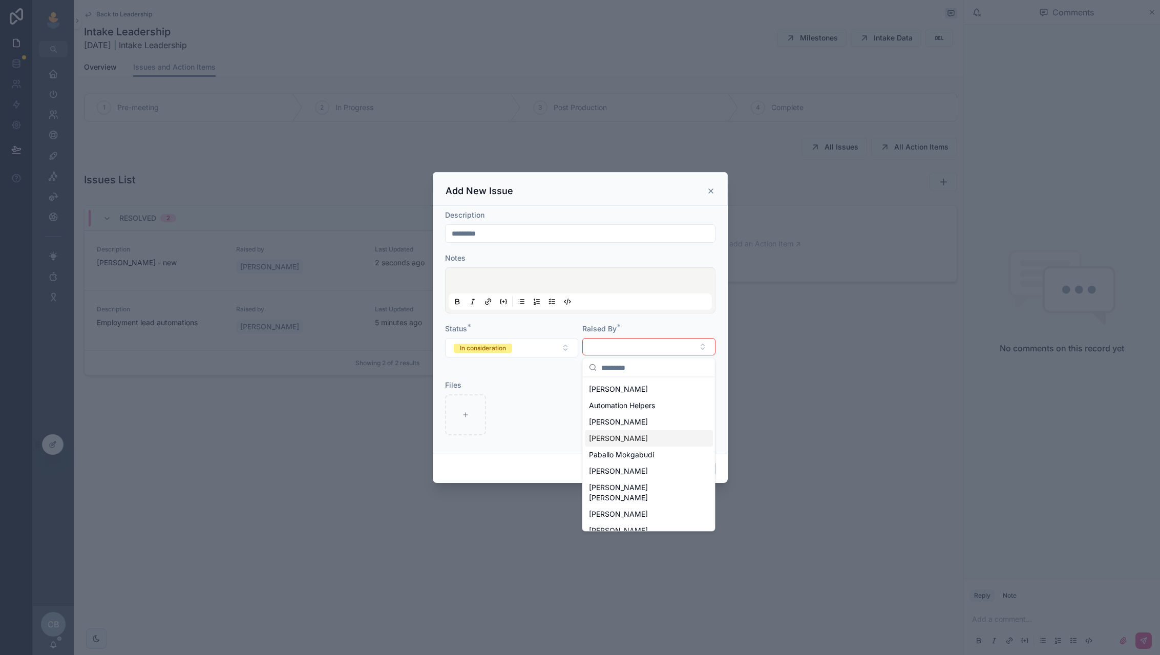
scroll to position [31, 0]
click at [603, 526] on span "[PERSON_NAME]" at bounding box center [618, 531] width 59 height 10
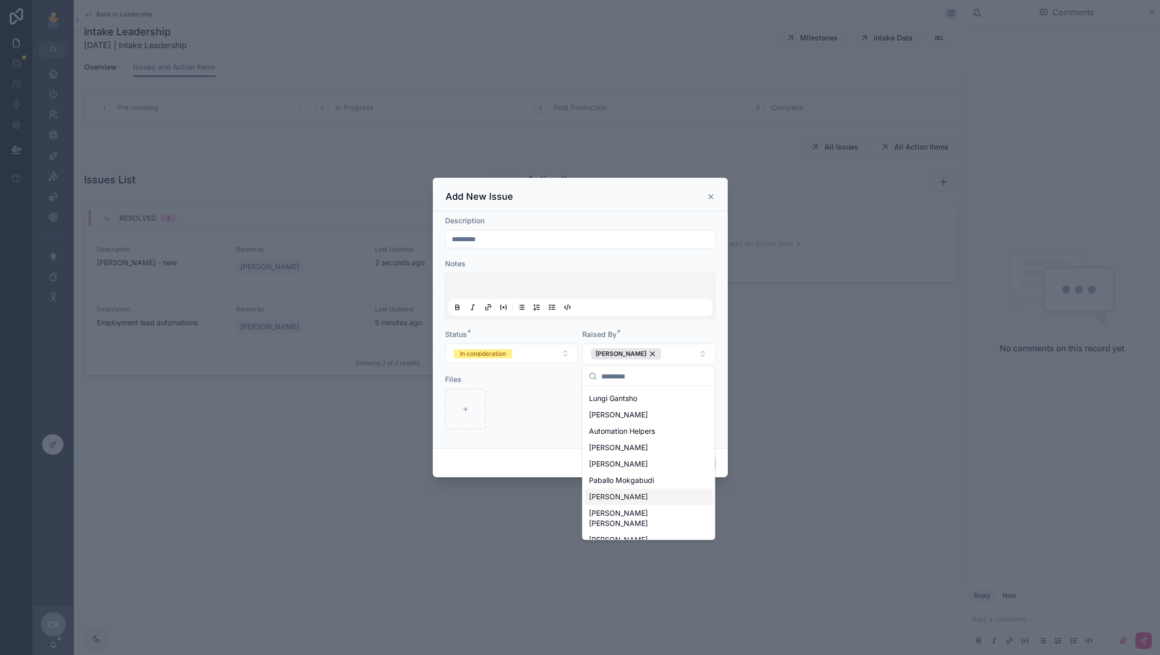
click at [548, 384] on div "Files" at bounding box center [511, 379] width 133 height 10
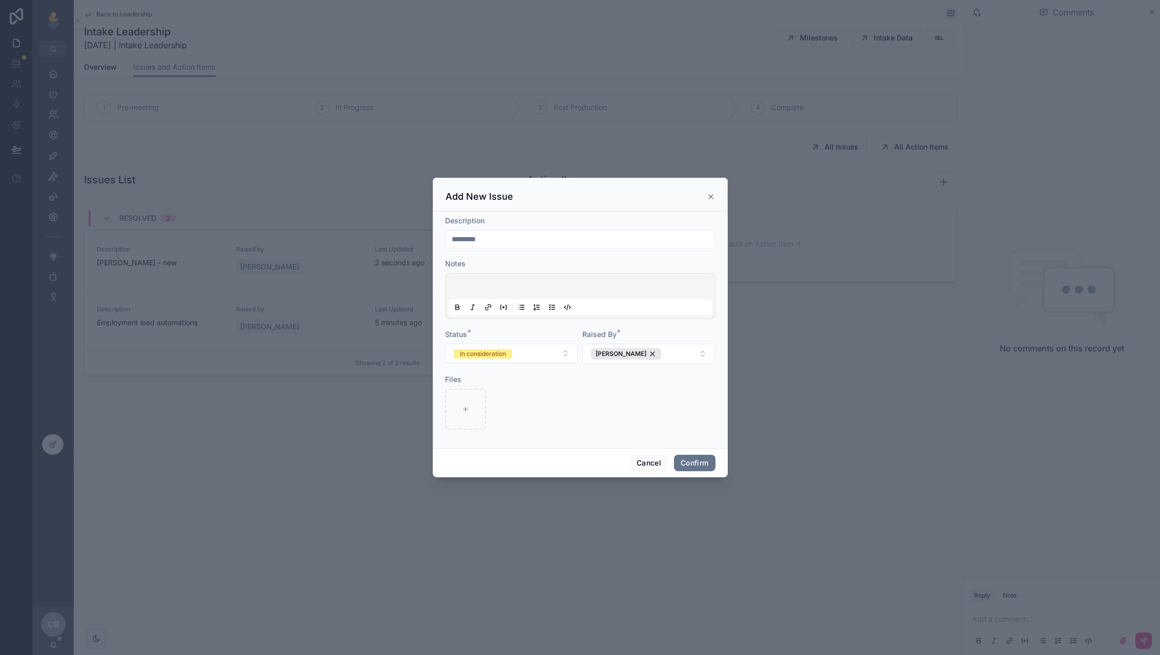
click at [535, 283] on p at bounding box center [582, 288] width 263 height 10
click at [557, 248] on div "********" at bounding box center [580, 239] width 270 height 18
click at [558, 252] on form "**********" at bounding box center [580, 328] width 270 height 224
click at [556, 347] on button "In consideration" at bounding box center [511, 353] width 133 height 19
click at [537, 409] on div "Resolved" at bounding box center [512, 410] width 128 height 15
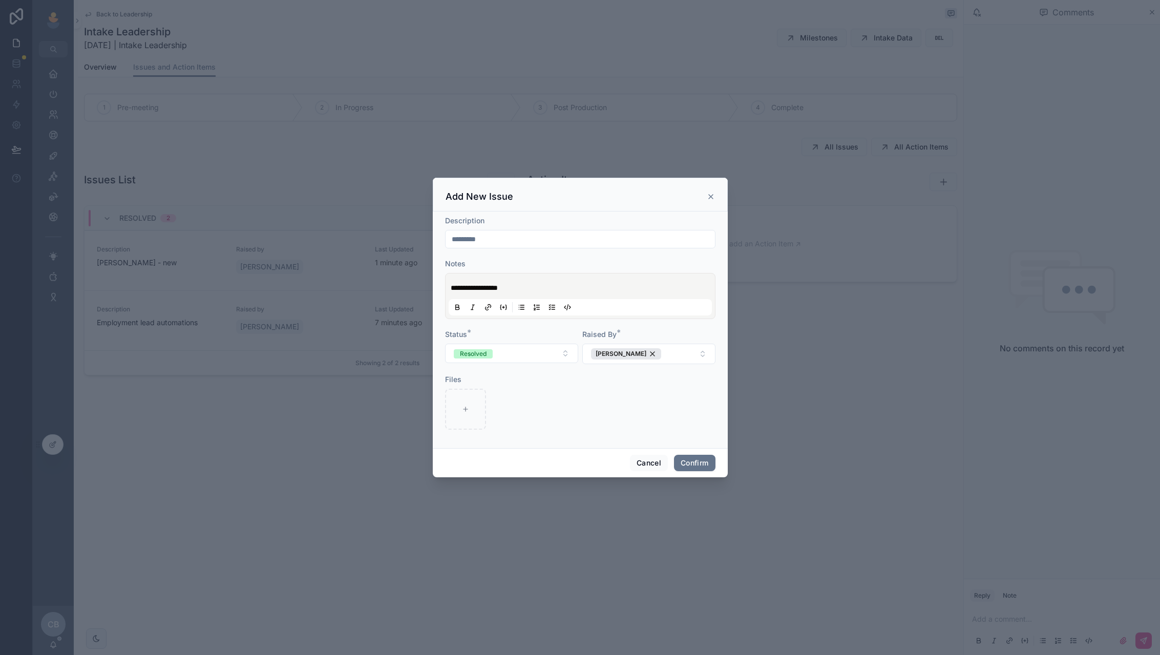
click at [618, 415] on form "**********" at bounding box center [580, 328] width 270 height 224
click at [685, 465] on button "Confirm" at bounding box center [694, 463] width 41 height 16
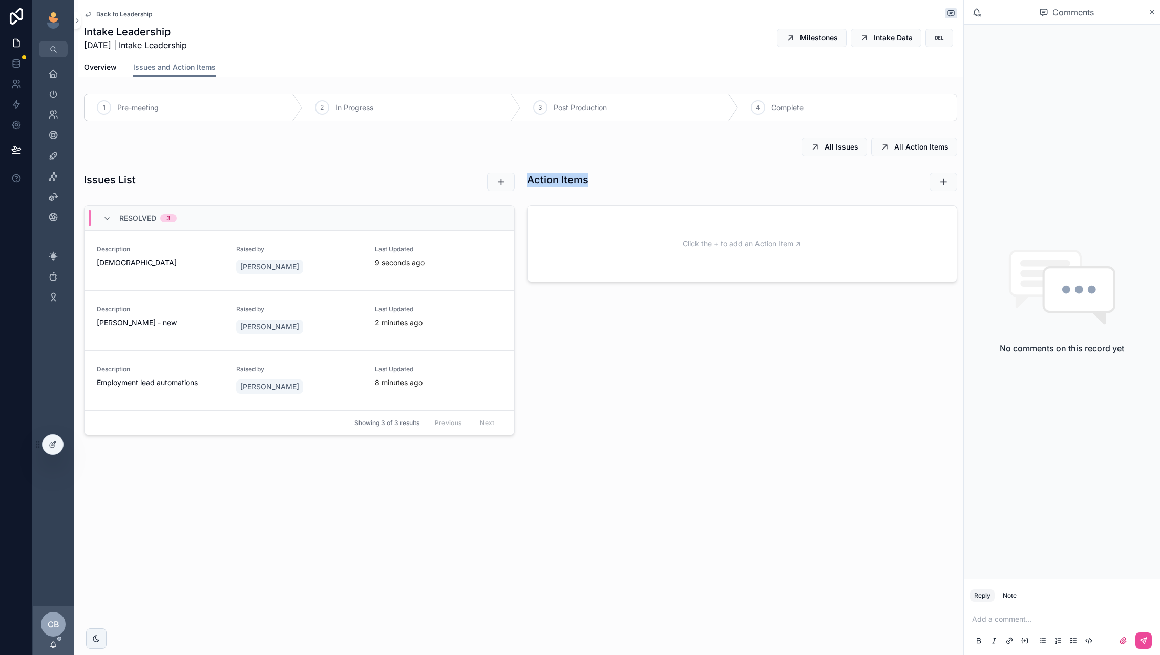
drag, startPoint x: 530, startPoint y: 180, endPoint x: 605, endPoint y: 180, distance: 75.3
click at [605, 181] on div "Action Items" at bounding box center [667, 180] width 281 height 14
click at [605, 180] on div "Action Items" at bounding box center [667, 180] width 281 height 14
drag, startPoint x: 605, startPoint y: 180, endPoint x: 523, endPoint y: 179, distance: 82.0
click at [523, 179] on div "Action Items" at bounding box center [667, 182] width 293 height 27
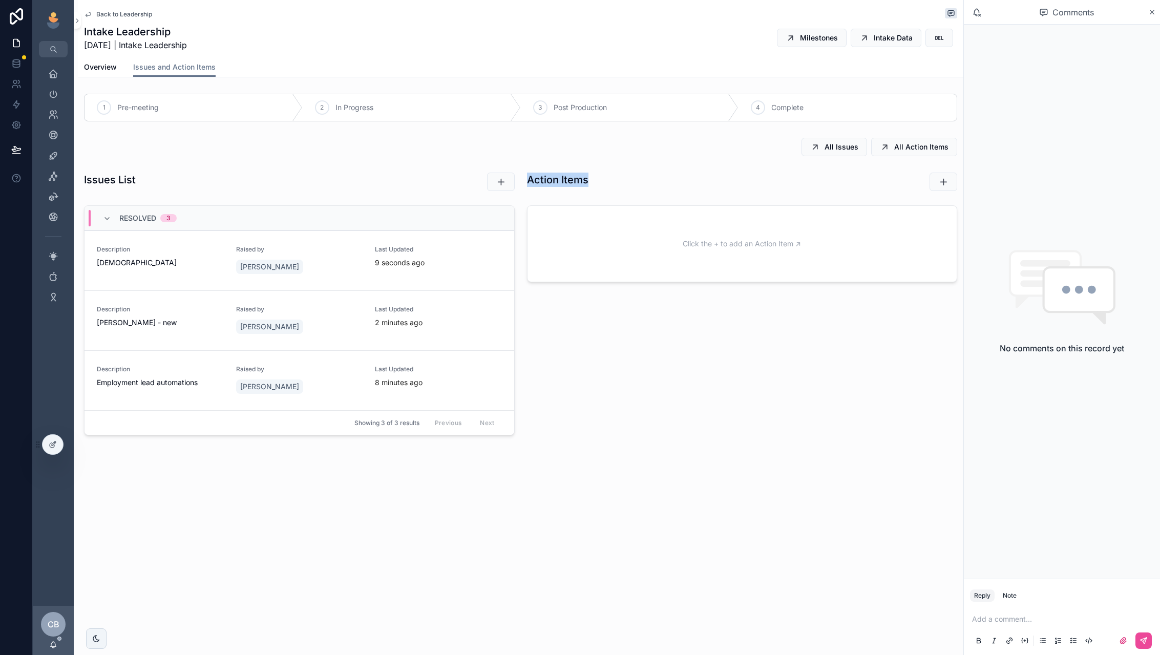
click at [522, 198] on div "Action Items Click the + to add an Action Item ↗" at bounding box center [742, 230] width 443 height 122
click at [46, 120] on div "Our Team" at bounding box center [53, 115] width 16 height 16
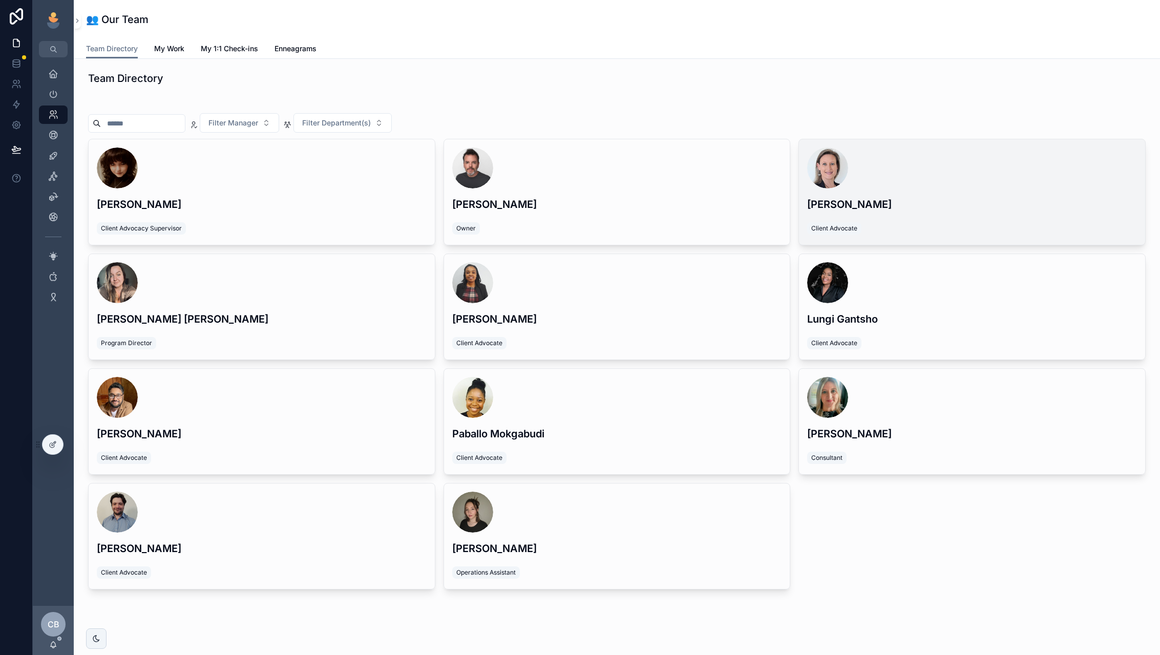
click at [963, 212] on div "[PERSON_NAME] Client Advocate" at bounding box center [972, 192] width 346 height 106
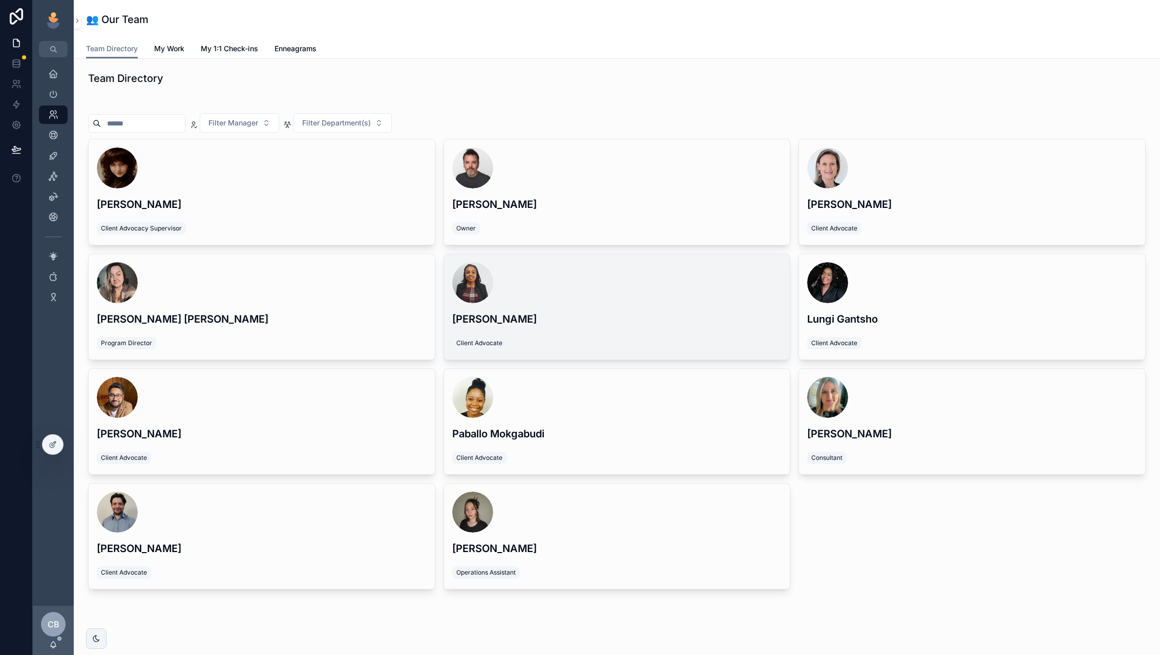
click at [528, 334] on div "Gugu Sitole Client Advocate" at bounding box center [617, 307] width 346 height 106
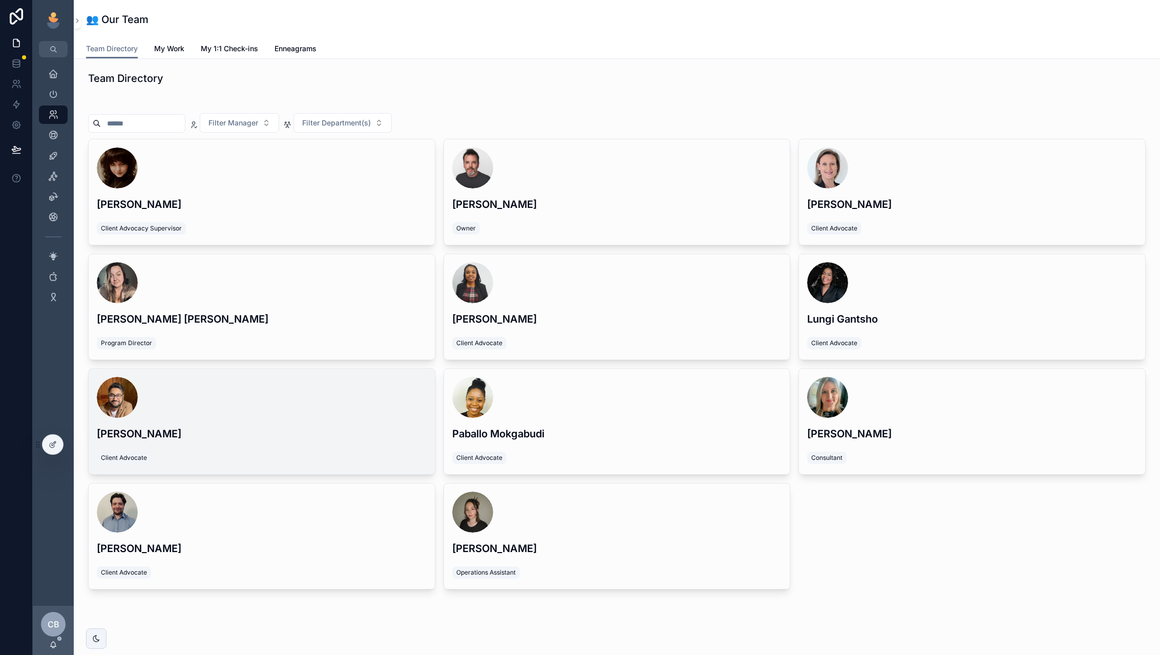
click at [339, 422] on div "Mav Chetty Client Advocate" at bounding box center [262, 422] width 346 height 106
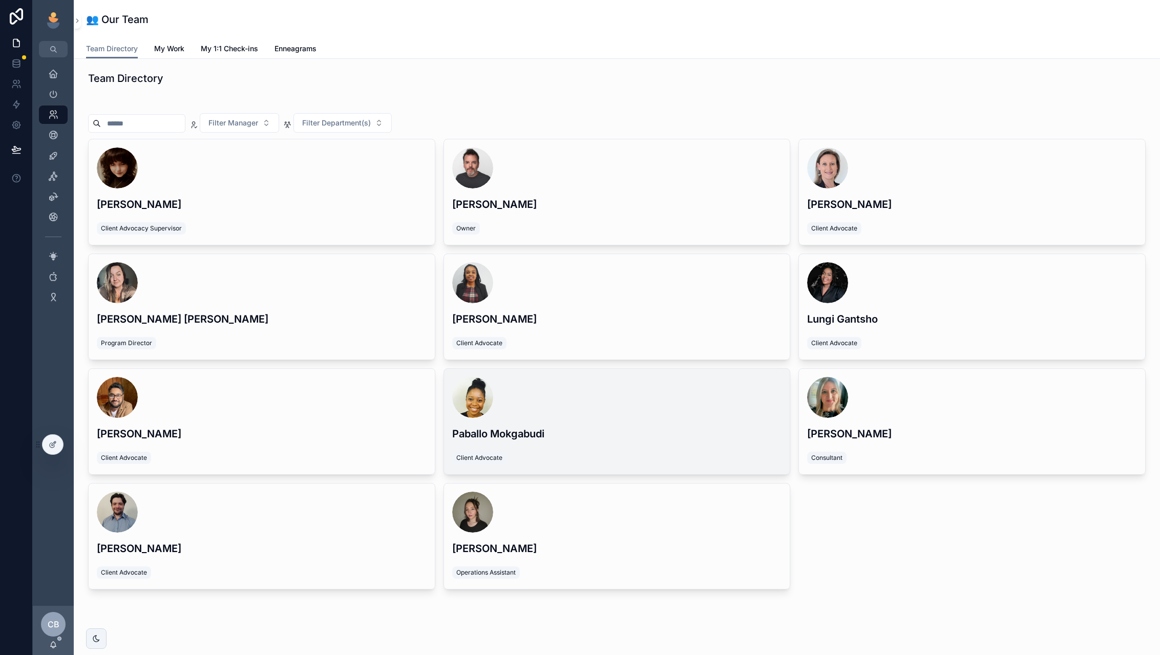
click at [620, 404] on div "scrollable content" at bounding box center [617, 397] width 330 height 41
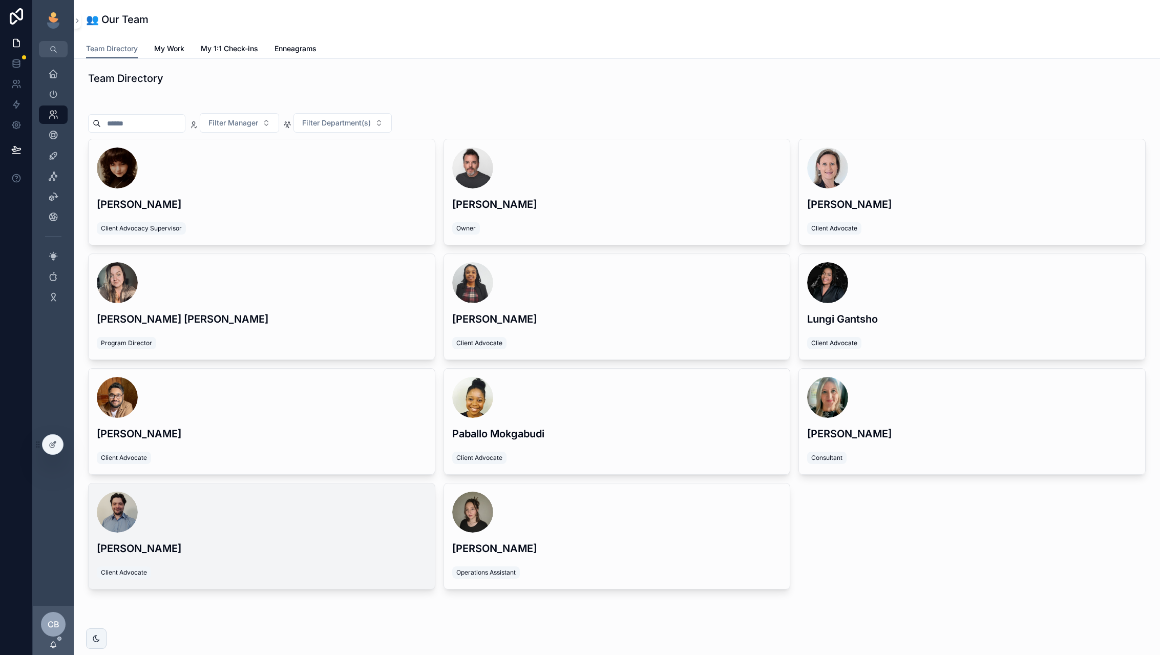
click at [327, 528] on div "scrollable content" at bounding box center [262, 512] width 330 height 41
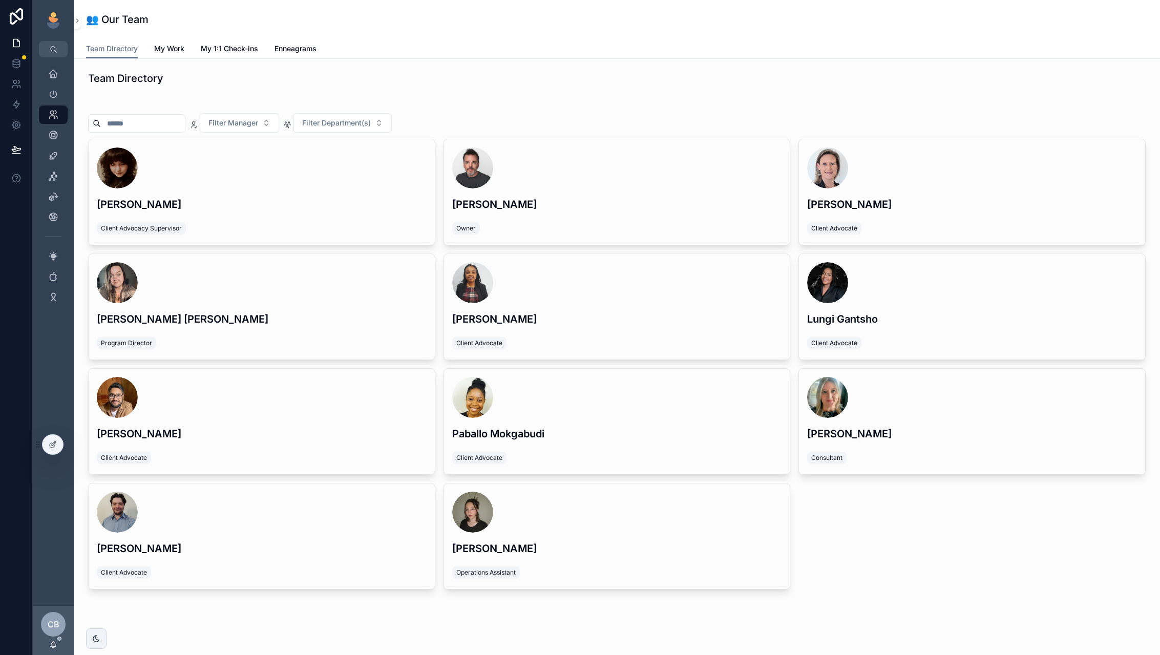
click at [869, 540] on div "[PERSON_NAME] Client Advocacy Supervisor [PERSON_NAME] Owner [PERSON_NAME] Clie…" at bounding box center [617, 364] width 1058 height 451
click at [49, 99] on span "scrollable content" at bounding box center [53, 94] width 10 height 10
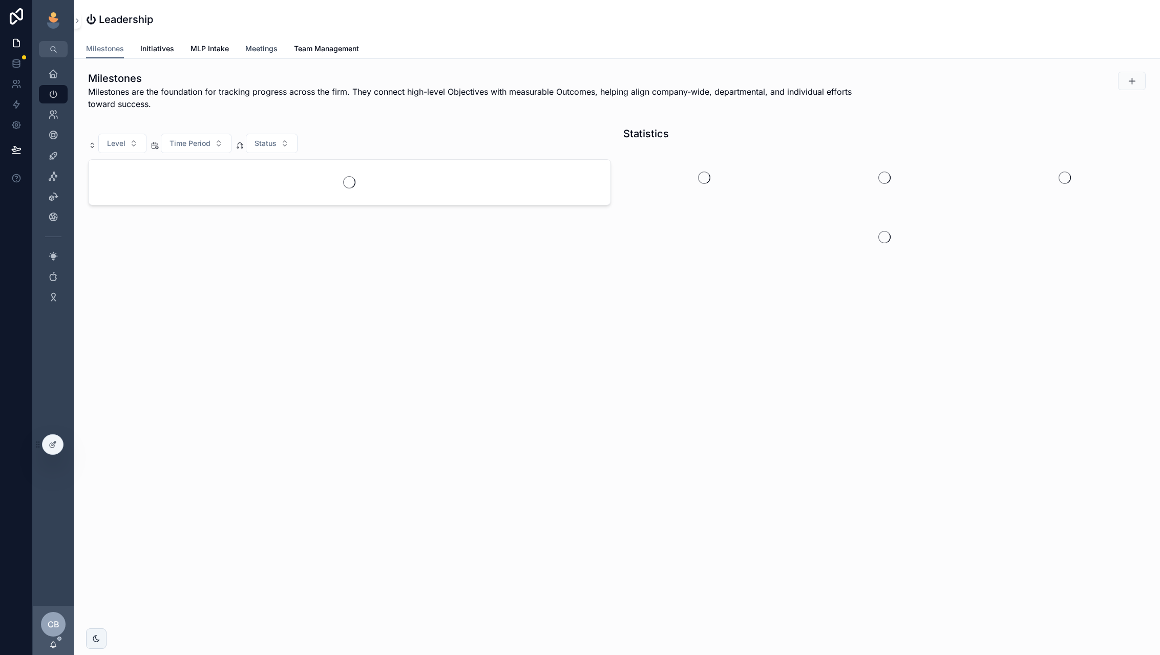
click at [263, 51] on span "Meetings" at bounding box center [261, 49] width 32 height 10
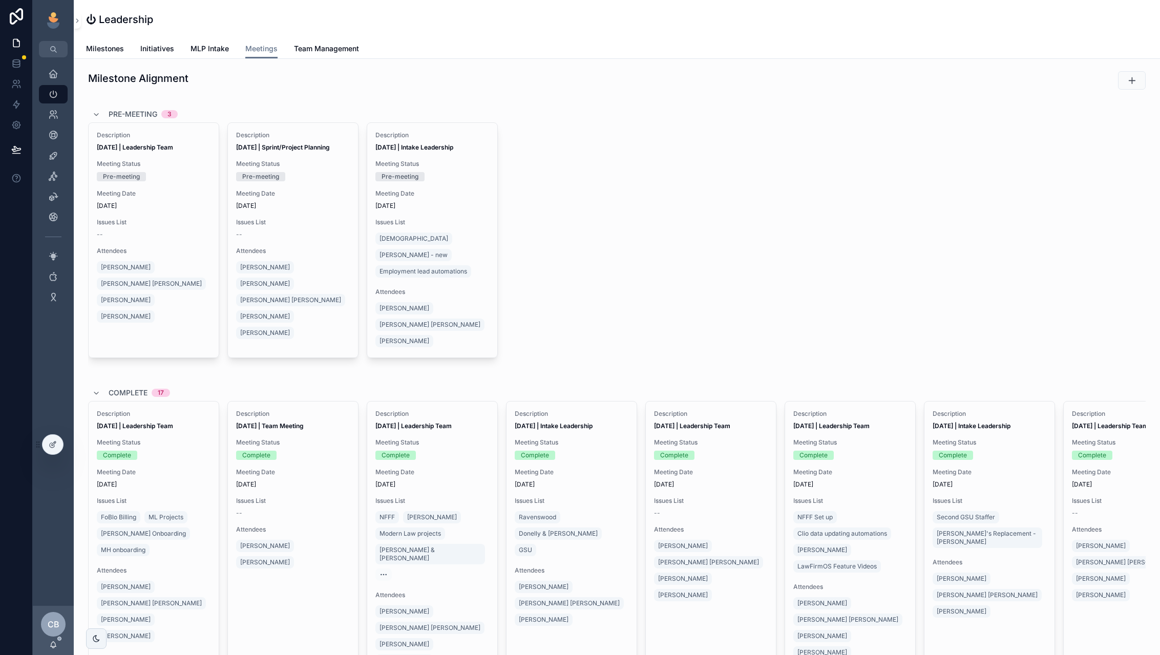
click at [323, 213] on div "Description [DATE] | Sprint/Project Planning Meeting Status Pre-meeting Meeting…" at bounding box center [293, 240] width 130 height 235
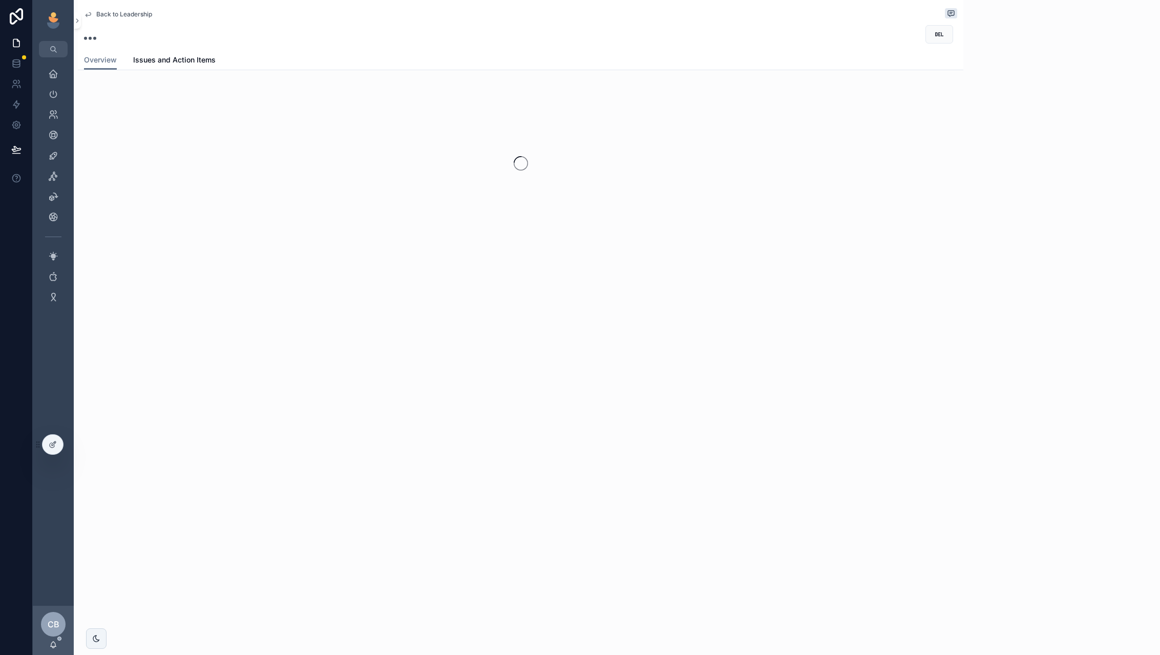
click at [322, 214] on div "scrollable content" at bounding box center [521, 163] width 886 height 162
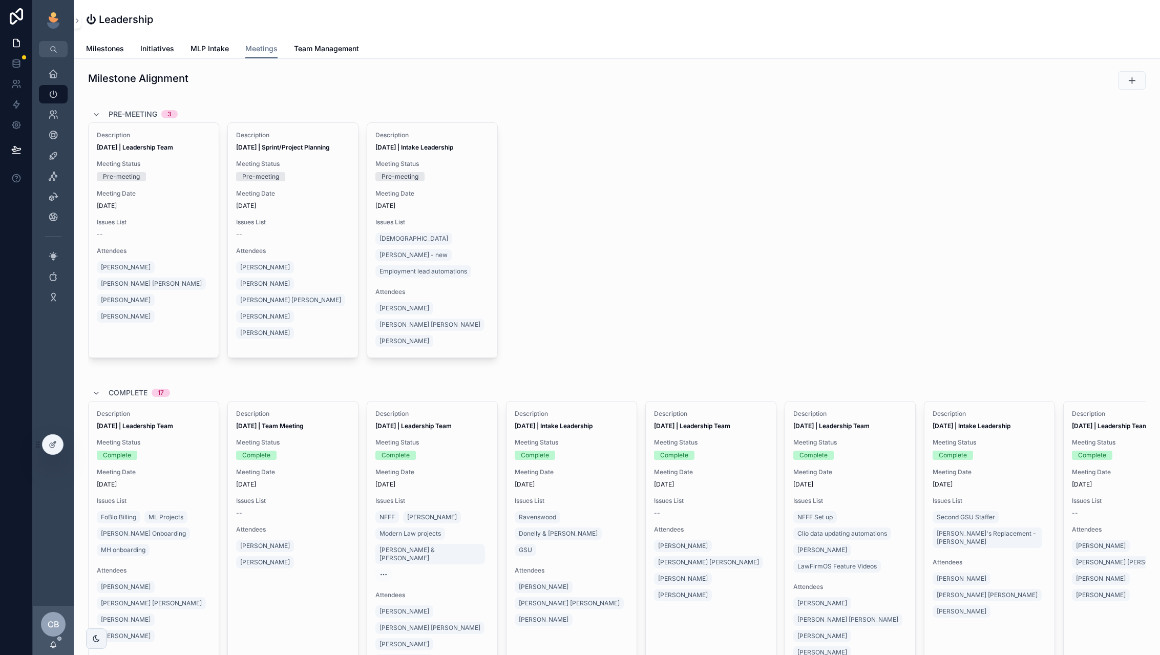
drag, startPoint x: 341, startPoint y: 67, endPoint x: 446, endPoint y: 222, distance: 187.6
click at [446, 222] on span "Issues List" at bounding box center [433, 222] width 114 height 8
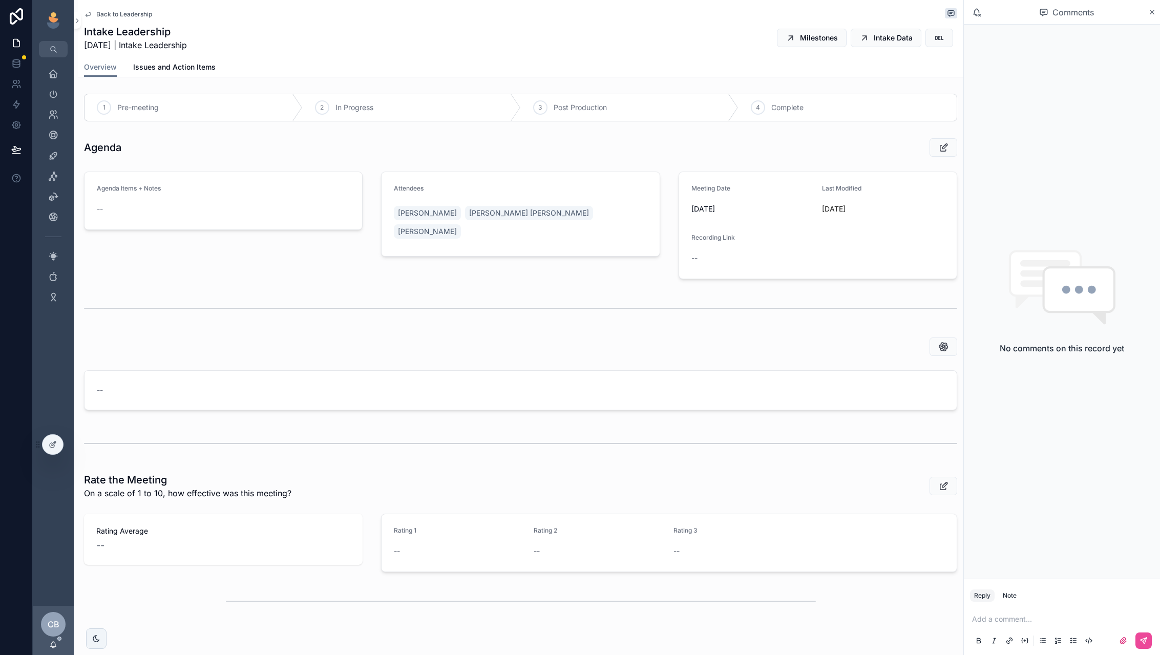
click at [181, 55] on div "Back to Leadership Intake Leadership [DATE] | Intake Leadership Milestones Inta…" at bounding box center [520, 28] width 873 height 57
click at [181, 63] on span "Issues and Action Items" at bounding box center [174, 67] width 82 height 10
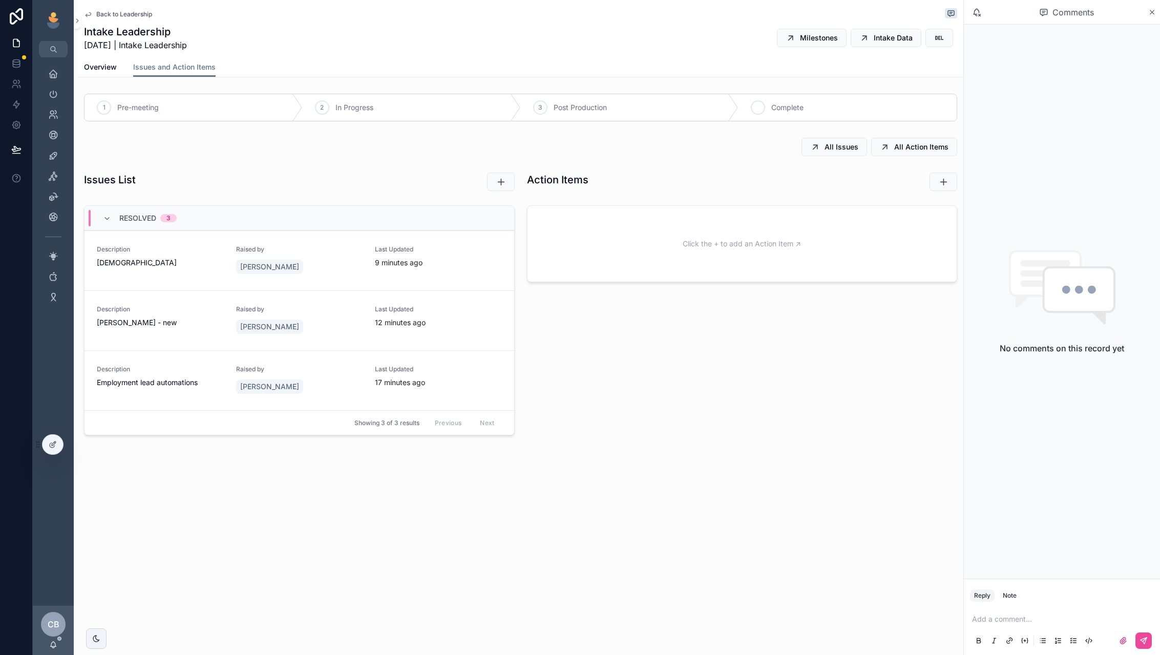
click at [786, 103] on span "Complete" at bounding box center [788, 107] width 32 height 10
click at [88, 73] on link "Overview" at bounding box center [100, 68] width 33 height 20
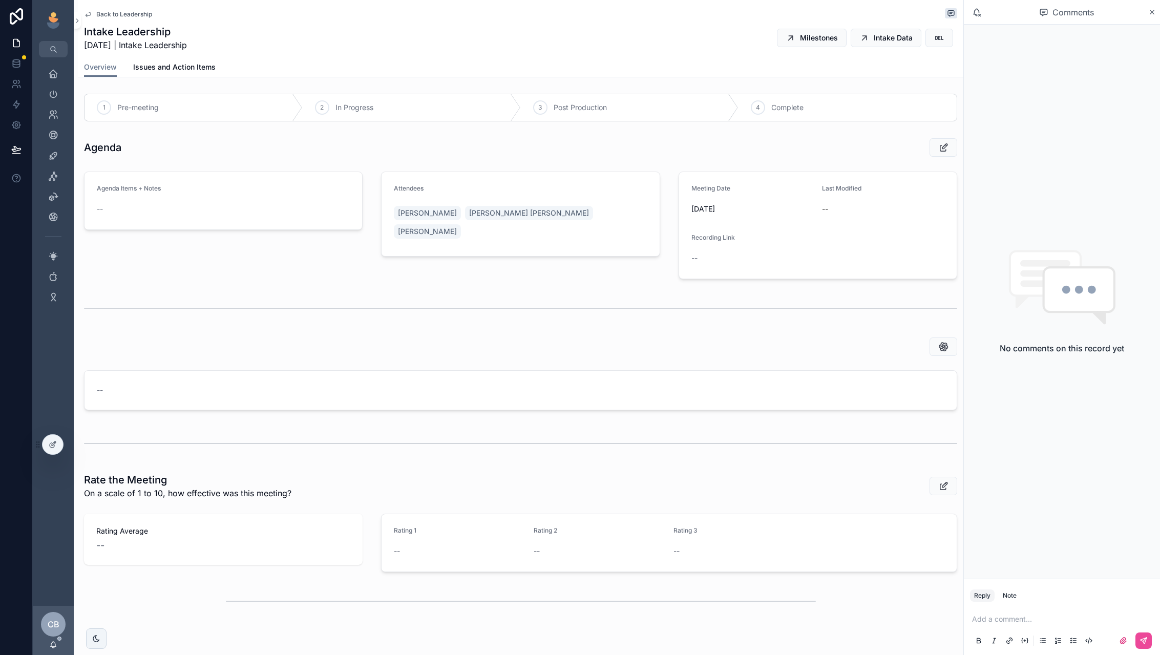
click at [130, 13] on span "Back to Leadership" at bounding box center [124, 14] width 56 height 8
